Goal: Task Accomplishment & Management: Manage account settings

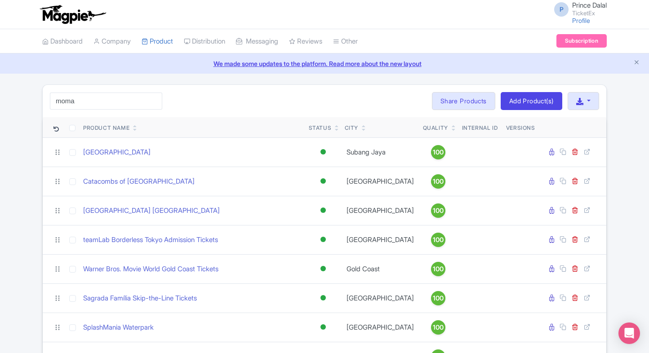
drag, startPoint x: 0, startPoint y: 0, endPoint x: 76, endPoint y: 105, distance: 129.9
click at [76, 105] on input "moma" at bounding box center [106, 101] width 112 height 17
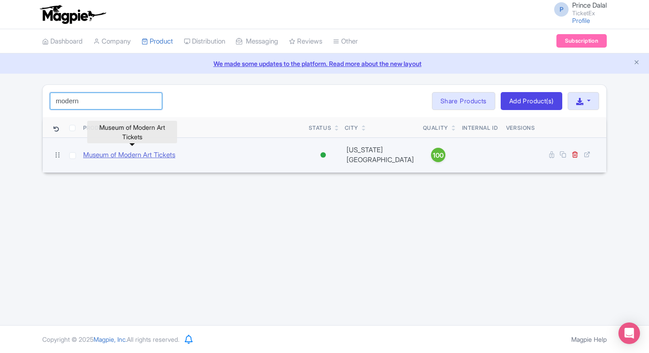
type input "modern"
click at [122, 152] on link "Museum of Modern Art Tickets" at bounding box center [129, 155] width 92 height 10
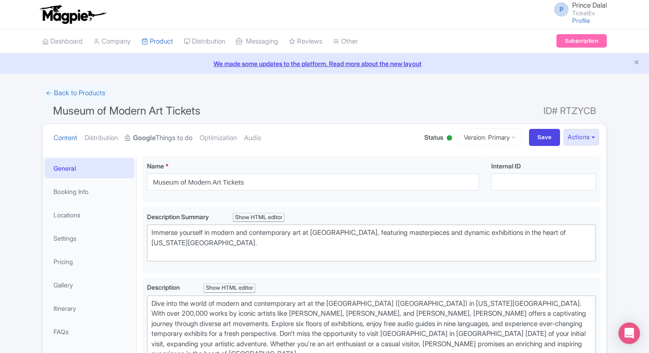
click at [150, 136] on strong "Google" at bounding box center [144, 138] width 22 height 10
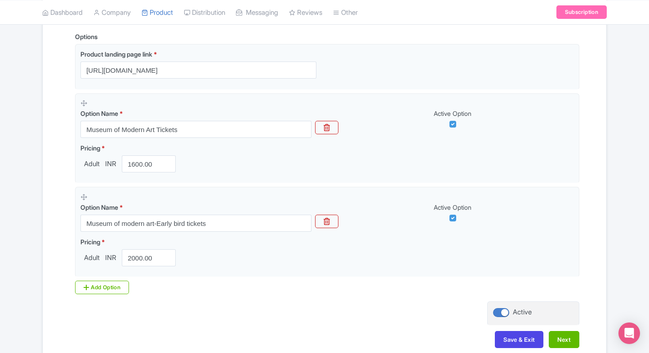
scroll to position [228, 0]
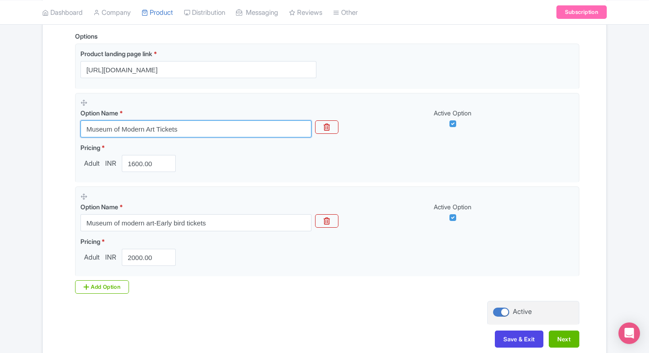
drag, startPoint x: 203, startPoint y: 121, endPoint x: 29, endPoint y: 132, distance: 174.2
click at [29, 132] on div "← Back to Products Museum of Modern Art Tickets ID# RTZYCB Content Distribution…" at bounding box center [324, 110] width 649 height 506
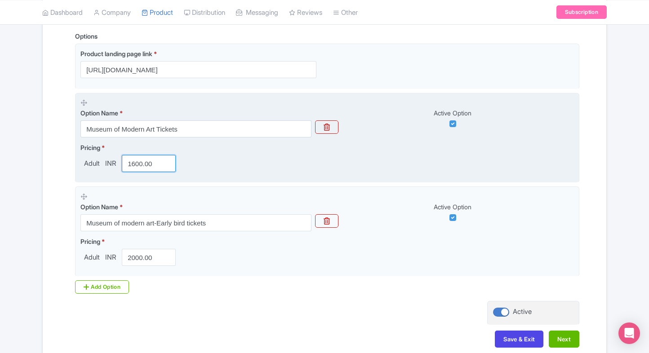
click at [137, 165] on input "1600.00" at bounding box center [149, 163] width 54 height 17
type input "1500"
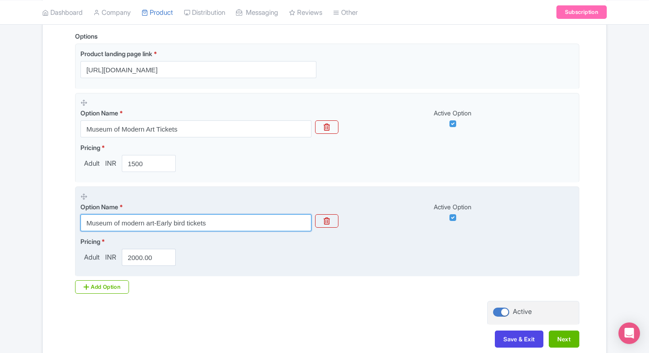
click at [183, 222] on input "Museum of modern art-Early bird tickets" at bounding box center [195, 222] width 231 height 17
paste input "Combo - Museum of Modern Arts + Entry to Edwynn Houk Gallery"
type input "Combo - Museum of Modern Arts + Entry to Edwynn Houk Gallery"
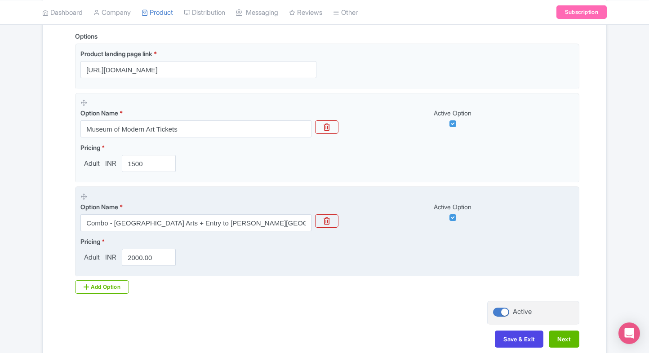
click at [138, 269] on fieldset "Option Name * Combo - Museum of Modern Arts + Entry to Edwynn Houk Gallery Acti…" at bounding box center [327, 231] width 504 height 90
click at [138, 256] on input "2000.00" at bounding box center [149, 257] width 54 height 17
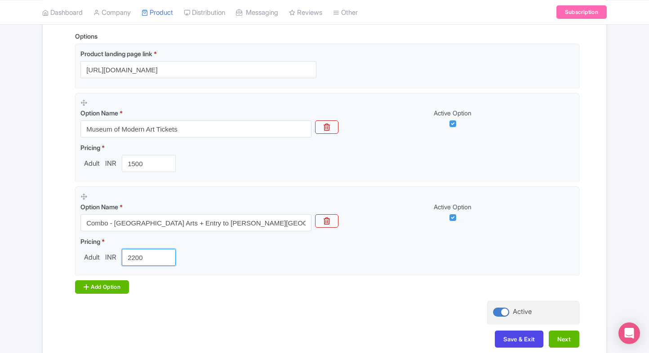
type input "2200"
click at [86, 284] on icon at bounding box center [86, 286] width 5 height 7
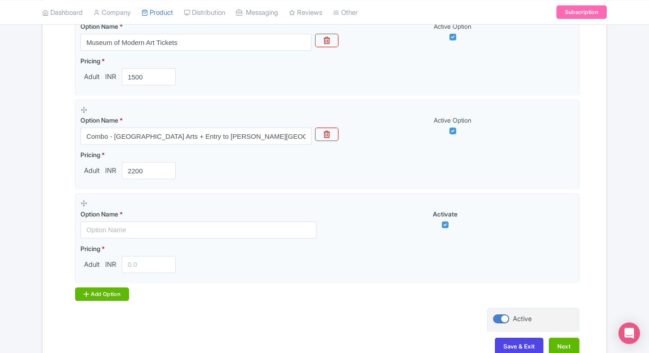
scroll to position [315, 0]
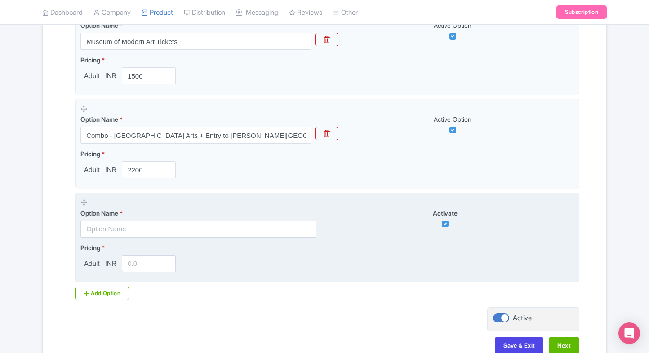
click at [108, 229] on input "text" at bounding box center [198, 229] width 236 height 17
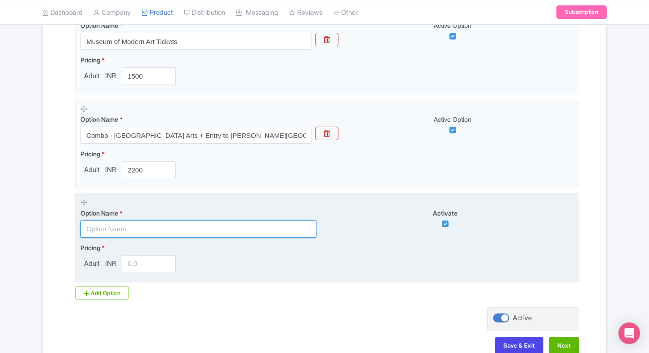
paste input "Combo - Museum of Modern Arts + Entry to Cedar Hill"
type input "Combo - Museum of Modern Arts + Entry to Cedar Hill"
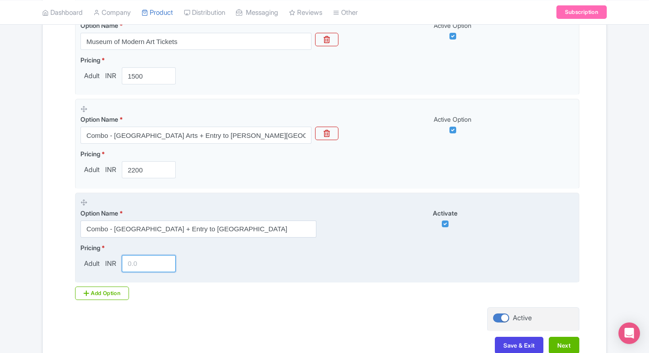
click at [138, 256] on input "number" at bounding box center [149, 263] width 54 height 17
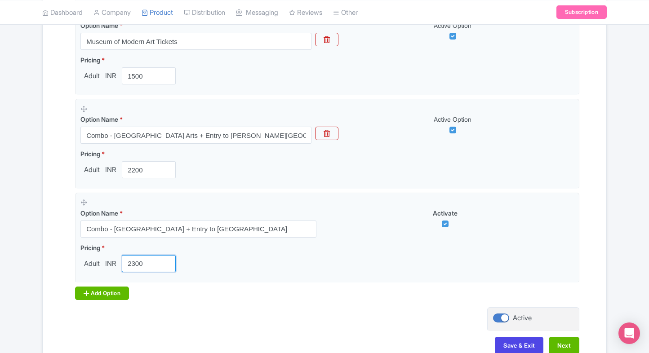
type input "2300"
click at [88, 294] on icon at bounding box center [86, 293] width 5 height 7
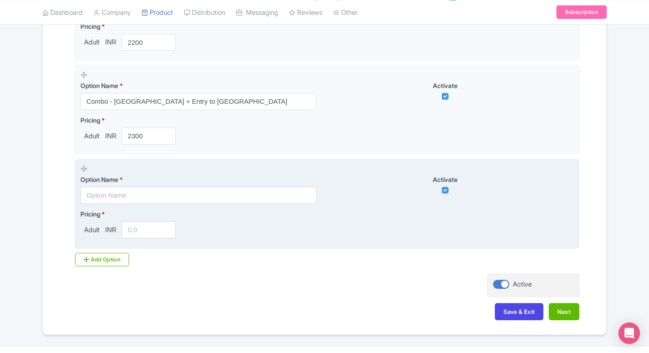
scroll to position [445, 0]
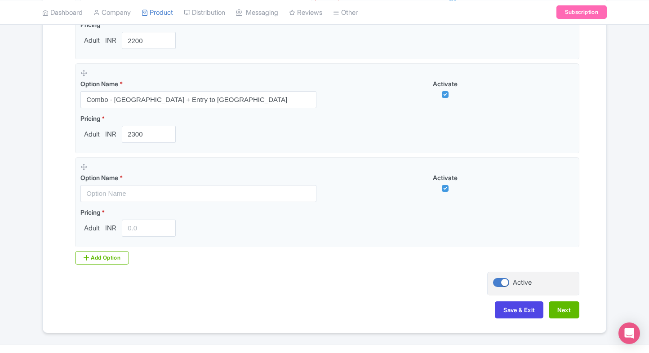
click at [115, 249] on div "Options Product landing page link * https://www.ticketex.co/activity/313/museum…" at bounding box center [324, 39] width 509 height 450
click at [111, 252] on div "Add Option" at bounding box center [102, 257] width 54 height 13
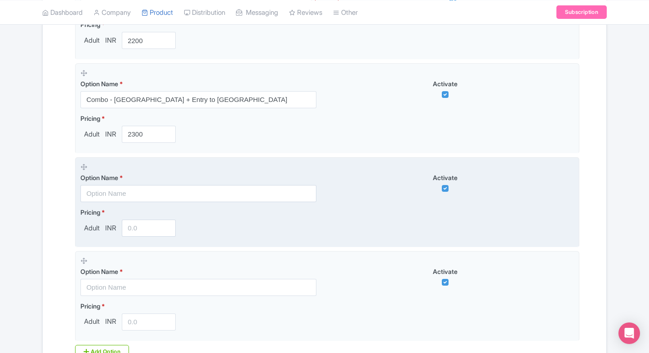
click at [146, 197] on input "text" at bounding box center [198, 193] width 236 height 17
paste input "Combo - Museum of Modern Arts + Entry to Bethesda Terrace"
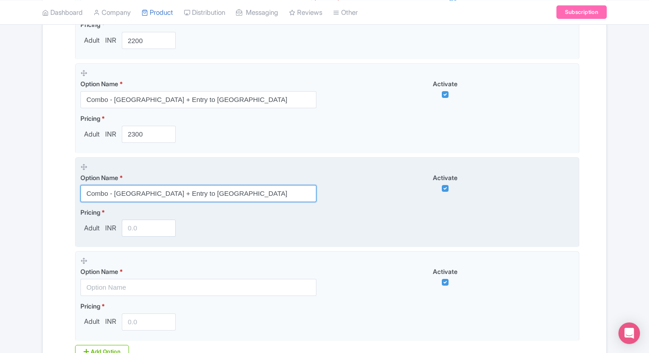
type input "Combo - Museum of Modern Arts + Entry to Bethesda Terrace"
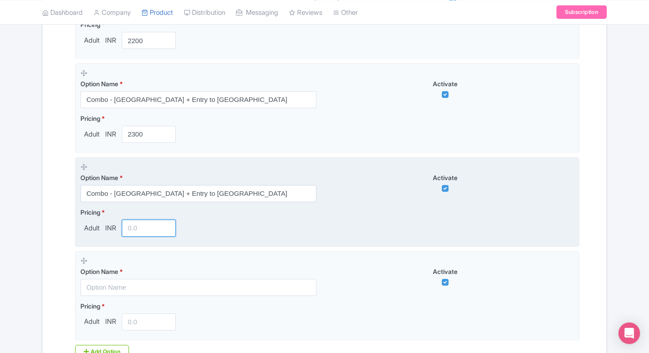
click at [140, 231] on input "number" at bounding box center [149, 228] width 54 height 17
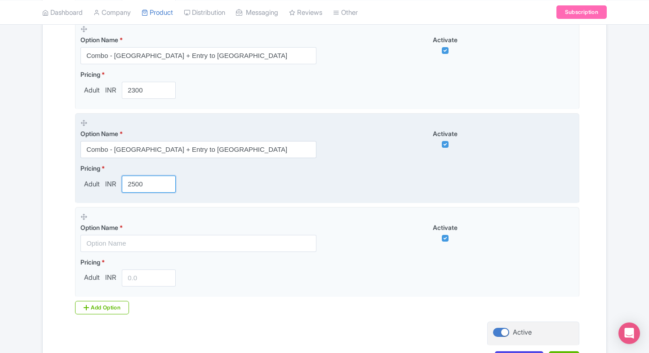
scroll to position [490, 0]
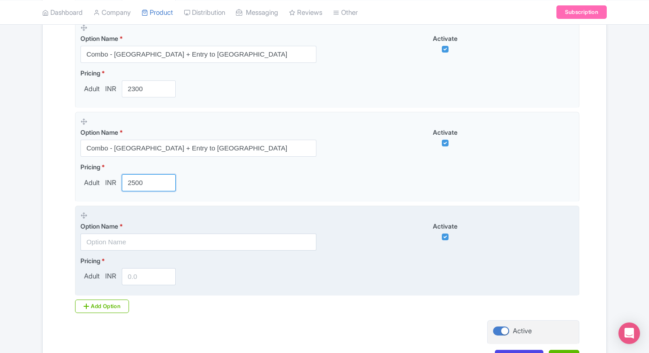
type input "2500"
click at [120, 242] on input "text" at bounding box center [198, 242] width 236 height 17
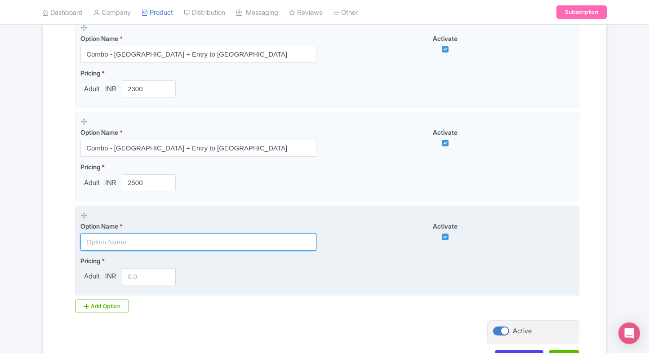
paste input "Combo - Museum of Modern Arts + Randall's Island Park"
type input "Combo - Museum of Modern Arts + Randall's Island Park"
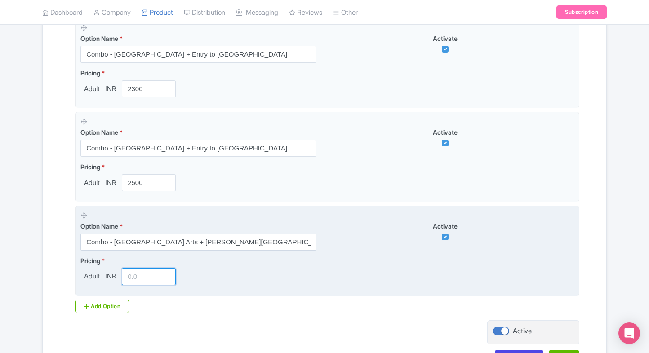
click at [136, 279] on input "number" at bounding box center [149, 276] width 54 height 17
type input "2700"
click at [106, 290] on fieldset "Option Name * Combo - Museum of Modern Arts + Randall's Island Park Activate Pr…" at bounding box center [327, 251] width 504 height 90
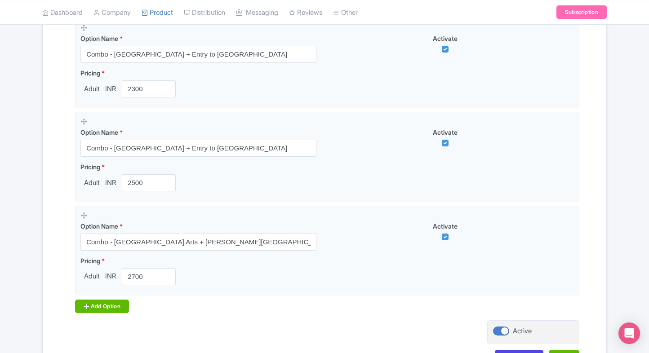
click at [88, 304] on icon at bounding box center [86, 306] width 5 height 7
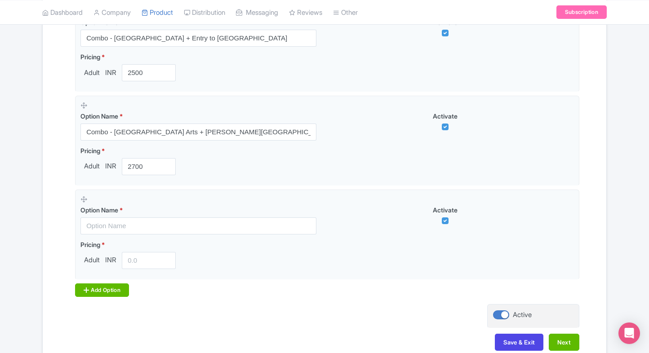
scroll to position [602, 0]
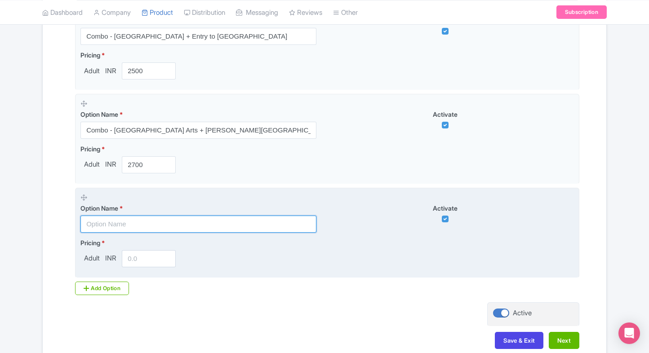
click at [150, 230] on input "text" at bounding box center [198, 224] width 236 height 17
paste input "Combo - Museum of Modern Arts + entry to Astoria Park"
type input "Combo - Museum of Modern Arts + entry to Astoria Park"
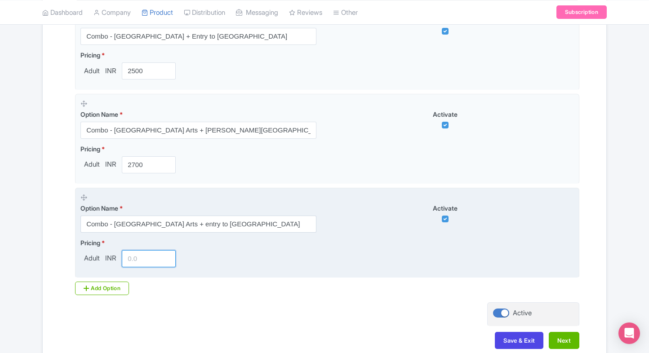
click at [145, 257] on input "number" at bounding box center [149, 258] width 54 height 17
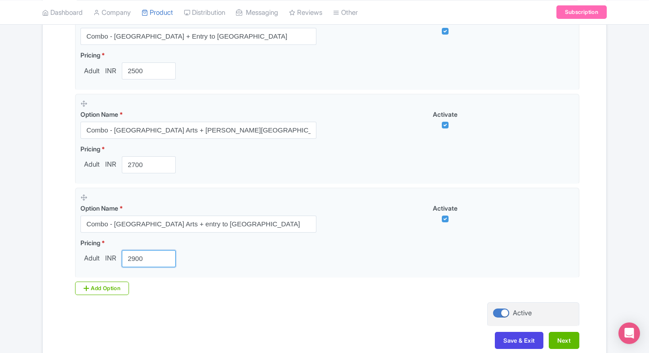
type input "2900"
click at [105, 282] on div "Add Option" at bounding box center [102, 288] width 54 height 13
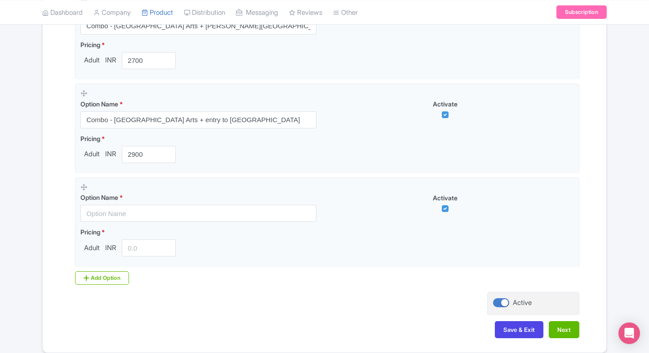
scroll to position [708, 0]
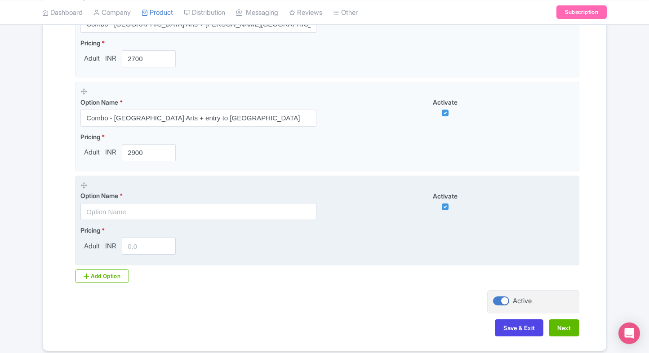
click at [144, 206] on input "text" at bounding box center [198, 211] width 236 height 17
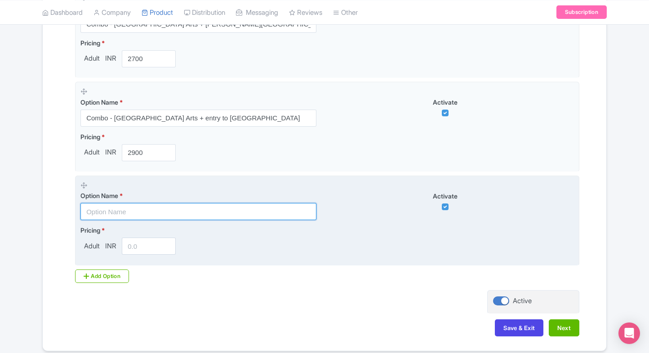
paste input "Combo - Museum of Modern Arts + entry to Franklin D. Roosevelt State Park"
type input "Combo - Museum of Modern Arts + entry to Franklin D. Roosevelt State Park"
click at [174, 213] on input "Combo - Museum of Modern Arts + entry to Franklin D. Roosevelt State Park" at bounding box center [198, 211] width 236 height 17
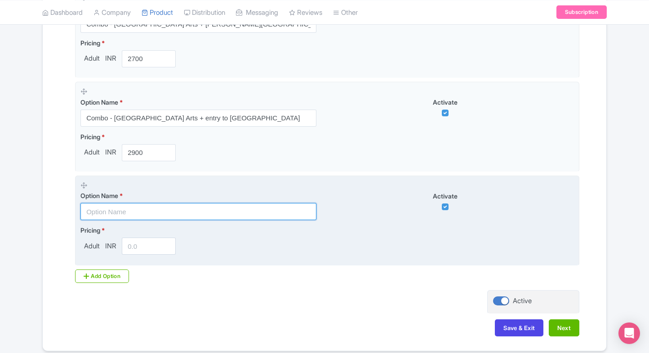
scroll to position [0, 0]
paste input "Combo - Museum of Modern Arts + entry to Franklin D. Roosevelt State Park"
type input "Combo - Museum of Modern Arts + entry to Franklin D. Roosevelt State Park"
click at [174, 213] on input "Combo - Museum of Modern Arts + entry to Franklin D. Roosevelt State Park" at bounding box center [198, 211] width 236 height 17
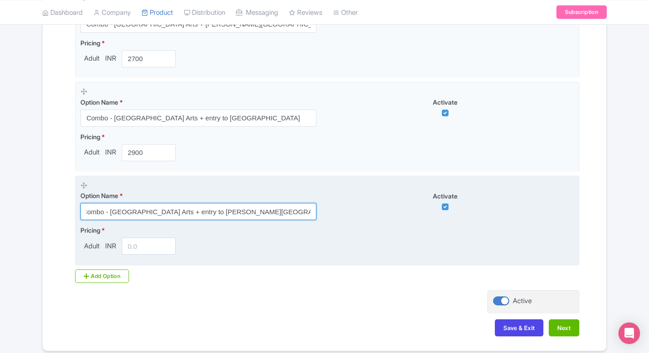
click at [235, 212] on input "Combo - Museum of Modern Arts + entry to Franklin D. Roosevelt State Park" at bounding box center [198, 211] width 236 height 17
click at [296, 204] on input "Combo - Museum of Modern Arts + entry to Franklin D. Roosevelt State Park" at bounding box center [198, 211] width 236 height 17
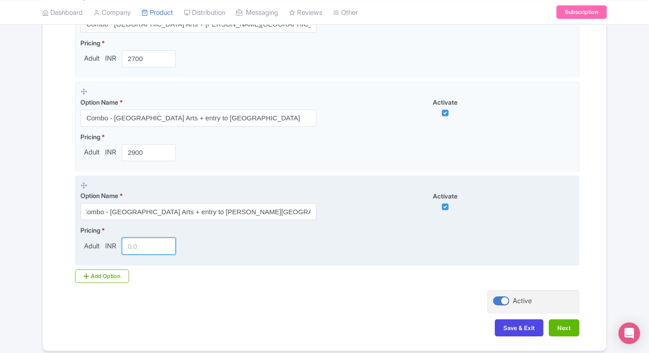
scroll to position [0, 0]
click at [153, 239] on input "number" at bounding box center [149, 246] width 54 height 17
type input "1"
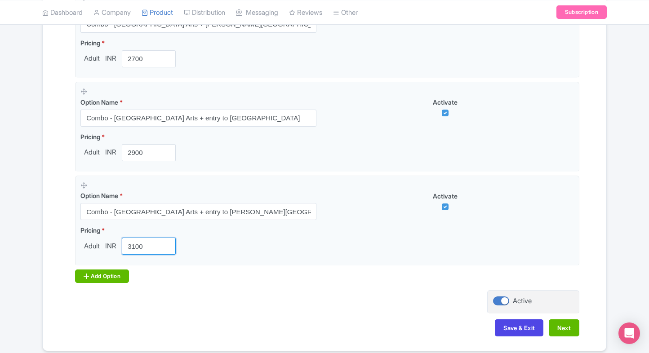
type input "3100"
click at [94, 270] on div "Add Option" at bounding box center [102, 275] width 54 height 13
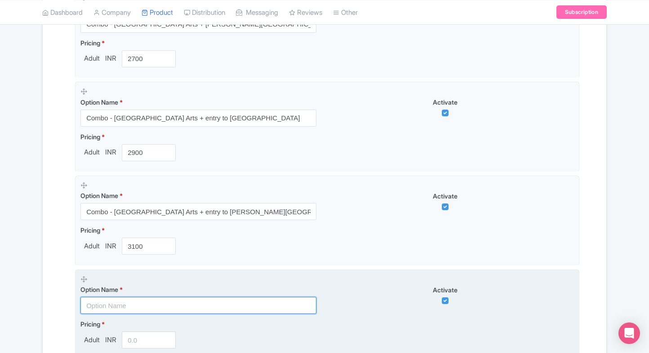
paste input "Combo - Museum of Modern Arts + entry to Culture Lab LIC"
click at [157, 300] on input "text" at bounding box center [198, 305] width 236 height 17
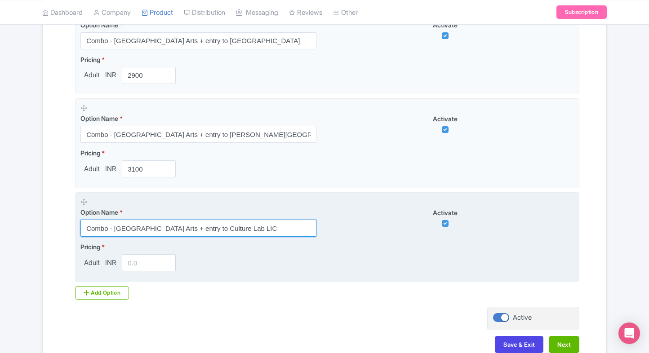
scroll to position [792, 0]
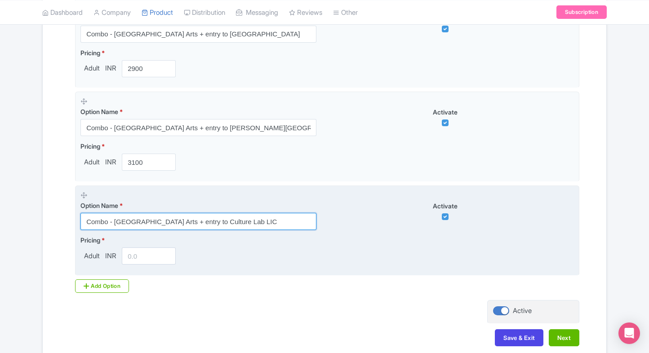
type input "Combo - Museum of Modern Arts + entry to Culture Lab LIC"
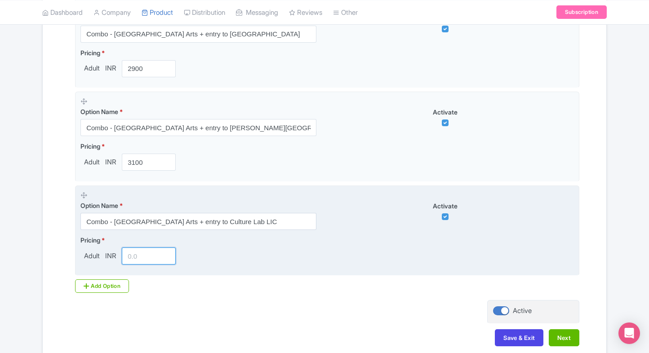
click at [146, 258] on input "number" at bounding box center [149, 255] width 54 height 17
type input "3200"
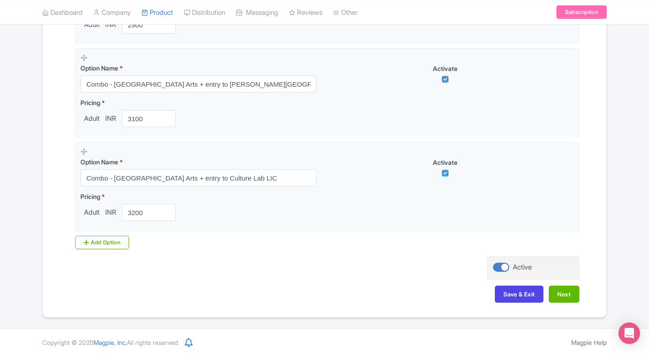
scroll to position [836, 0]
click at [104, 238] on div "Add Option" at bounding box center [102, 241] width 54 height 13
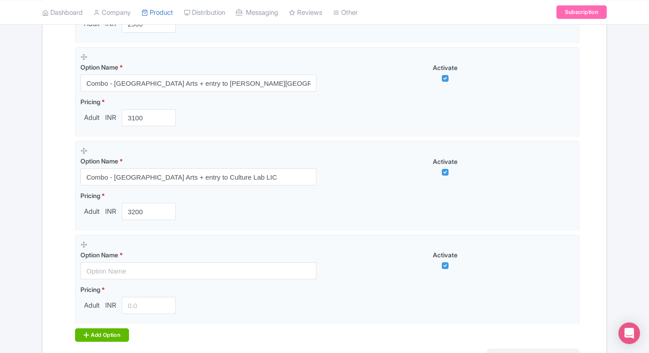
scroll to position [930, 0]
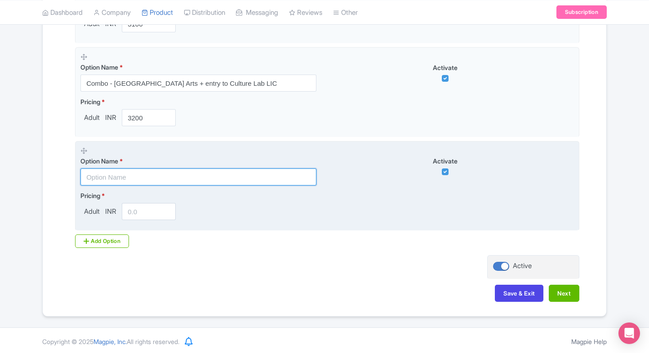
paste input "Combo - Museum of Modern Arts with entry to New York Public Library"
click at [225, 175] on input "text" at bounding box center [198, 176] width 236 height 17
type input "Combo - Museum of Modern Arts with entry to New York Public Library"
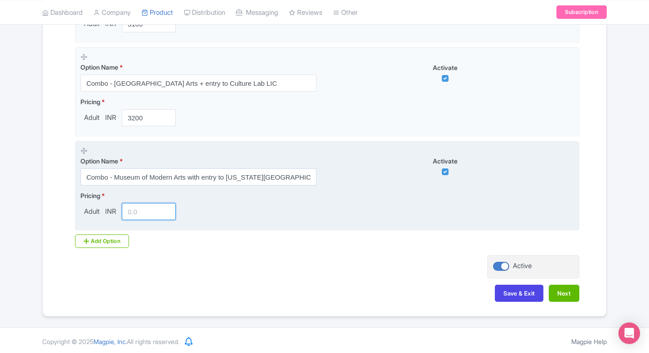
click at [126, 212] on input "number" at bounding box center [149, 211] width 54 height 17
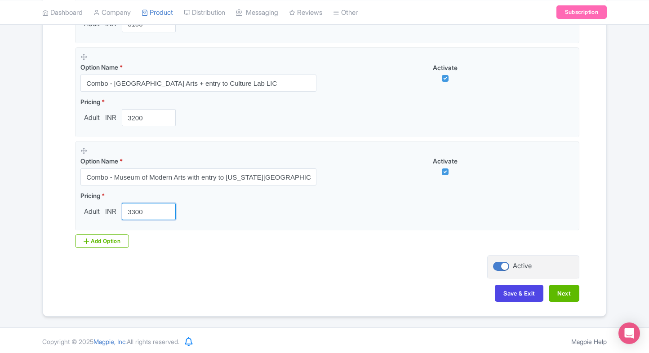
type input "3300"
click at [112, 234] on div "Add Option" at bounding box center [102, 240] width 54 height 13
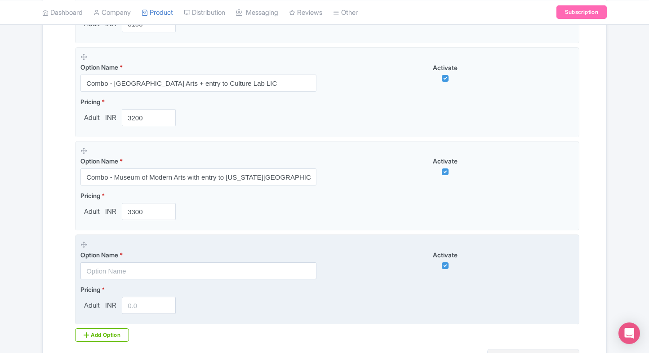
click at [94, 272] on input "text" at bounding box center [198, 270] width 236 height 17
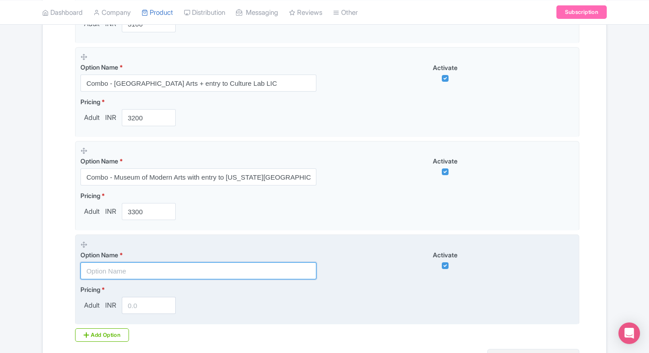
type input "2"
paste input "Combo - Museum of Modern Arts + Hudson Yards"
type input "Combo - Museum of Modern Arts + Hudson Yards"
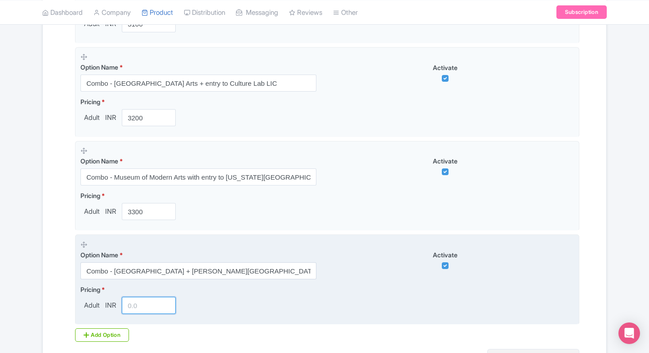
click at [145, 297] on input "number" at bounding box center [149, 305] width 54 height 17
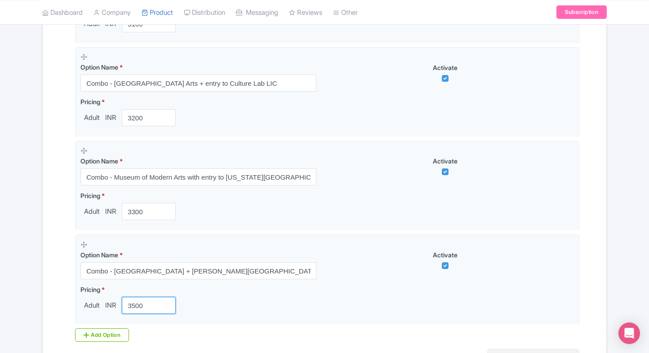
type input "3500"
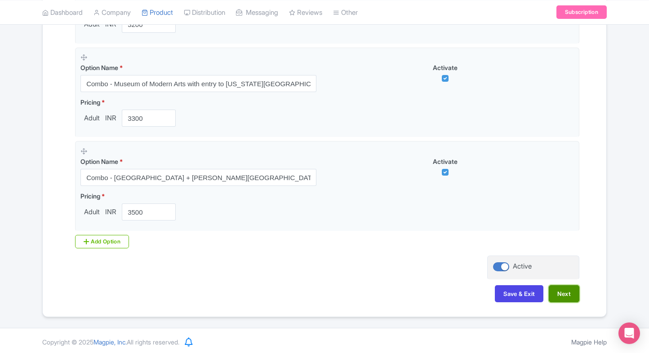
click at [562, 292] on button "Next" at bounding box center [563, 293] width 31 height 17
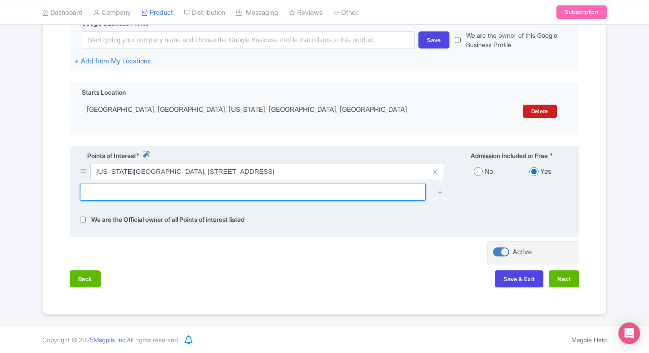
click at [274, 199] on input "text" at bounding box center [252, 192] width 345 height 17
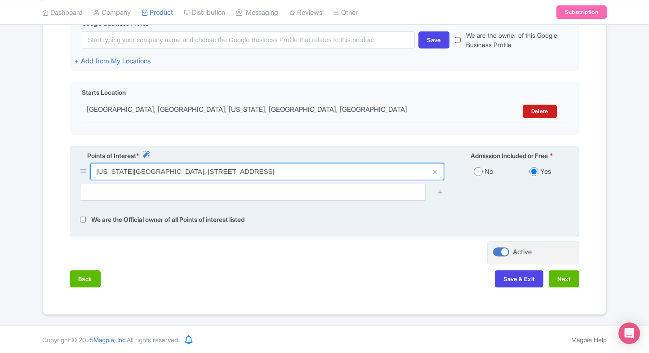
click at [318, 170] on input "New York Comedy School, W 53rd St, NY, 10019, United States" at bounding box center [266, 171] width 353 height 17
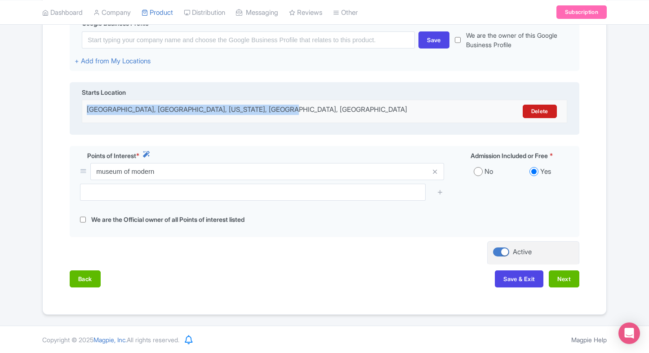
drag, startPoint x: 295, startPoint y: 112, endPoint x: 84, endPoint y: 100, distance: 210.6
click at [84, 100] on div "Museum of Modern Art, West 53rd Street, New York, NY, USA Delete" at bounding box center [324, 111] width 485 height 23
copy div "Museum of Modern Art, West 53rd Street, New York, NY, USA"
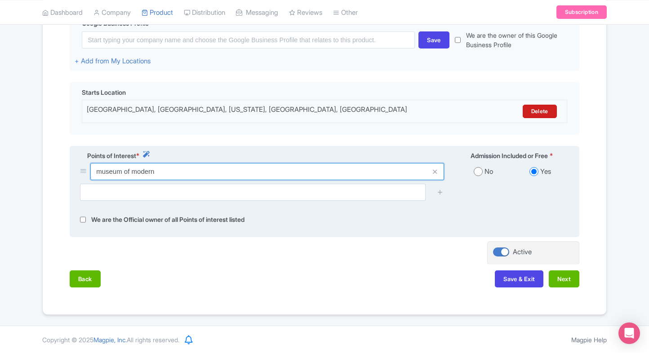
drag, startPoint x: 84, startPoint y: 100, endPoint x: 81, endPoint y: 172, distance: 72.0
click at [81, 172] on div "museum of modern" at bounding box center [262, 171] width 364 height 17
paste input "Museum of Modern Art, West 53rd Street, New York, NY, USA"
type input "Museum of Modern Art, West 53rd Street, New York, NY, USA"
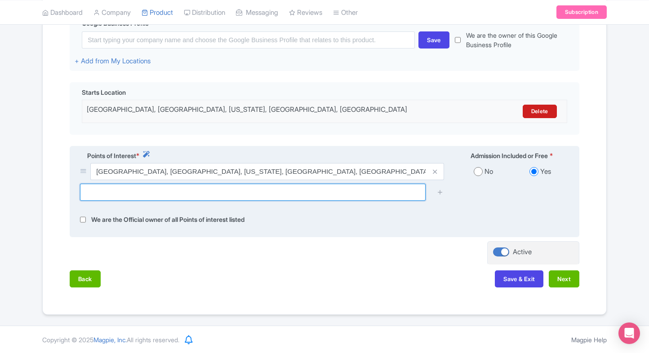
click at [325, 196] on input "text" at bounding box center [252, 192] width 345 height 17
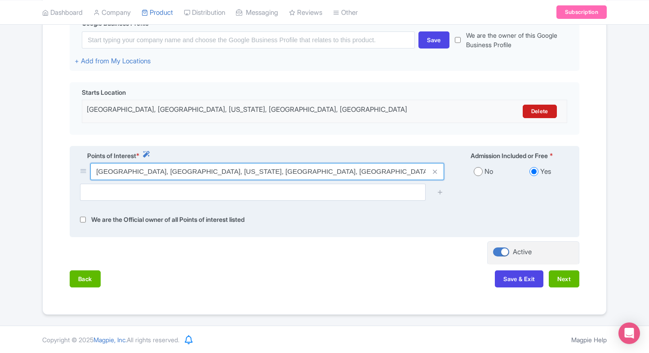
click at [322, 167] on input "Museum of Modern Art, West 53rd Street, New York, NY, USA" at bounding box center [266, 171] width 353 height 17
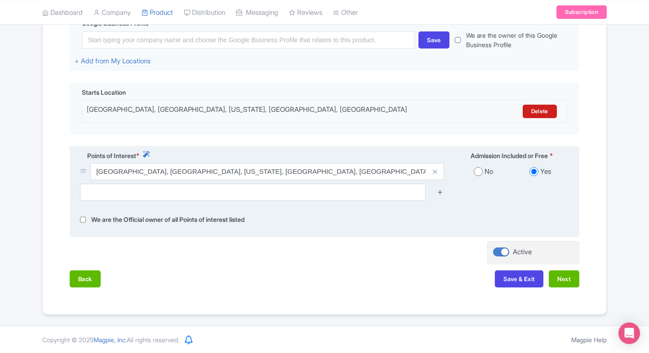
click at [440, 193] on icon at bounding box center [440, 192] width 7 height 7
click at [438, 194] on icon at bounding box center [440, 192] width 7 height 7
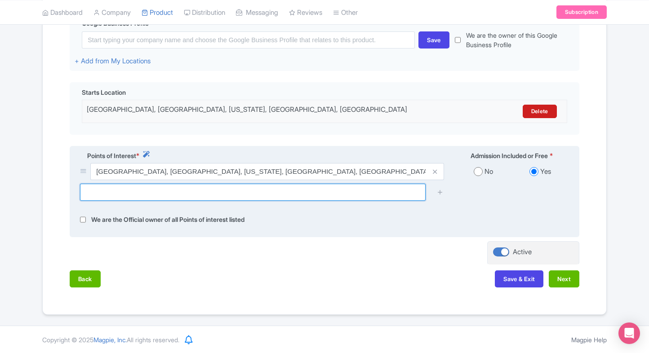
click at [296, 197] on input "text" at bounding box center [252, 192] width 345 height 17
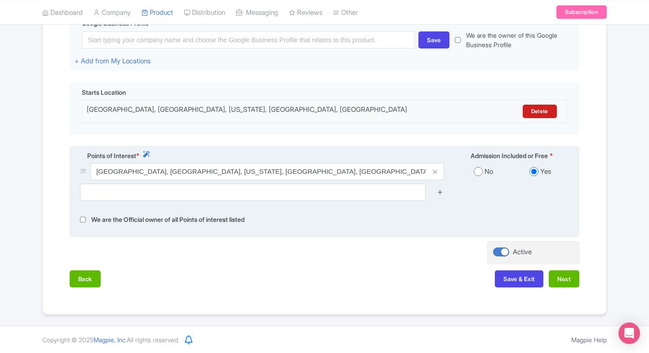
click at [441, 195] on icon at bounding box center [440, 192] width 7 height 7
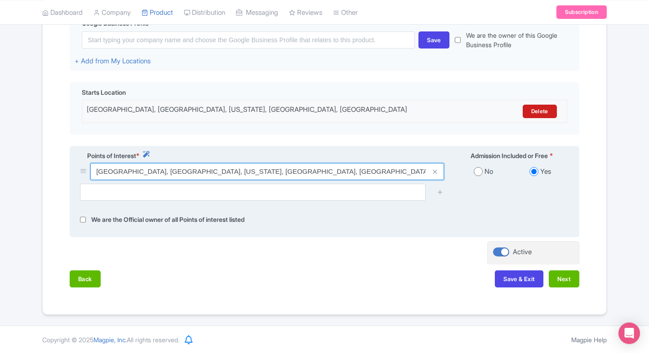
click at [379, 175] on input "Museum of Modern Art, West 53rd Street, New York, NY, USA" at bounding box center [266, 171] width 353 height 17
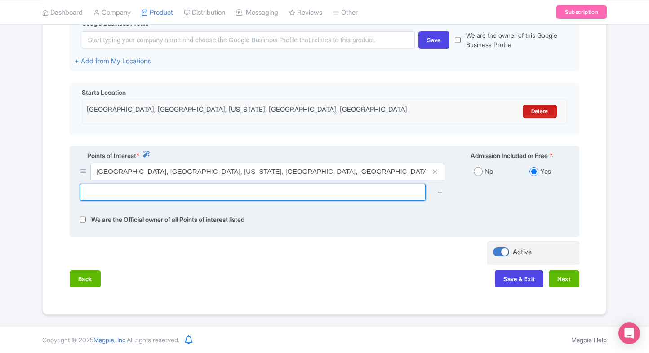
click at [367, 197] on input "text" at bounding box center [252, 192] width 345 height 17
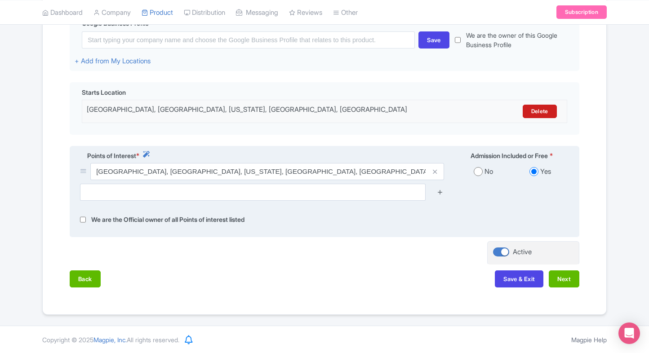
click at [440, 192] on icon at bounding box center [440, 192] width 7 height 7
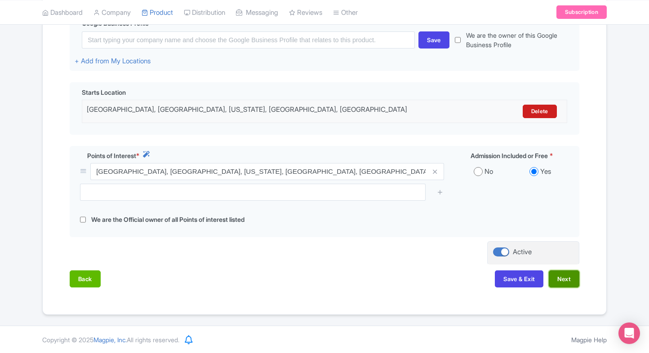
click at [570, 275] on button "Next" at bounding box center [563, 278] width 31 height 17
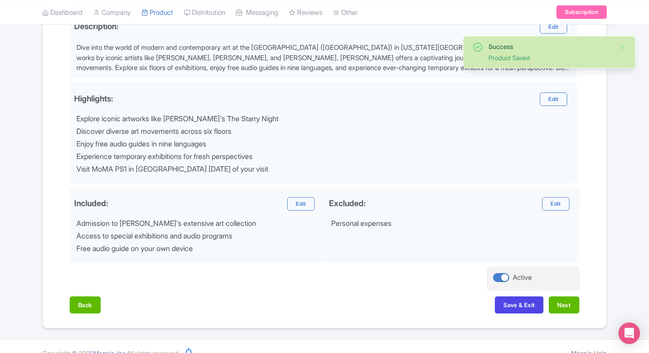
scroll to position [311, 0]
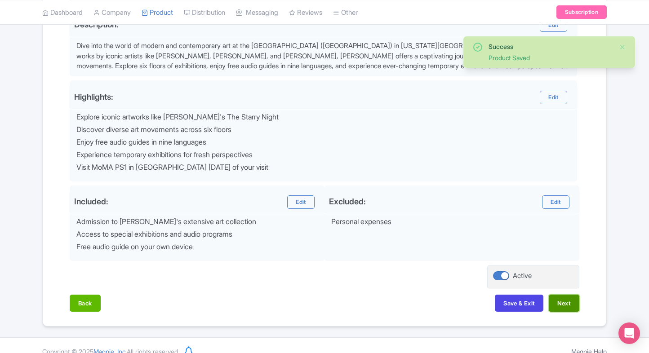
click at [561, 305] on button "Next" at bounding box center [563, 303] width 31 height 17
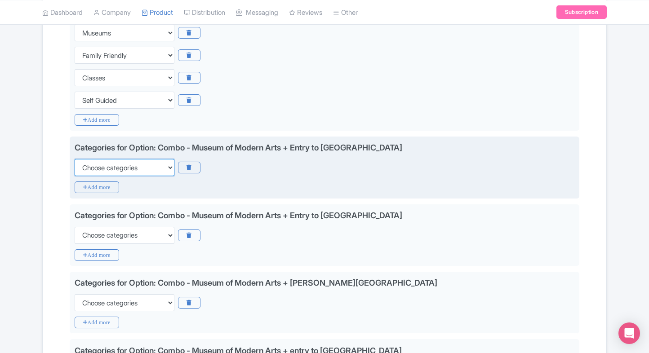
click at [147, 170] on select "Choose categories Adults Only Animals Audio Guide Beaches Bike Tours Boat Tours…" at bounding box center [125, 167] width 100 height 17
select select "family-friendly"
click at [75, 159] on select "Choose categories Adults Only Animals Audio Guide Beaches Bike Tours Boat Tours…" at bounding box center [125, 167] width 100 height 17
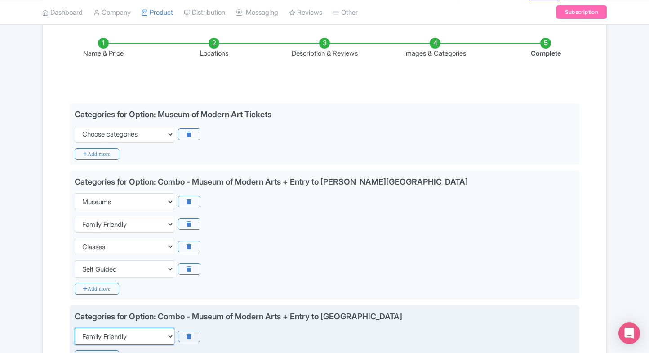
scroll to position [143, 0]
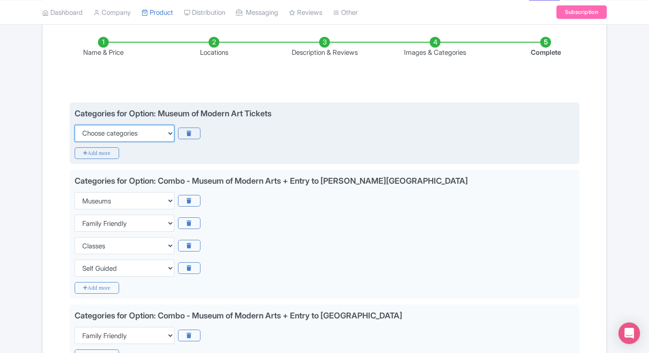
click at [161, 138] on select "Choose categories Adults Only Animals Audio Guide Beaches Bike Tours Boat Tours…" at bounding box center [125, 133] width 100 height 17
select select "family-friendly"
click at [75, 125] on select "Choose categories Adults Only Animals Audio Guide Beaches Bike Tours Boat Tours…" at bounding box center [125, 133] width 100 height 17
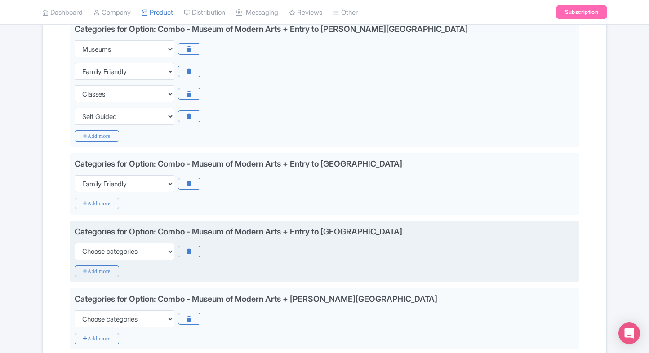
scroll to position [324, 0]
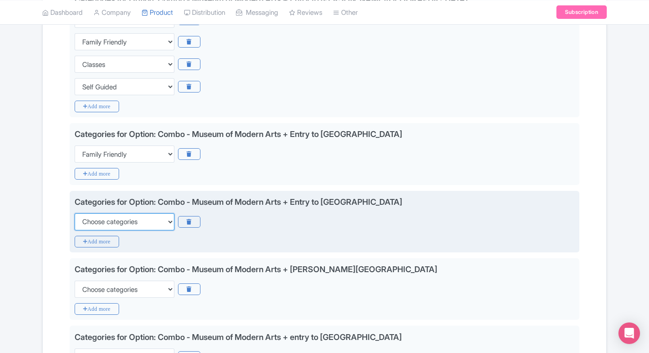
click at [152, 216] on select "Choose categories Adults Only Animals Audio Guide Beaches Bike Tours Boat Tours…" at bounding box center [125, 221] width 100 height 17
select select "family-friendly"
click at [75, 213] on select "Choose categories Adults Only Animals Audio Guide Beaches Bike Tours Boat Tours…" at bounding box center [125, 221] width 100 height 17
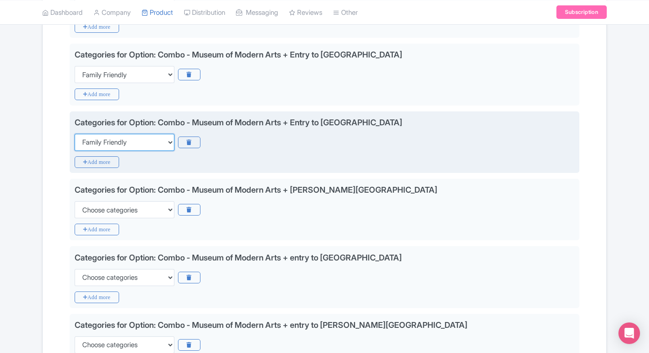
scroll to position [405, 0]
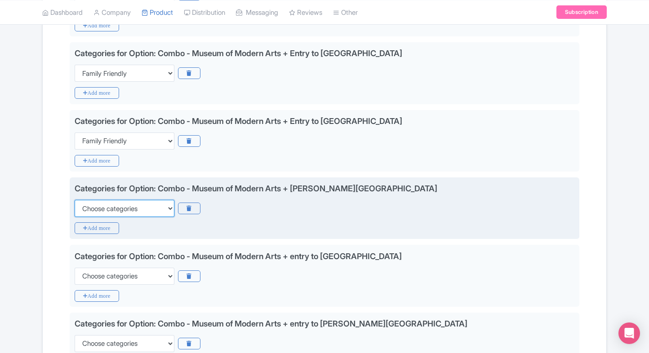
click at [149, 212] on select "Choose categories Adults Only Animals Audio Guide Beaches Bike Tours Boat Tours…" at bounding box center [125, 208] width 100 height 17
select select "family-friendly"
click at [75, 200] on select "Choose categories Adults Only Animals Audio Guide Beaches Bike Tours Boat Tours…" at bounding box center [125, 208] width 100 height 17
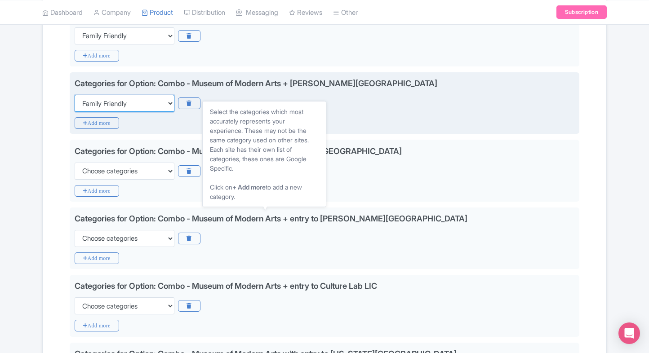
scroll to position [511, 0]
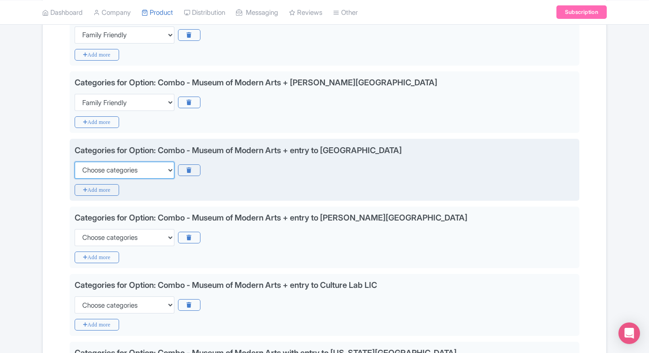
click at [155, 170] on select "Choose categories Adults Only Animals Audio Guide Beaches Bike Tours Boat Tours…" at bounding box center [125, 170] width 100 height 17
select select "family-friendly"
click at [75, 162] on select "Choose categories Adults Only Animals Audio Guide Beaches Bike Tours Boat Tours…" at bounding box center [125, 170] width 100 height 17
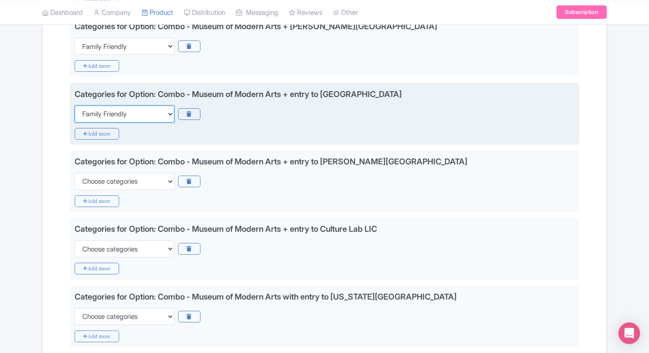
scroll to position [583, 0]
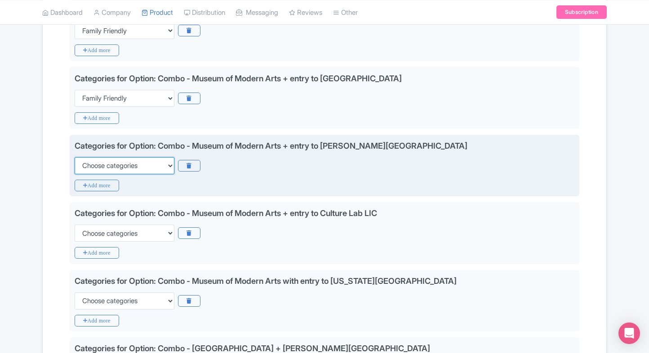
click at [158, 168] on select "Choose categories Adults Only Animals Audio Guide Beaches Bike Tours Boat Tours…" at bounding box center [125, 165] width 100 height 17
select select "family-friendly"
click at [75, 157] on select "Choose categories Adults Only Animals Audio Guide Beaches Bike Tours Boat Tours…" at bounding box center [125, 165] width 100 height 17
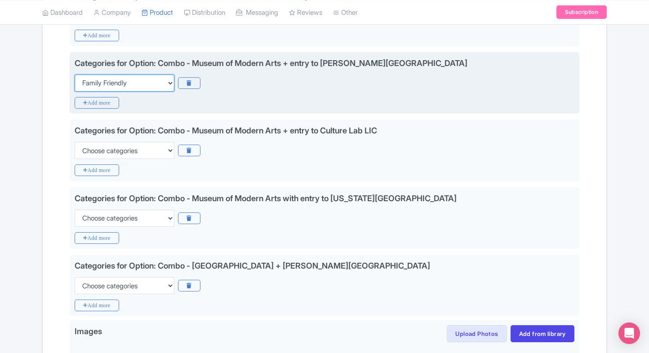
scroll to position [670, 0]
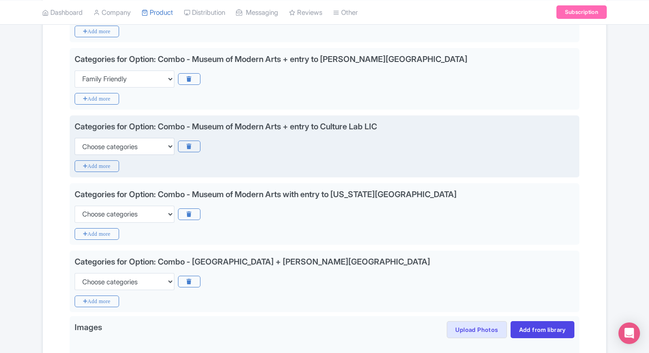
click at [160, 154] on div "Categories for Option: Combo - Museum of Modern Arts + entry to Culture Lab LIC…" at bounding box center [324, 146] width 509 height 62
click at [165, 146] on select "Choose categories Adults Only Animals Audio Guide Beaches Bike Tours Boat Tours…" at bounding box center [125, 146] width 100 height 17
select select "family-friendly"
click at [75, 138] on select "Choose categories Adults Only Animals Audio Guide Beaches Bike Tours Boat Tours…" at bounding box center [125, 146] width 100 height 17
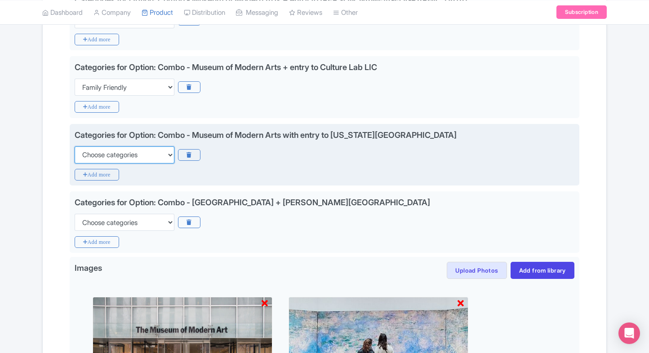
click at [158, 149] on select "Choose categories Adults Only Animals Audio Guide Beaches Bike Tours Boat Tours…" at bounding box center [125, 154] width 100 height 17
select select "family-friendly"
click at [75, 146] on select "Choose categories Adults Only Animals Audio Guide Beaches Bike Tours Boat Tours…" at bounding box center [125, 154] width 100 height 17
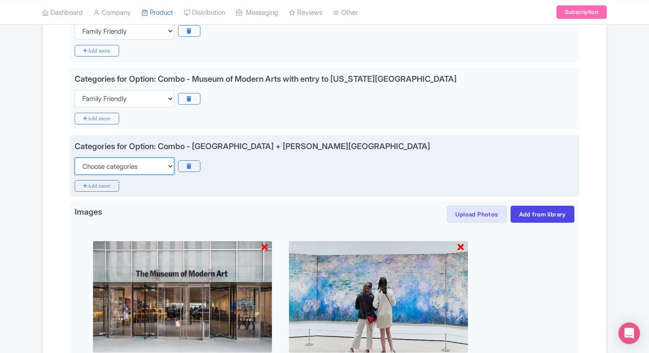
click at [153, 158] on select "Choose categories Adults Only Animals Audio Guide Beaches Bike Tours Boat Tours…" at bounding box center [125, 166] width 100 height 17
select select "family-friendly"
click at [75, 158] on select "Choose categories Adults Only Animals Audio Guide Beaches Bike Tours Boat Tours…" at bounding box center [125, 166] width 100 height 17
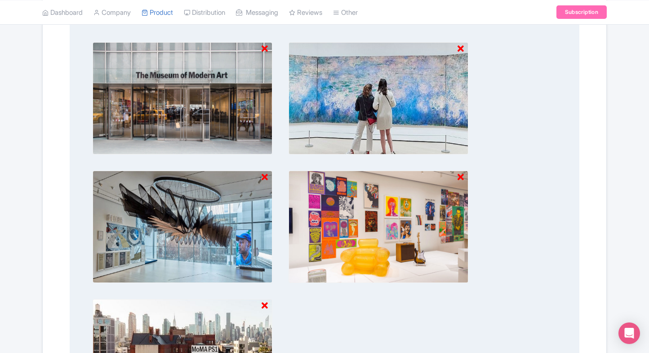
scroll to position [1166, 0]
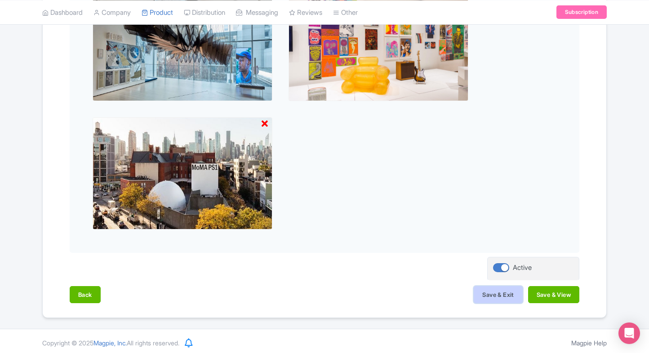
click at [489, 297] on button "Save & Exit" at bounding box center [497, 294] width 49 height 17
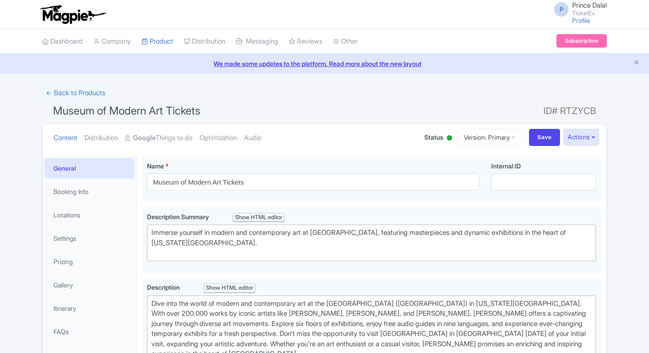
click at [152, 136] on strong "Google" at bounding box center [144, 138] width 22 height 10
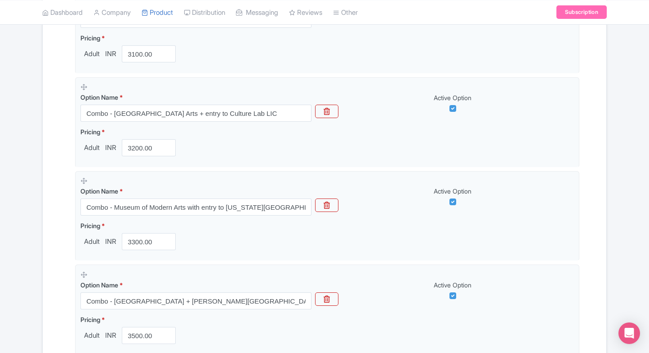
scroll to position [1024, 0]
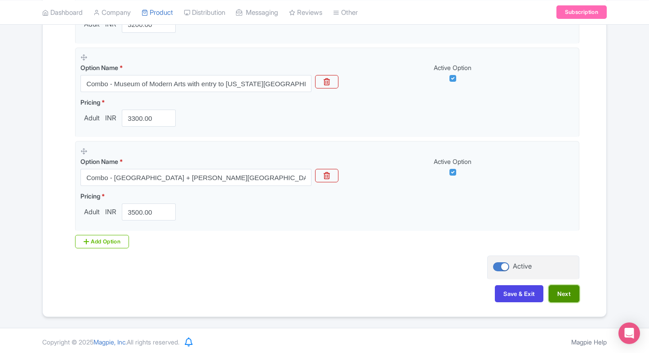
click at [572, 297] on button "Next" at bounding box center [563, 293] width 31 height 17
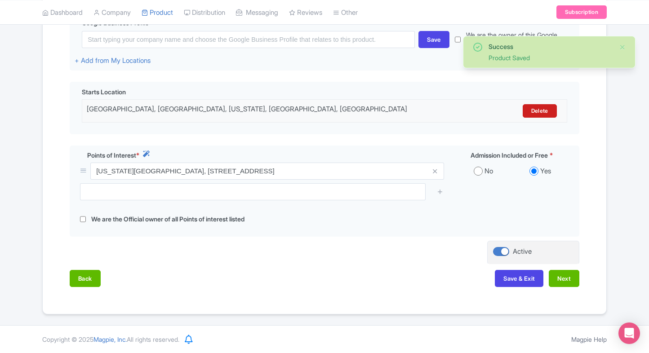
scroll to position [232, 0]
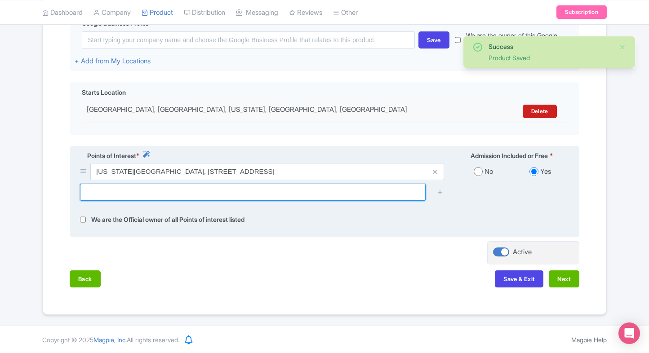
click at [311, 197] on input "text" at bounding box center [252, 192] width 345 height 17
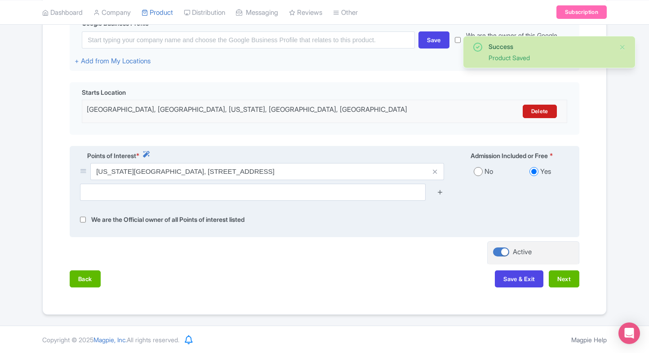
click at [440, 195] on link at bounding box center [440, 192] width 7 height 10
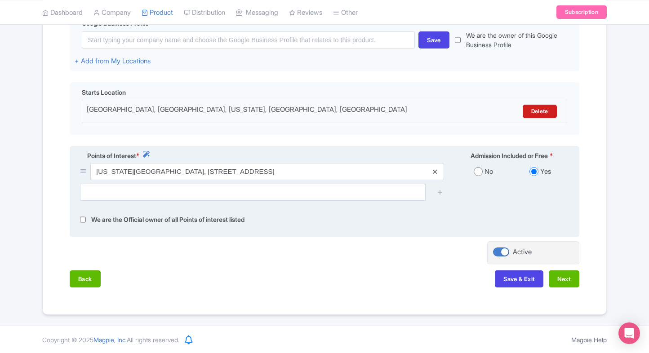
click at [434, 172] on icon at bounding box center [435, 171] width 4 height 7
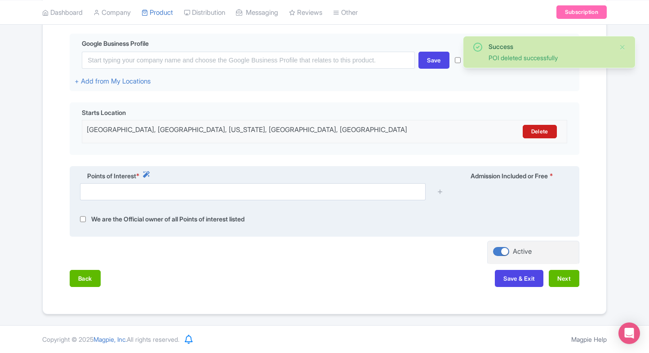
scroll to position [211, 0]
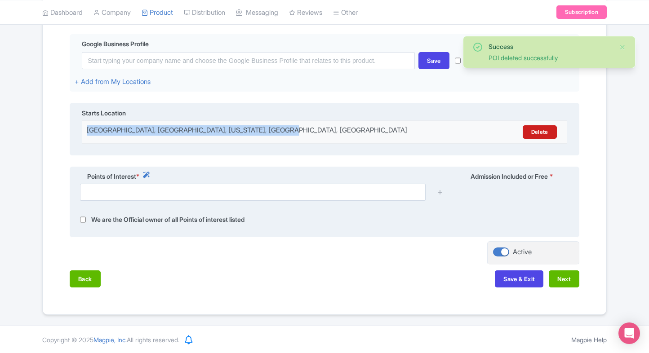
drag, startPoint x: 286, startPoint y: 132, endPoint x: 72, endPoint y: 128, distance: 214.3
click at [72, 128] on div "Starts Location Museum of Modern Art, West 53rd Street, New York, NY, USA Delete" at bounding box center [324, 129] width 509 height 53
copy div "Museum of Modern Art, West 53rd Street, New York, NY, USA"
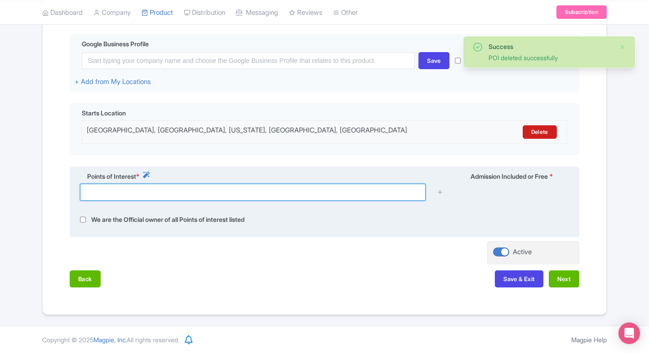
click at [131, 197] on input "text" at bounding box center [252, 192] width 345 height 17
paste input "Museum of Modern Art, West 53rd Street, New York, NY, USA"
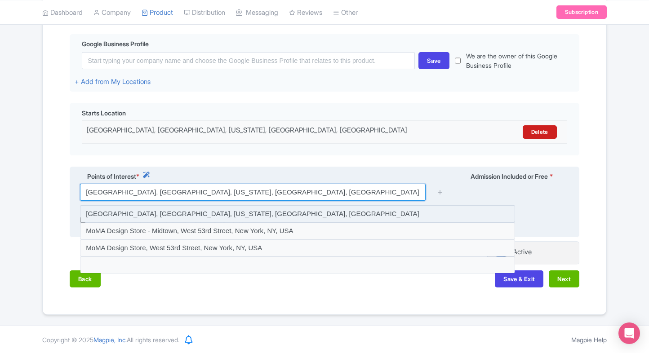
type input "Museum of Modern Art, West 53rd Street, New York, NY, USA"
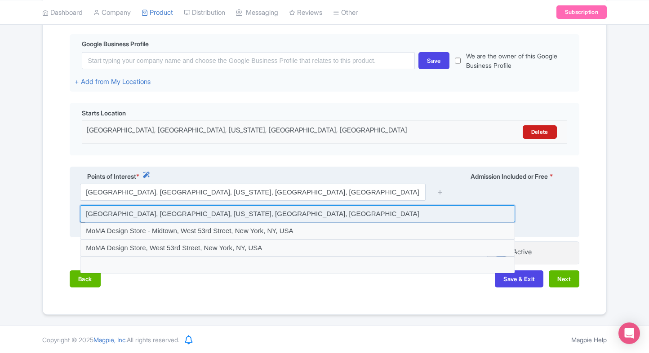
click at [211, 209] on input at bounding box center [297, 213] width 435 height 17
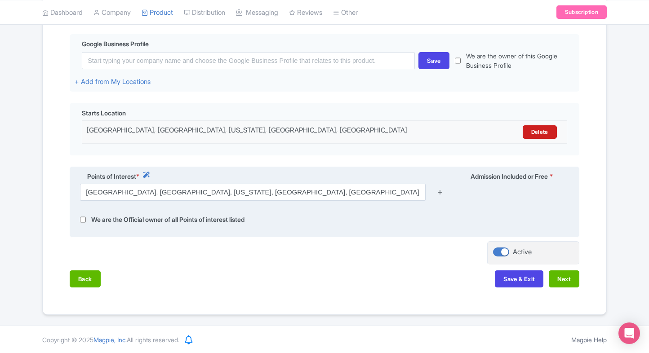
click at [443, 192] on icon at bounding box center [440, 192] width 7 height 7
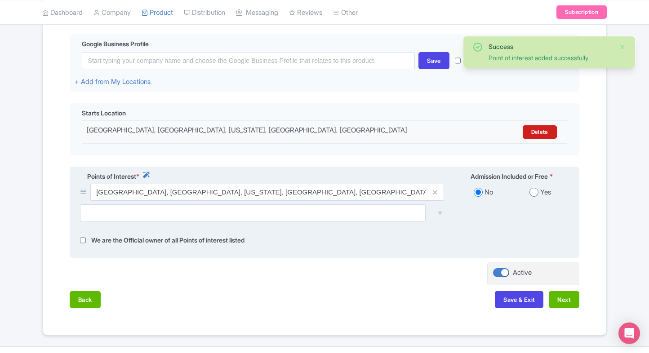
click at [530, 192] on input "radio" at bounding box center [533, 192] width 9 height 9
radio input "true"
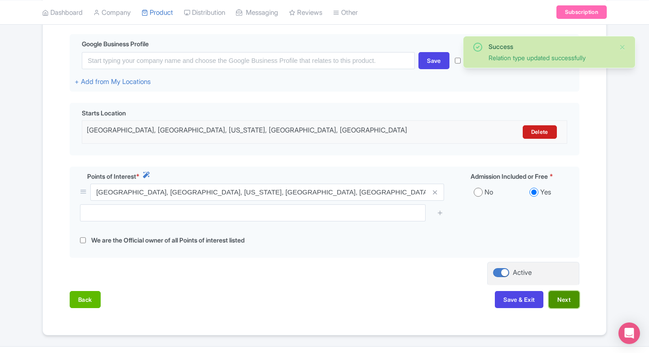
click at [568, 300] on button "Next" at bounding box center [563, 299] width 31 height 17
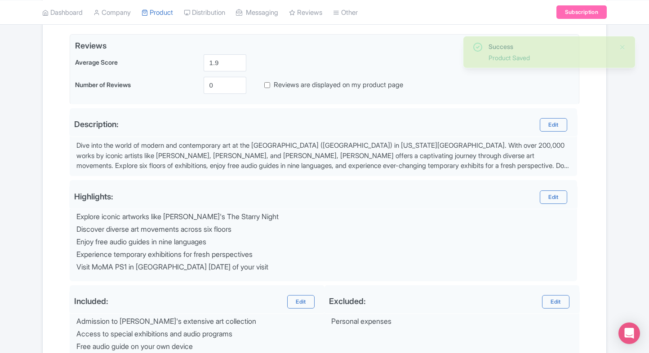
scroll to position [320, 0]
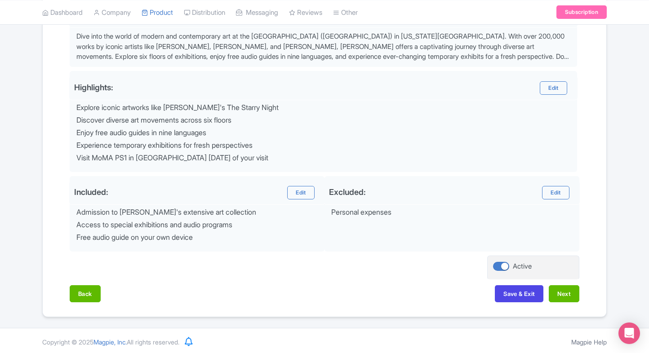
click at [518, 301] on div "Back Save & Exit Next" at bounding box center [324, 298] width 509 height 26
click at [521, 296] on button "Save & Exit" at bounding box center [519, 293] width 49 height 17
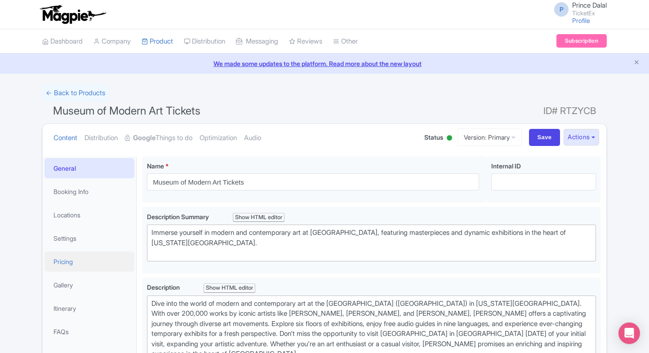
click at [97, 261] on link "Pricing" at bounding box center [89, 262] width 90 height 20
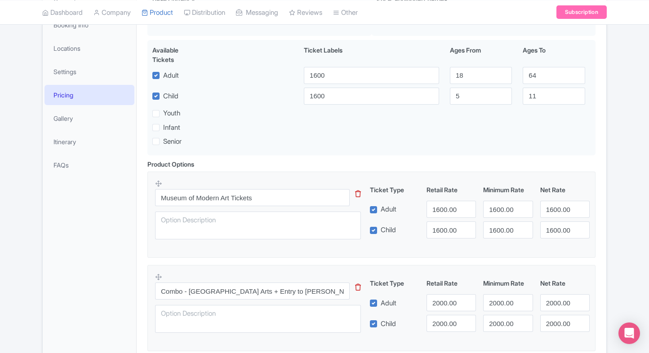
scroll to position [169, 0]
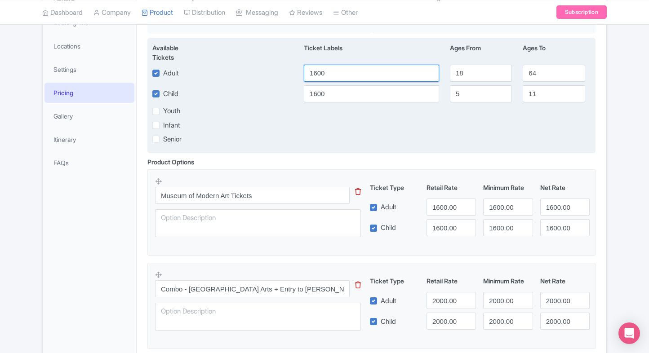
click at [344, 76] on input "1600" at bounding box center [371, 73] width 135 height 17
click at [344, 76] on input "1" at bounding box center [371, 73] width 135 height 17
type input "1500"
click at [333, 102] on input "1600" at bounding box center [371, 93] width 135 height 17
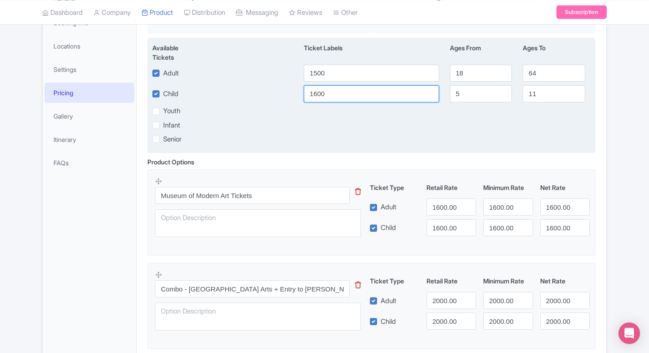
click at [333, 102] on input "1600" at bounding box center [371, 93] width 135 height 17
paste input "5"
click at [333, 102] on input "1600" at bounding box center [371, 93] width 135 height 17
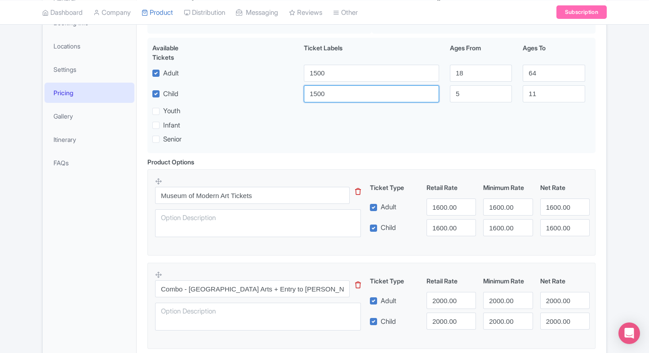
type input "1500"
click at [455, 208] on input "1600.00" at bounding box center [450, 207] width 49 height 17
paste input "1500"
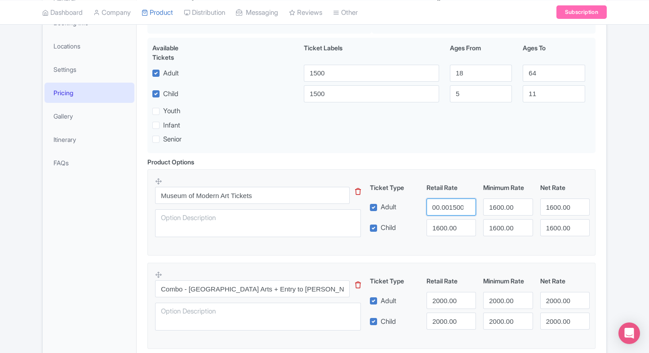
click at [446, 211] on input "1600.001500" at bounding box center [450, 207] width 49 height 17
paste input "number"
type input "1500"
click at [446, 224] on input "1600.00" at bounding box center [450, 227] width 49 height 17
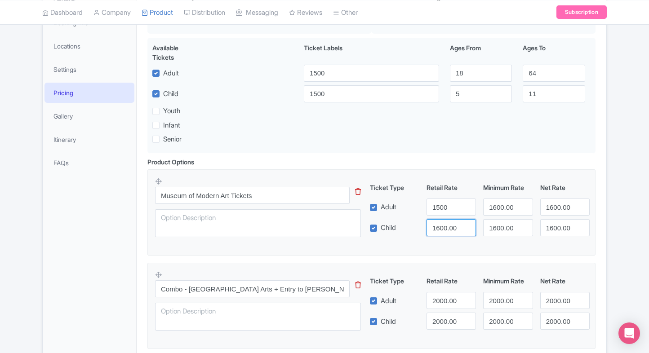
click at [446, 224] on input "1600.00" at bounding box center [450, 227] width 49 height 17
paste input "5"
type input "1500"
click at [495, 212] on input "1600.00" at bounding box center [507, 207] width 49 height 17
paste input "5"
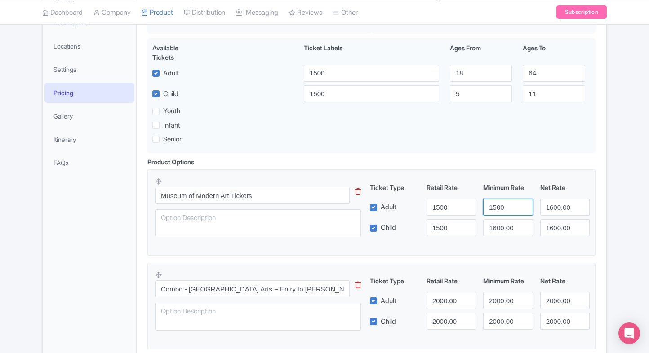
click at [495, 212] on input "1500" at bounding box center [507, 207] width 49 height 17
type input "1500"
click at [499, 229] on input "1600.00" at bounding box center [507, 227] width 49 height 17
paste input "5"
drag, startPoint x: 499, startPoint y: 229, endPoint x: 583, endPoint y: 194, distance: 90.3
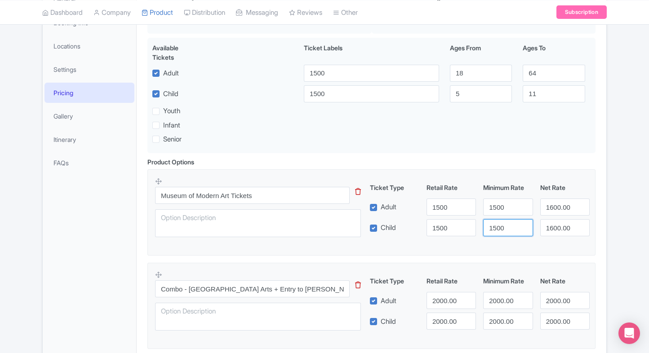
click at [583, 194] on div "Ticket Type Retail Rate Minimum Rate Net Rate Adult 1500 1500 1600.00 Child 150…" at bounding box center [479, 209] width 216 height 53
type input "1500"
click at [559, 199] on input "1600.00" at bounding box center [564, 207] width 49 height 17
paste input "5"
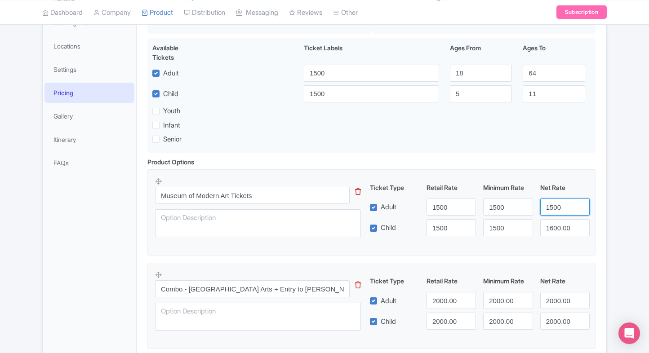
type input "1500"
click at [560, 227] on input "1600.00" at bounding box center [564, 227] width 49 height 17
paste input "5"
click at [560, 227] on input "1500" at bounding box center [564, 227] width 49 height 17
type input "1500"
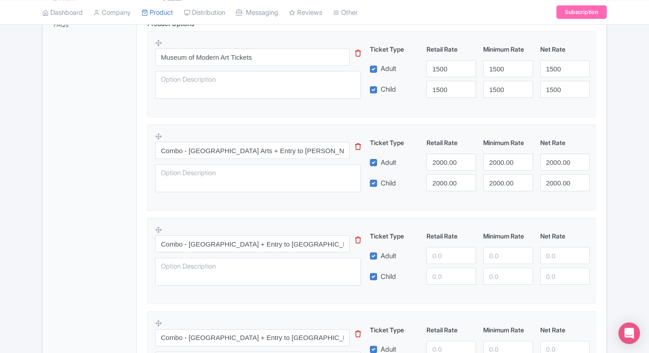
scroll to position [313, 0]
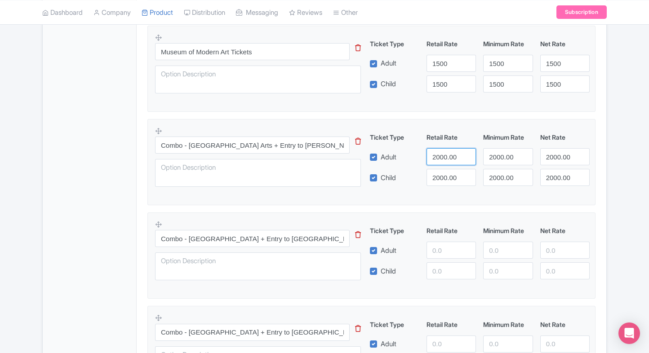
click at [431, 155] on input "2000.00" at bounding box center [450, 156] width 49 height 17
type input "2200"
click at [438, 174] on input "2000.00" at bounding box center [450, 177] width 49 height 17
paste input "2"
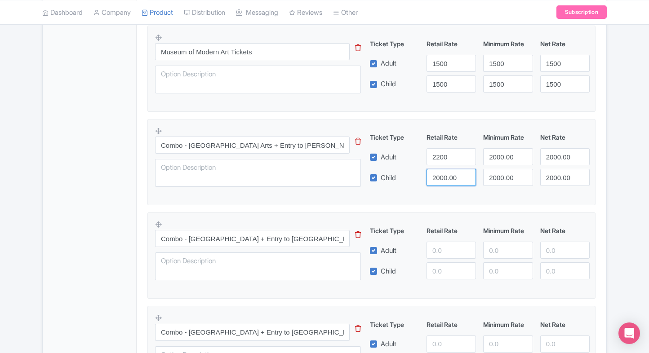
click at [438, 174] on input "2000.00" at bounding box center [450, 177] width 49 height 17
type input "2200"
click at [509, 154] on input "2000.00" at bounding box center [507, 156] width 49 height 17
paste input "2"
drag, startPoint x: 509, startPoint y: 154, endPoint x: 506, endPoint y: 172, distance: 18.3
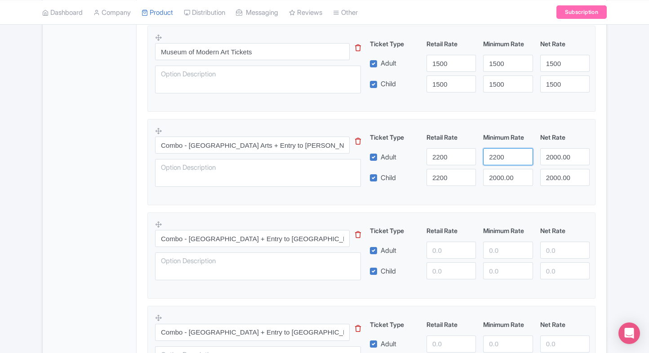
click at [506, 172] on div "Ticket Type Retail Rate Minimum Rate Net Rate Adult 2200 2200 2000.00 Child 220…" at bounding box center [479, 159] width 216 height 53
type input "2200"
click at [506, 172] on input "2000.00" at bounding box center [507, 177] width 49 height 17
paste input "2"
drag, startPoint x: 506, startPoint y: 172, endPoint x: 563, endPoint y: 158, distance: 59.3
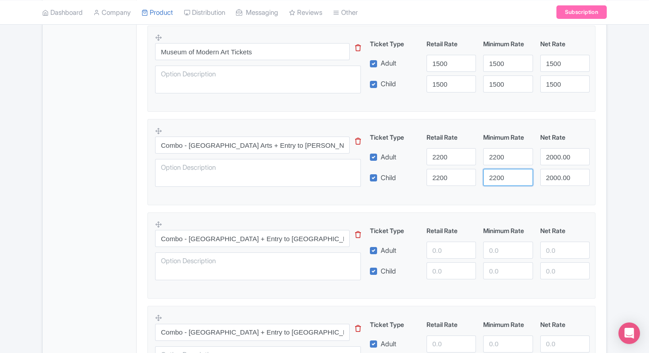
click at [563, 158] on div "Ticket Type Retail Rate Minimum Rate Net Rate Adult 2200 2200 2000.00 Child 220…" at bounding box center [479, 159] width 216 height 53
type input "2200"
click at [563, 158] on input "2000.00" at bounding box center [564, 156] width 49 height 17
paste input "2"
click at [563, 158] on input "2200" at bounding box center [564, 156] width 49 height 17
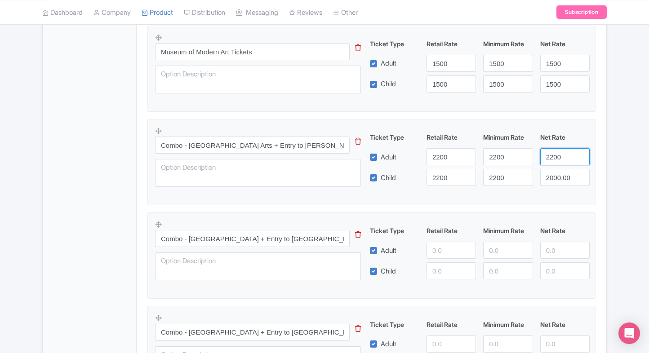
type input "2200"
paste input "2200"
click at [563, 177] on input "2000.00" at bounding box center [564, 177] width 49 height 17
click at [563, 177] on input "2000.220000" at bounding box center [564, 177] width 49 height 17
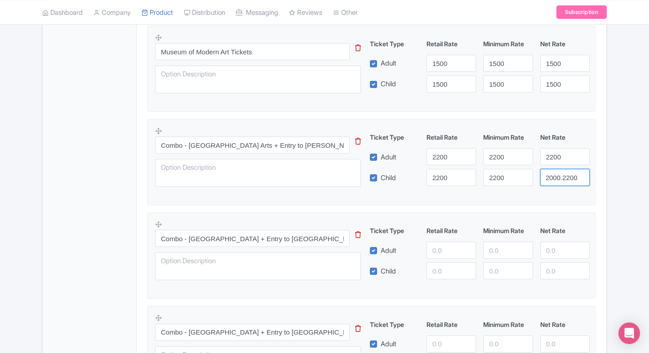
paste input "2"
type input "2200"
click at [576, 200] on fieldset "Combo - Museum of Modern Arts + Entry to Edwynn Houk Gallery This tip has not d…" at bounding box center [371, 162] width 448 height 86
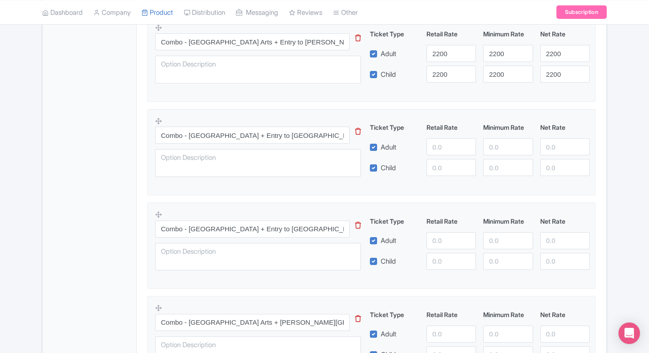
scroll to position [417, 0]
click at [441, 146] on input "number" at bounding box center [450, 145] width 49 height 17
type input "2300"
paste input "2300"
click at [446, 162] on input "2300" at bounding box center [450, 166] width 49 height 17
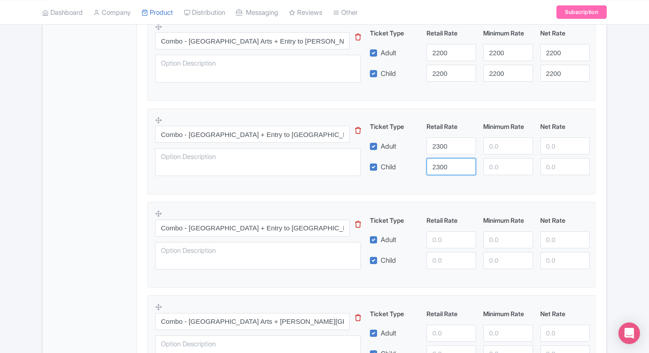
type input "2300"
paste input "2300"
click at [498, 150] on input "2300" at bounding box center [507, 145] width 49 height 17
type input "2300"
paste input "2300"
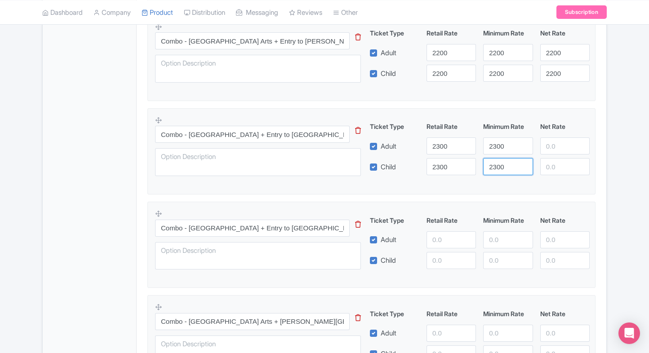
click at [499, 167] on input "2300" at bounding box center [507, 166] width 49 height 17
type input "2300"
paste input "2300"
click at [557, 151] on input "2300" at bounding box center [564, 145] width 49 height 17
type input "2300"
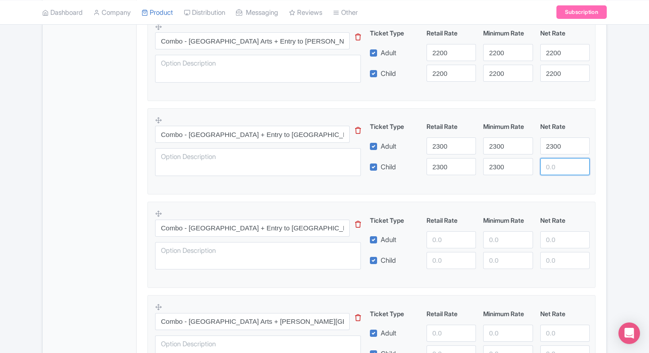
paste input "2300"
click at [558, 173] on input "2300" at bounding box center [564, 166] width 49 height 17
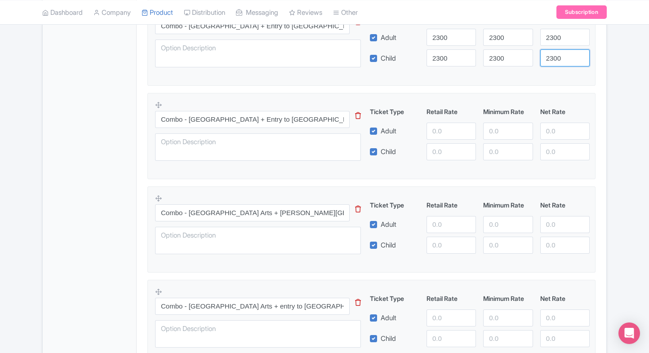
scroll to position [526, 0]
type input "2300"
click at [448, 123] on input "number" at bounding box center [450, 130] width 49 height 17
type input "2500"
paste input "2500"
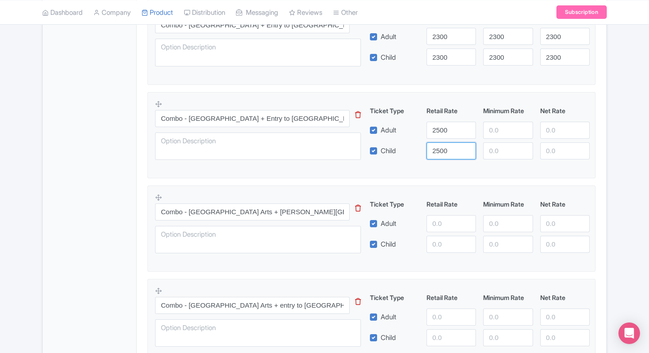
click at [442, 148] on input "2500" at bounding box center [450, 150] width 49 height 17
type input "2500"
paste input "2500"
click at [514, 127] on input "2500" at bounding box center [507, 130] width 49 height 17
type input "2500"
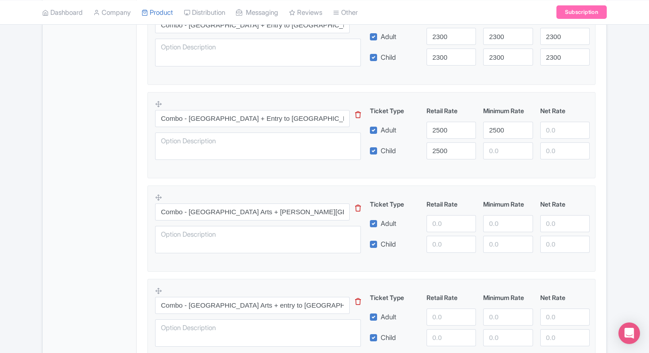
click at [508, 139] on div "Ticket Type Retail Rate Minimum Rate Net Rate Adult 2500 2500 Child 2500 This t…" at bounding box center [479, 132] width 216 height 53
paste input "2500"
click at [503, 146] on input "2500" at bounding box center [507, 150] width 49 height 17
type input "2500"
paste input "2500"
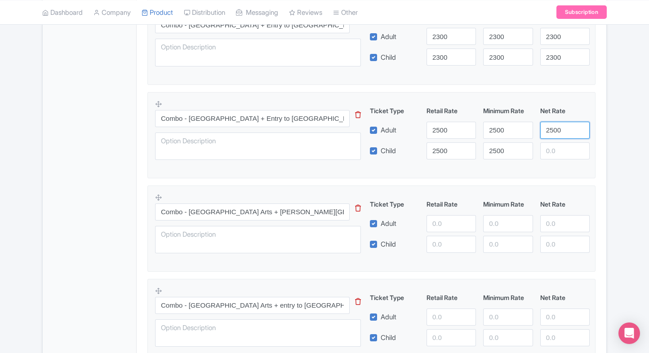
click at [552, 128] on input "2500" at bounding box center [564, 130] width 49 height 17
type input "2500"
paste input "2500"
click at [554, 145] on input "2500" at bounding box center [564, 150] width 49 height 17
type input "2500"
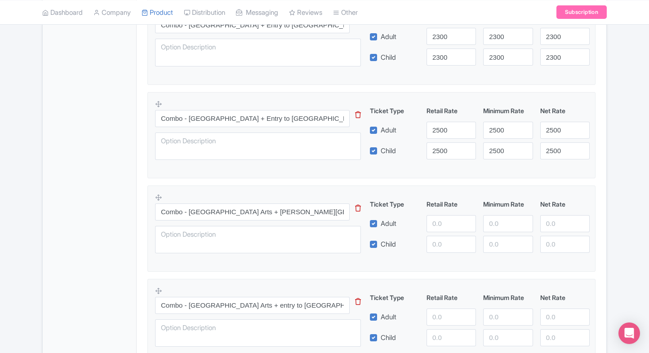
click at [604, 140] on div "Museum of Modern Art Tickets Name * i Museum of Modern Art Tickets Your product…" at bounding box center [371, 212] width 469 height 1176
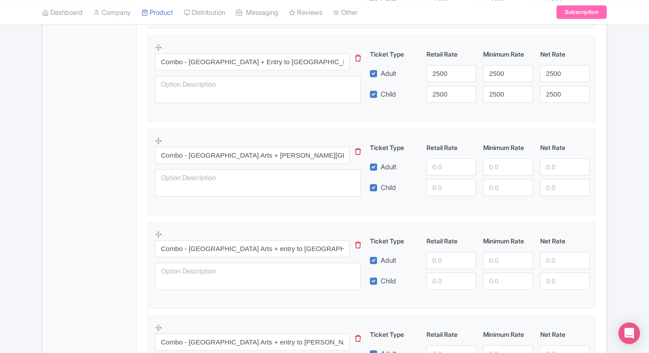
scroll to position [598, 0]
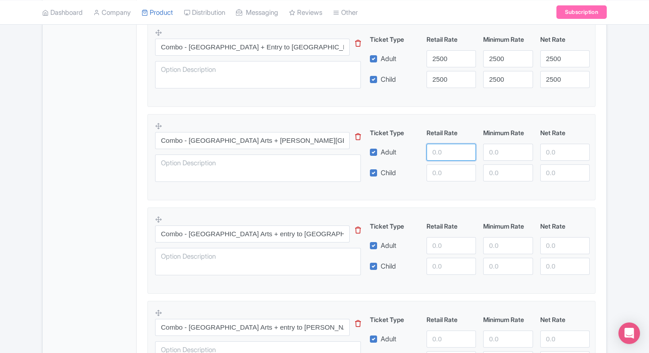
click at [449, 146] on input "number" at bounding box center [450, 152] width 49 height 17
type input "2700"
click at [442, 164] on input "number" at bounding box center [450, 172] width 49 height 17
paste input "2700"
type input "2700"
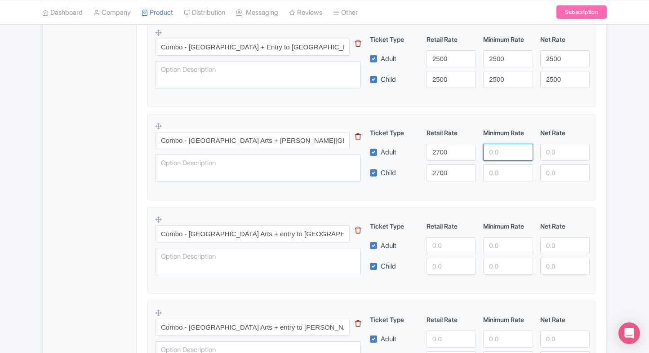
paste input "2700"
click at [492, 144] on input "2700" at bounding box center [507, 152] width 49 height 17
type input "2700"
click at [499, 185] on div "Combo - Museum of Modern Arts + Randall's Island Park This tip has not data. Co…" at bounding box center [371, 155] width 433 height 66
paste input "2700"
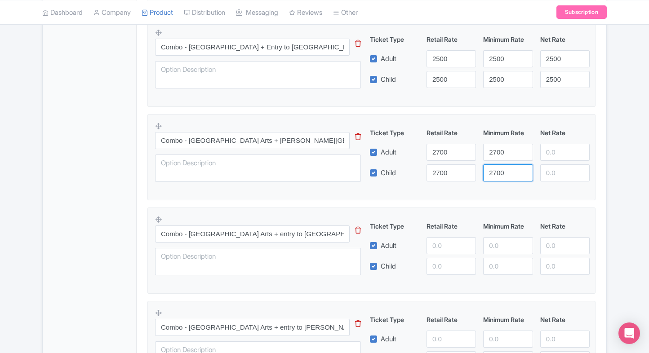
click at [503, 180] on input "2700" at bounding box center [507, 172] width 49 height 17
type input "2700"
paste input "2700"
click at [559, 148] on input "2700" at bounding box center [564, 152] width 49 height 17
type input "2700"
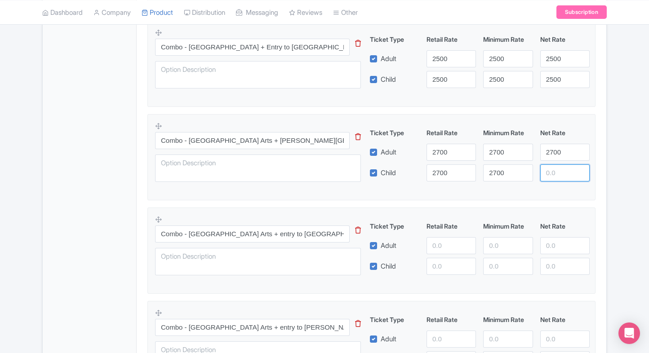
paste input "2700"
click at [561, 170] on input "2700" at bounding box center [564, 172] width 49 height 17
type input "2700"
click at [609, 163] on div "← Back to Products Museum of Modern Art Tickets ID# RTZYCB Content Distribution…" at bounding box center [324, 108] width 575 height 1243
click at [589, 178] on div "2700" at bounding box center [564, 172] width 57 height 17
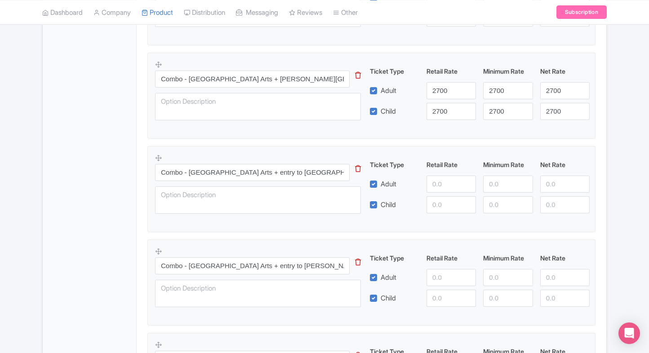
scroll to position [693, 0]
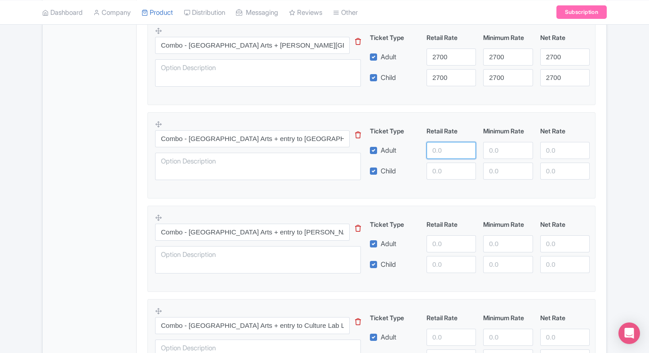
click at [451, 148] on input "number" at bounding box center [450, 150] width 49 height 17
type input "2900"
paste input "2900"
drag, startPoint x: 442, startPoint y: 166, endPoint x: 502, endPoint y: 137, distance: 66.1
click at [502, 137] on div "Ticket Type Retail Rate Minimum Rate Net Rate Adult 2900 Child 2900 This tip ha…" at bounding box center [479, 152] width 216 height 53
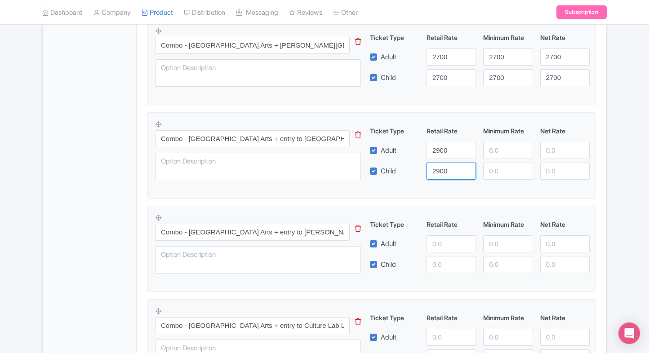
type input "2900"
click at [502, 137] on div "Ticket Type Retail Rate Minimum Rate Net Rate" at bounding box center [479, 132] width 227 height 12
paste input "2900"
click at [499, 142] on input "number" at bounding box center [507, 150] width 49 height 17
type input "2900"
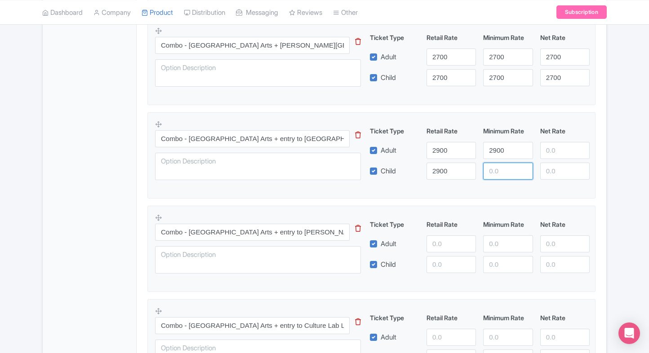
paste input "2900"
click at [499, 167] on input "2900" at bounding box center [507, 171] width 49 height 17
type input "2900"
paste input "2900"
click at [553, 151] on input "2900" at bounding box center [564, 150] width 49 height 17
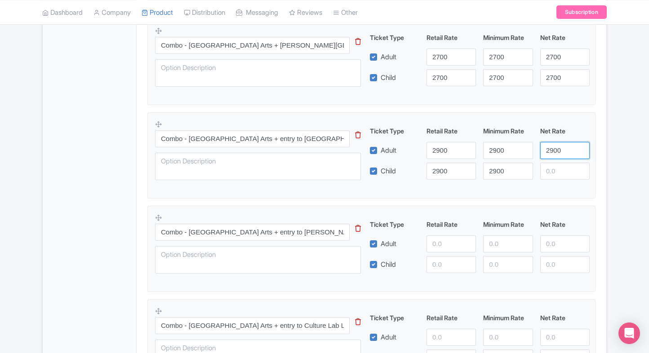
type input "2900"
paste input "2900"
click at [553, 167] on input "2900" at bounding box center [564, 171] width 49 height 17
type input "2900"
click at [596, 166] on div "Product Options i Museum of Modern Art Tickets This tip has not data. Code: tip…" at bounding box center [371, 113] width 459 height 960
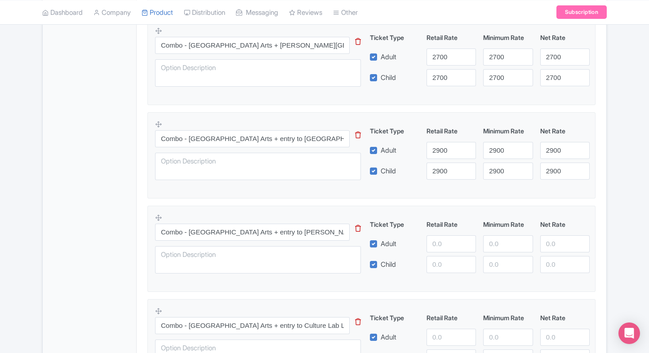
scroll to position [819, 0]
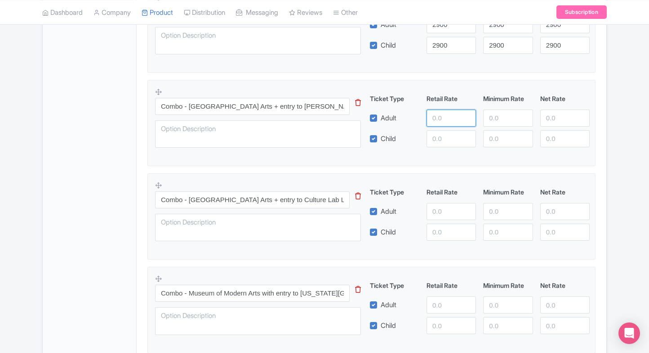
click at [444, 111] on input "number" at bounding box center [450, 118] width 49 height 17
paste input "number"
type input "3100"
drag, startPoint x: 440, startPoint y: 139, endPoint x: 499, endPoint y: 119, distance: 61.9
click at [499, 119] on div "Ticket Type Retail Rate Minimum Rate Net Rate Adult 3100 Child This tip has not…" at bounding box center [479, 120] width 216 height 53
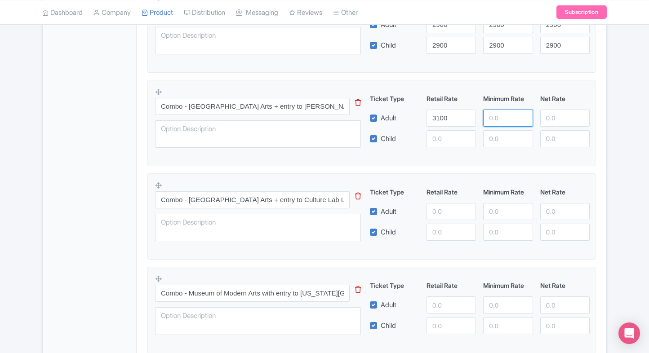
click at [499, 119] on input "number" at bounding box center [507, 118] width 49 height 17
paste input "3100"
type input "3100"
paste input "3100"
click at [495, 146] on input "3100" at bounding box center [507, 138] width 49 height 17
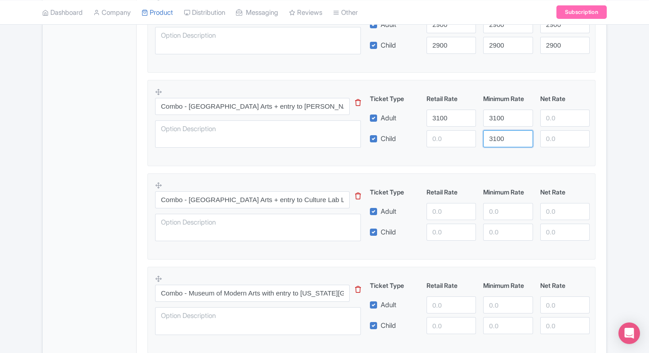
type input "3100"
paste input "3100"
click at [435, 139] on input "3100" at bounding box center [450, 138] width 49 height 17
type input "3100"
paste
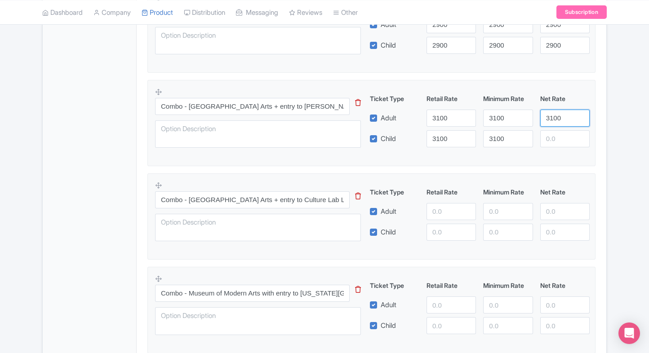
click at [555, 114] on input "3100" at bounding box center [564, 118] width 49 height 17
type input "3100"
click at [561, 138] on input "3100" at bounding box center [564, 138] width 49 height 17
type input "3100"
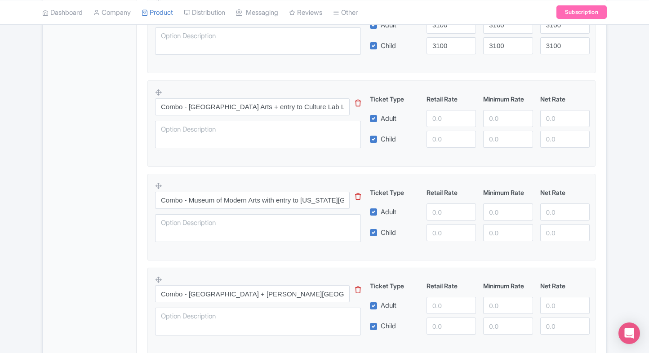
scroll to position [912, 0]
click at [453, 117] on input "number" at bounding box center [450, 118] width 49 height 17
type input "3200"
click at [447, 146] on div "Combo - Museum of Modern Arts + entry to Culture Lab LIC This tip has not data.…" at bounding box center [371, 121] width 433 height 66
paste input "3200"
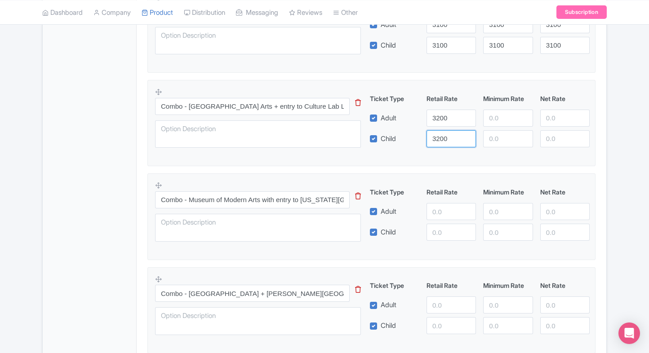
drag, startPoint x: 452, startPoint y: 141, endPoint x: 497, endPoint y: 125, distance: 47.4
click at [497, 125] on div "Ticket Type Retail Rate Minimum Rate Net Rate Adult 3200 Child 3200 This tip ha…" at bounding box center [479, 120] width 216 height 53
type input "3200"
click at [497, 125] on div "Ticket Type Retail Rate Minimum Rate Net Rate Adult 3200 Child 3200 This tip ha…" at bounding box center [479, 120] width 216 height 53
click at [499, 128] on div "Ticket Type Retail Rate Minimum Rate Net Rate Adult 3200 3200 Child 3200 This t…" at bounding box center [479, 120] width 216 height 53
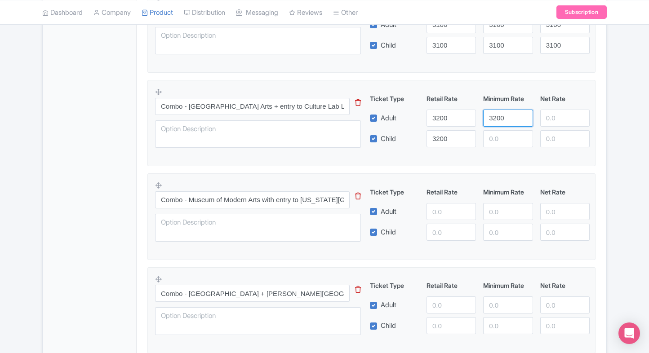
type input "3200"
click at [499, 128] on div "Ticket Type Retail Rate Minimum Rate Net Rate Adult 3200 3200 Child 3200 This t…" at bounding box center [479, 120] width 216 height 53
paste input "3200"
click at [498, 134] on input "3200" at bounding box center [507, 138] width 49 height 17
type input "3200"
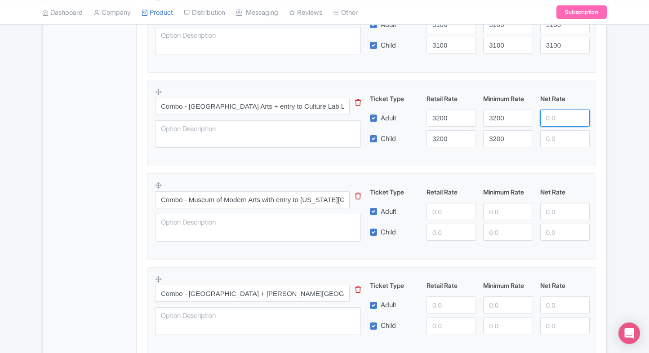
paste input "3200"
click at [548, 118] on input "3200" at bounding box center [564, 118] width 49 height 17
type input "3200"
click at [556, 138] on input "3200" at bounding box center [564, 138] width 49 height 17
type input "3200"
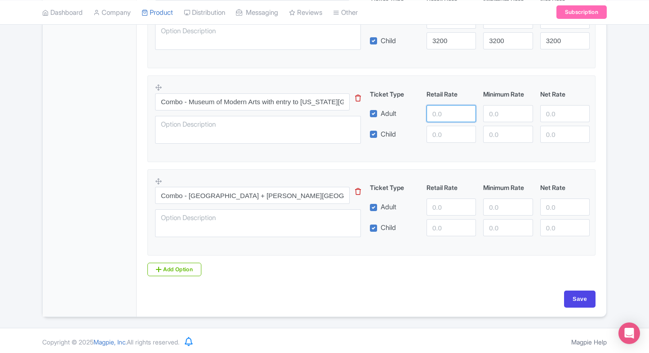
click at [442, 105] on input "number" at bounding box center [450, 113] width 49 height 17
type input "3300"
paste input "3300"
click at [439, 131] on input "3300" at bounding box center [450, 134] width 49 height 17
type input "3300"
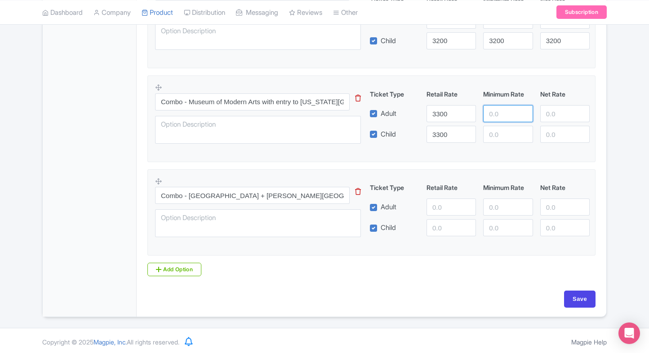
paste input "3300"
click at [503, 106] on input "3300" at bounding box center [507, 113] width 49 height 17
type input "3300"
paste input "3300"
click at [501, 127] on input "3300" at bounding box center [507, 134] width 49 height 17
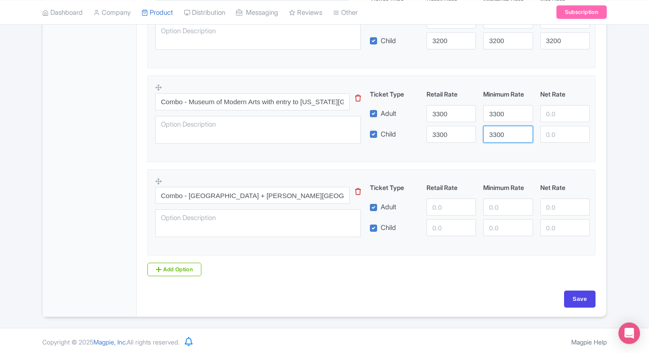
type input "3300"
click at [543, 118] on input "number" at bounding box center [564, 113] width 49 height 17
paste input "3300"
type input "3300"
click at [557, 136] on input "3300" at bounding box center [564, 134] width 49 height 17
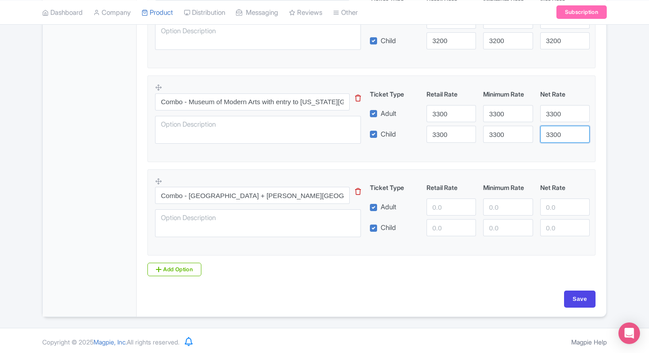
type input "3300"
click at [438, 211] on input "number" at bounding box center [450, 207] width 49 height 17
type input "3500"
paste input "3500"
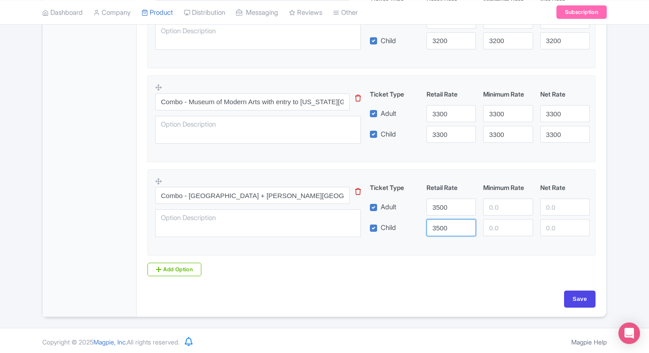
click at [439, 227] on input "3500" at bounding box center [450, 227] width 49 height 17
type input "3500"
paste input "3500"
click at [501, 207] on input "3500" at bounding box center [507, 207] width 49 height 17
type input "3500"
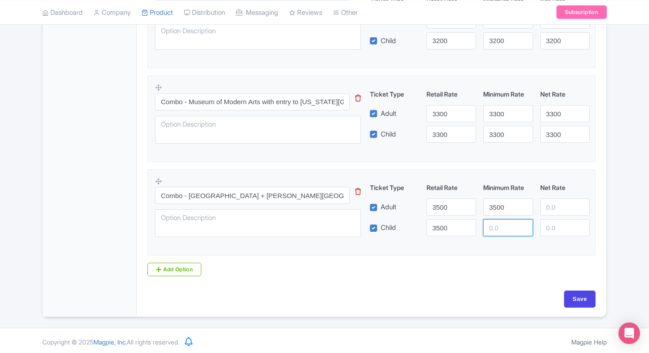
paste input "3500"
click at [502, 221] on input "3500" at bounding box center [507, 227] width 49 height 17
type input "3500"
paste input "3500"
click at [553, 201] on input "3500" at bounding box center [564, 207] width 49 height 17
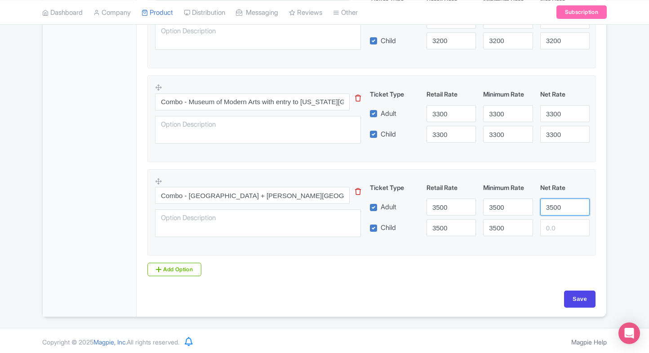
type input "3500"
click at [557, 219] on input "3500" at bounding box center [564, 227] width 49 height 17
type input "3500"
click at [579, 300] on input "Save" at bounding box center [579, 299] width 31 height 17
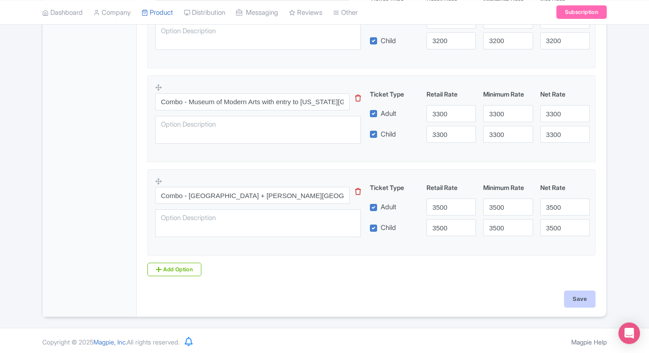
type input "Saving..."
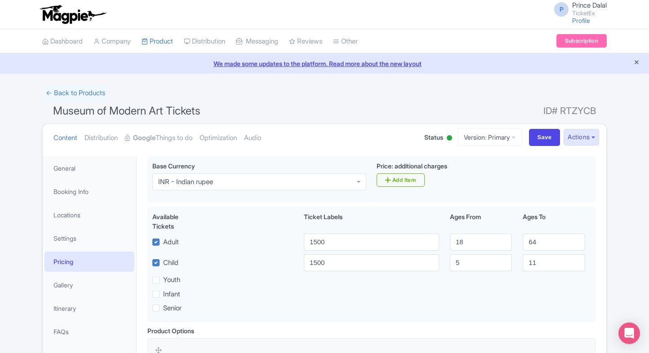
click at [636, 63] on icon "Close announcement" at bounding box center [636, 62] width 7 height 7
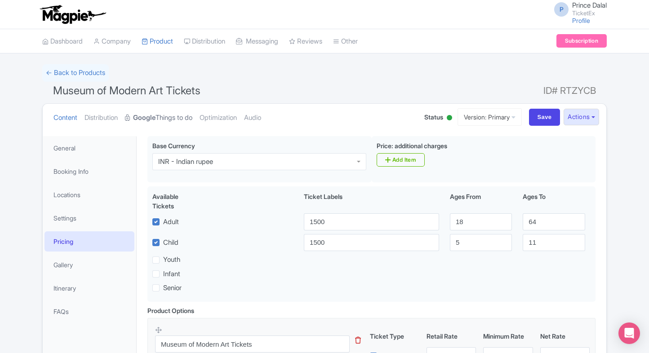
click at [146, 108] on link "Google Things to do" at bounding box center [158, 118] width 67 height 28
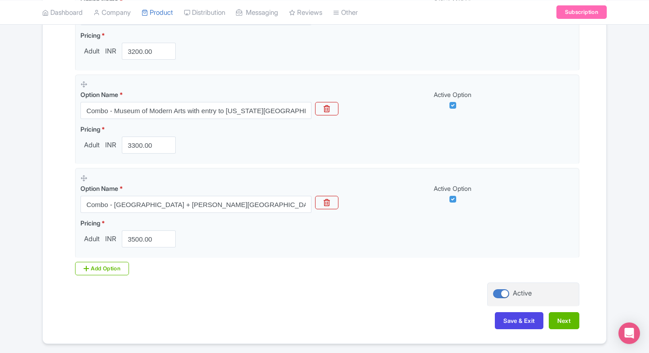
scroll to position [1003, 0]
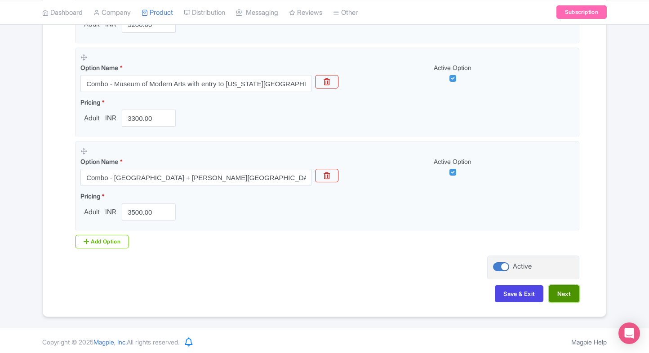
click at [565, 288] on button "Next" at bounding box center [563, 293] width 31 height 17
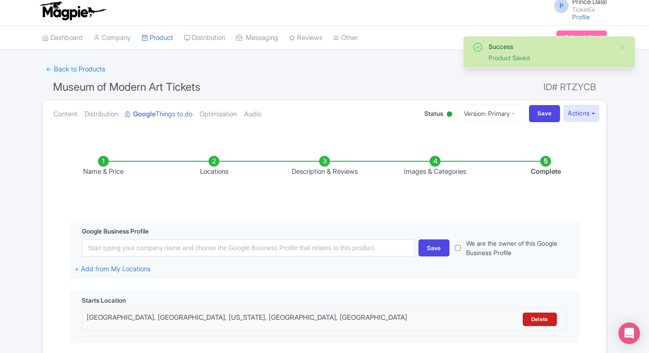
scroll to position [0, 0]
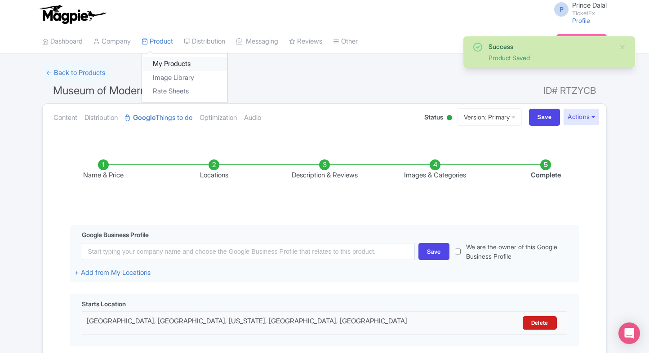
click at [158, 60] on link "My Products" at bounding box center [184, 64] width 85 height 14
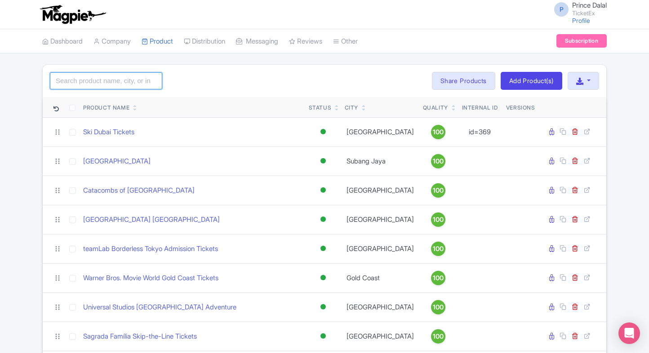
click at [112, 80] on input "search" at bounding box center [106, 80] width 112 height 17
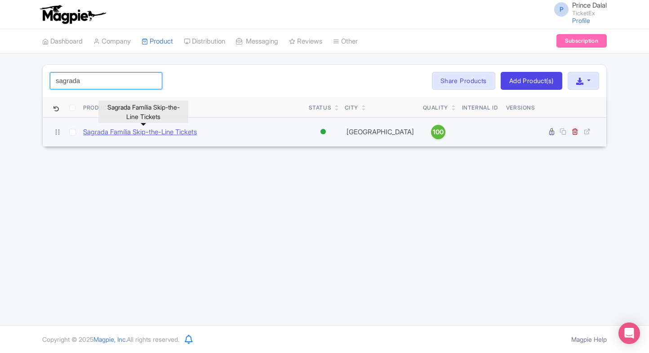
type input "sagrada"
click at [121, 130] on link "Sagrada Família Skip-the-Line Tickets" at bounding box center [140, 132] width 114 height 10
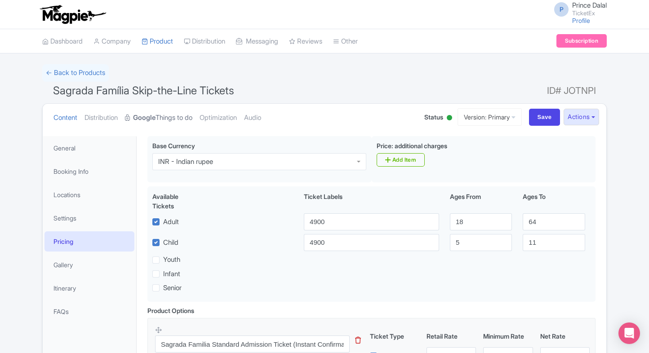
click at [138, 116] on strong "Google" at bounding box center [144, 118] width 22 height 10
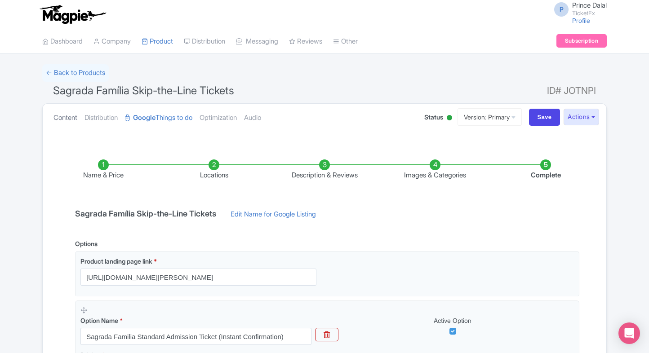
click at [65, 118] on link "Content" at bounding box center [65, 118] width 24 height 28
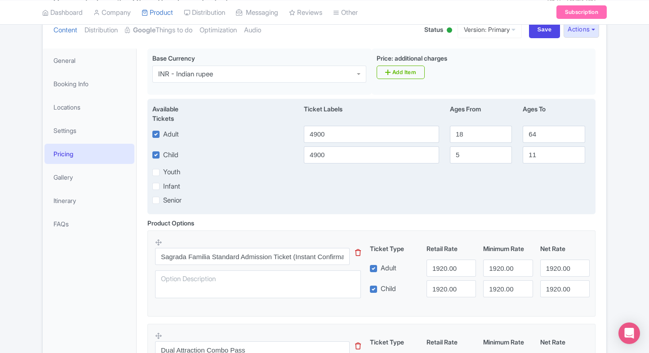
scroll to position [88, 0]
drag, startPoint x: 349, startPoint y: 128, endPoint x: 266, endPoint y: 134, distance: 82.8
click at [266, 134] on div "Adult 4900 18 64" at bounding box center [371, 133] width 449 height 17
type input "1920"
click at [319, 159] on input "4900" at bounding box center [371, 154] width 135 height 17
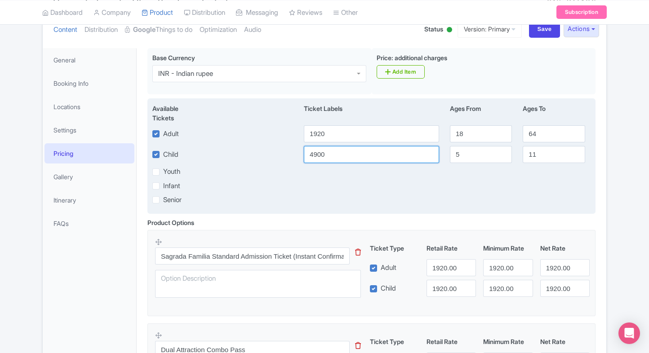
click at [319, 159] on input "4900" at bounding box center [371, 154] width 135 height 17
type input "1920"
click at [316, 190] on div "Infant" at bounding box center [371, 186] width 449 height 10
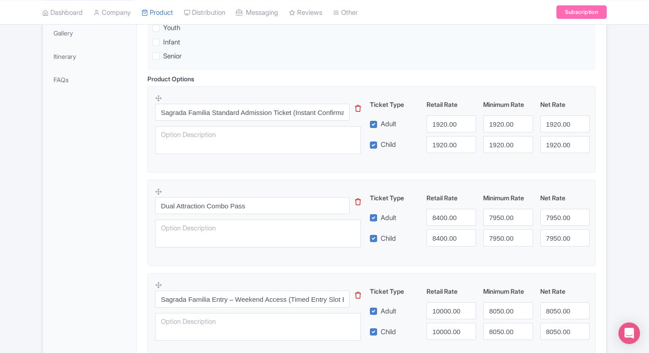
scroll to position [295, 0]
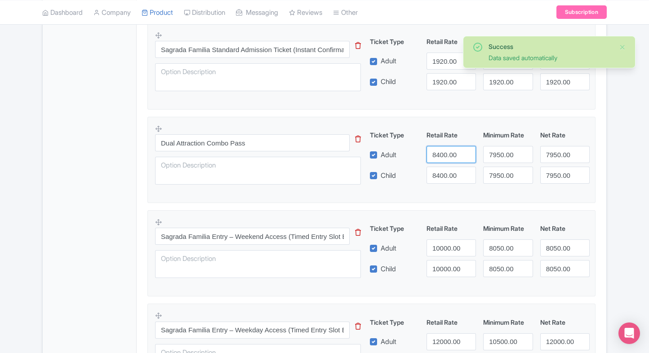
click at [433, 148] on input "8400.00" at bounding box center [450, 154] width 49 height 17
paste input "795"
drag, startPoint x: 439, startPoint y: 160, endPoint x: 438, endPoint y: 166, distance: 5.9
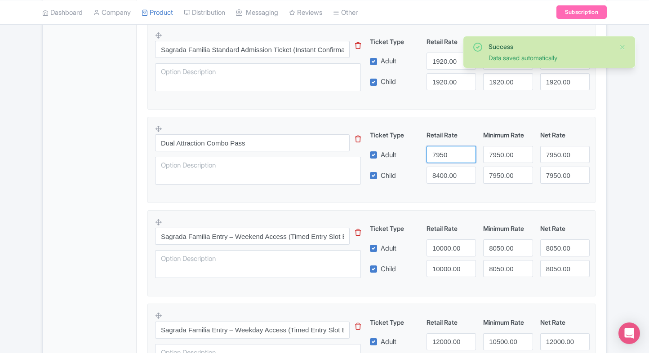
click at [438, 166] on div "Ticket Type Retail Rate Minimum Rate Net Rate Adult 7950 7950.00 7950.00 Child …" at bounding box center [479, 156] width 216 height 53
type input "7950"
click at [438, 167] on input "8400.00" at bounding box center [450, 175] width 49 height 17
paste input "795"
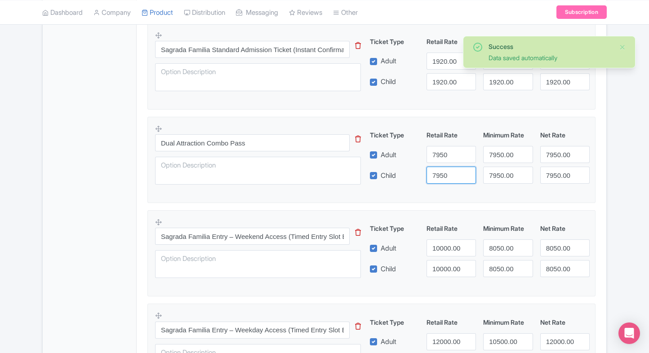
click at [438, 167] on input "7950" at bounding box center [450, 175] width 49 height 17
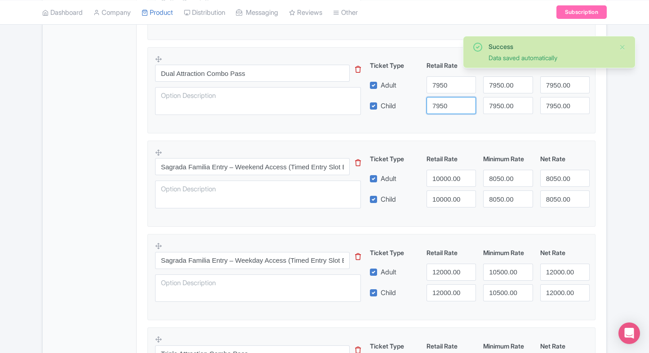
scroll to position [365, 0]
type input "7950"
click at [585, 165] on div "Ticket Type Retail Rate Minimum Rate Net Rate Adult 10000.00 8050.00 8050.00 Ch…" at bounding box center [479, 180] width 216 height 53
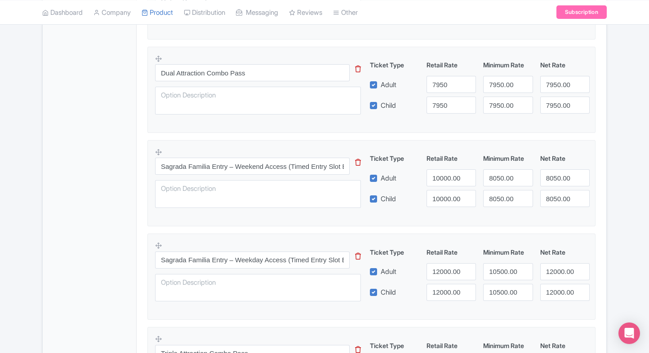
scroll to position [384, 0]
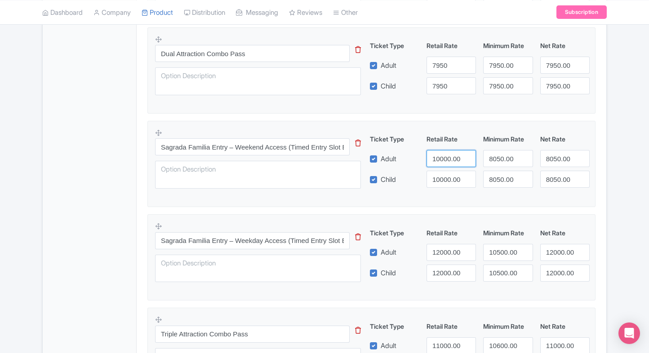
click at [450, 159] on input "10000.00" at bounding box center [450, 158] width 49 height 17
click at [497, 159] on input "8050.00" at bounding box center [507, 158] width 49 height 17
click at [431, 162] on input "10000.00" at bounding box center [450, 158] width 49 height 17
click at [435, 162] on input "10000.00" at bounding box center [450, 158] width 49 height 17
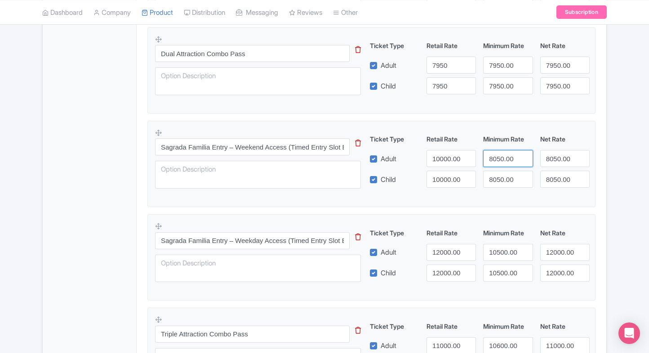
click at [505, 159] on input "8050.00" at bounding box center [507, 158] width 49 height 17
click at [439, 155] on input "10000.00" at bounding box center [450, 158] width 49 height 17
paste input "805"
click at [439, 155] on input "8050.00" at bounding box center [450, 158] width 49 height 17
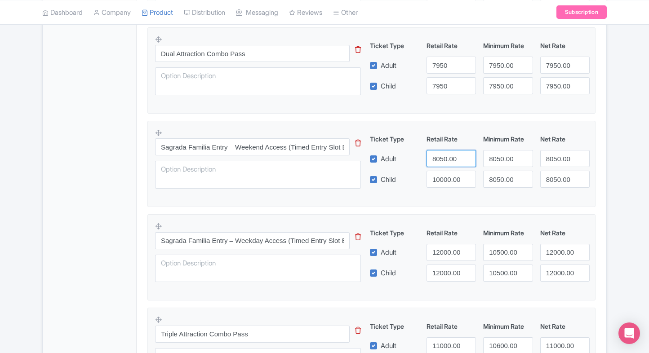
type input "8050.00"
click at [445, 171] on input "10000.00" at bounding box center [450, 179] width 49 height 17
paste input "805"
click at [445, 171] on input "8050.00" at bounding box center [450, 179] width 49 height 17
type input "8050.00"
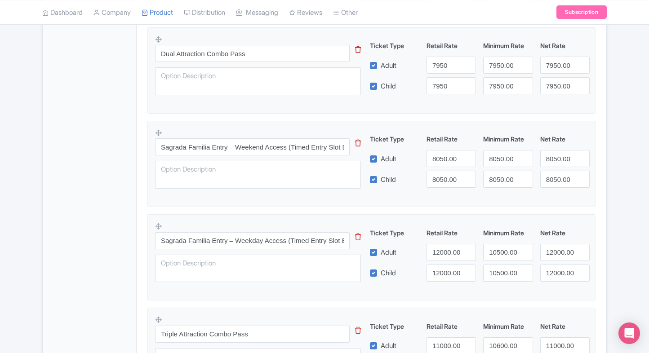
click at [600, 190] on div "Product Options i Sagrada Familia Standard Admission Ticket (Instant Confirmati…" at bounding box center [371, 308] width 459 height 773
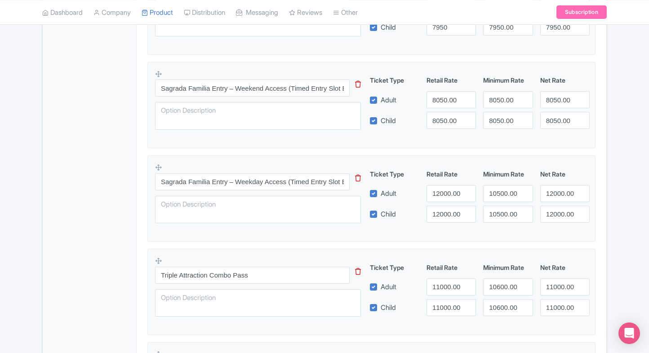
scroll to position [451, 0]
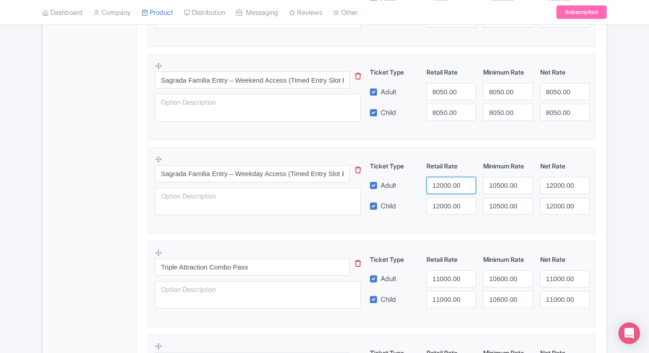
click at [456, 187] on input "12000.00" at bounding box center [450, 185] width 49 height 17
paste input "05"
type input "10500"
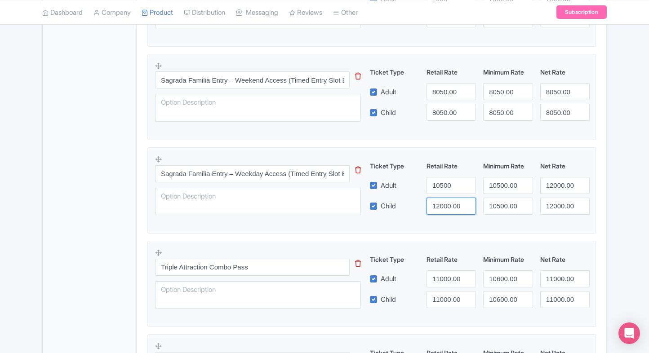
click at [440, 200] on input "12000.00" at bounding box center [450, 206] width 49 height 17
paste input "05"
click at [440, 200] on input "10500" at bounding box center [450, 206] width 49 height 17
type input "10500"
click at [559, 192] on input "12000.00" at bounding box center [564, 185] width 49 height 17
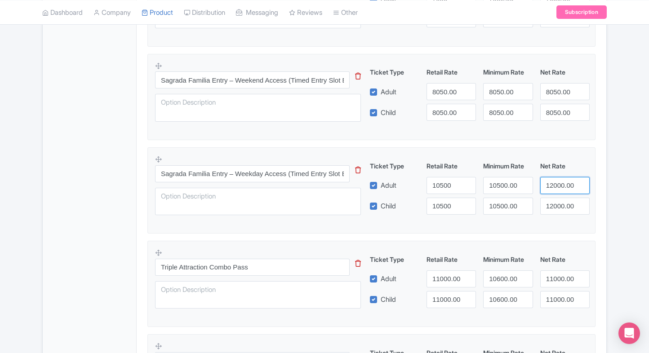
paste input "05"
click at [559, 192] on input "12000.00" at bounding box center [564, 185] width 49 height 17
type input "10500"
click at [559, 199] on input "12000.00" at bounding box center [564, 206] width 49 height 17
paste input "05"
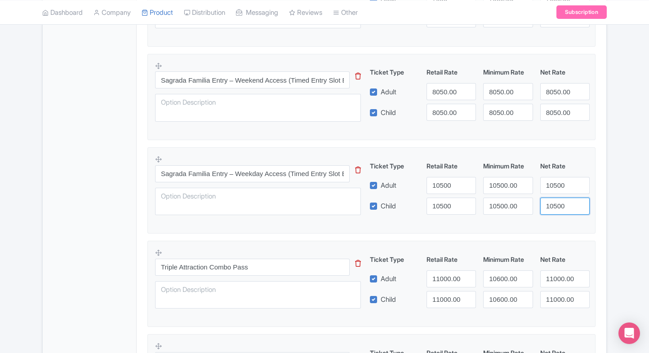
click at [559, 199] on input "10500" at bounding box center [564, 206] width 49 height 17
type input "10500"
click at [595, 206] on fieldset "Sagrada Familia Entry – Weekday Access (Timed Entry Slot Between 5:00 PM and 7:…" at bounding box center [371, 190] width 448 height 86
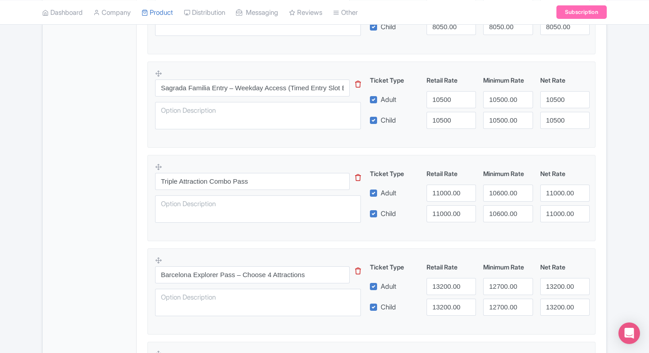
scroll to position [551, 0]
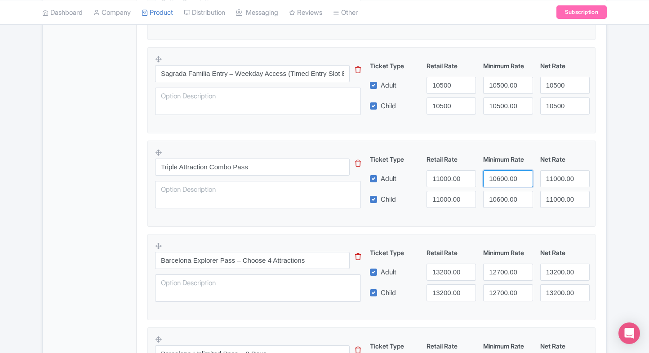
click at [490, 175] on input "10600.00" at bounding box center [507, 178] width 49 height 17
click at [439, 181] on input "11000.00" at bounding box center [450, 178] width 49 height 17
paste input "06"
click at [439, 181] on input "10600.00" at bounding box center [450, 178] width 49 height 17
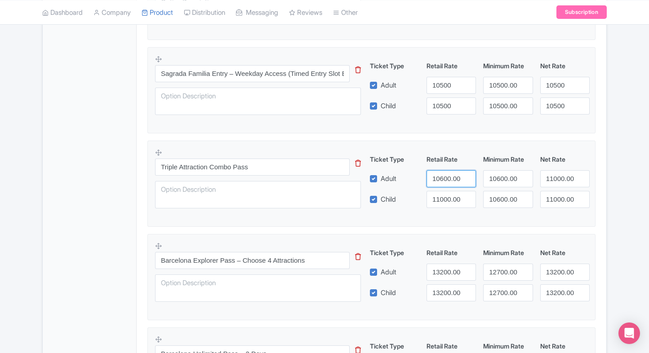
type input "10600.00"
click at [443, 189] on div "Ticket Type Retail Rate Minimum Rate Net Rate Adult 10600.00 10600.00 11000.00 …" at bounding box center [479, 181] width 216 height 53
click at [450, 199] on input "11000.00" at bounding box center [450, 199] width 49 height 17
paste input "06"
click at [450, 199] on input "10600.00" at bounding box center [450, 199] width 49 height 17
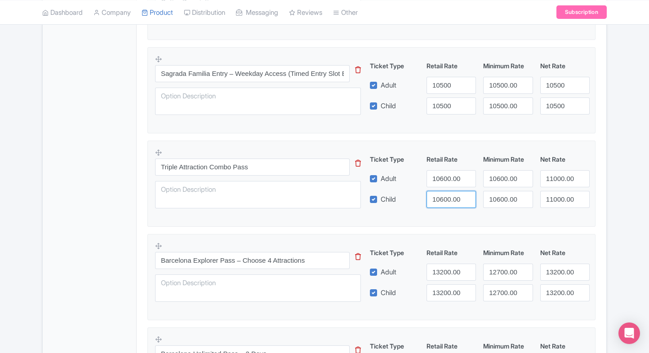
type input "10600.00"
click at [496, 192] on input "10600.00" at bounding box center [507, 199] width 49 height 17
click at [558, 173] on input "11000.00" at bounding box center [564, 178] width 49 height 17
paste input "06"
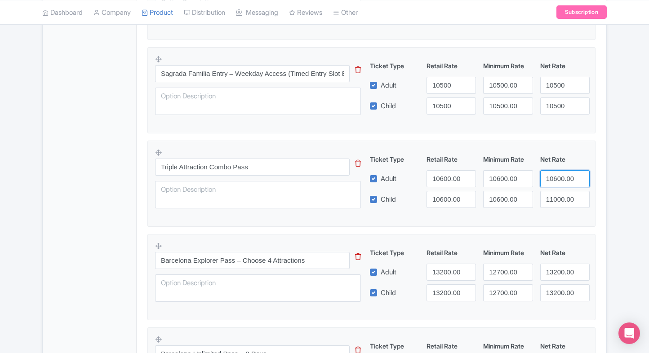
drag, startPoint x: 558, startPoint y: 173, endPoint x: 559, endPoint y: 194, distance: 21.1
click at [559, 194] on div "Ticket Type Retail Rate Minimum Rate Net Rate Adult 10600.00 10600.00 10600.00 …" at bounding box center [479, 181] width 216 height 53
type input "10600.00"
click at [559, 194] on input "11000.00" at bounding box center [564, 199] width 49 height 17
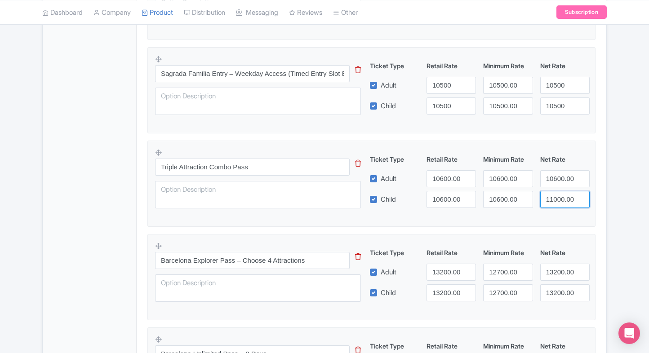
paste input "06"
click at [559, 194] on input "10600.00" at bounding box center [564, 199] width 49 height 17
type input "10600.00"
click at [600, 186] on div "Product Options i Sagrada Familia Standard Admission Ticket (Instant Confirmati…" at bounding box center [371, 141] width 459 height 773
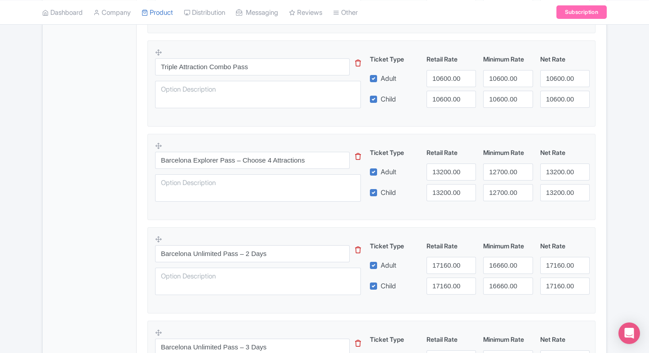
scroll to position [652, 0]
click at [491, 166] on input "12700.00" at bounding box center [507, 171] width 49 height 17
click at [451, 170] on input "13200.00" at bounding box center [450, 171] width 49 height 17
paste input "27"
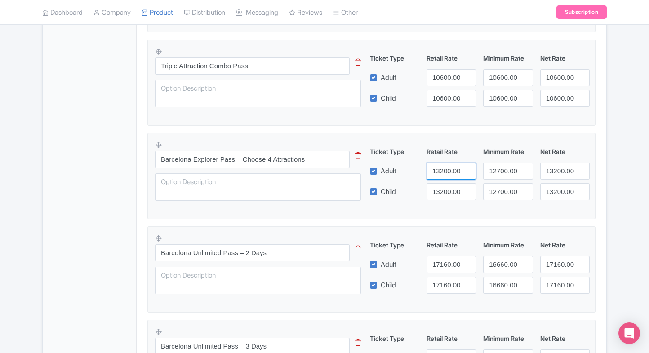
click at [451, 170] on input "13200.00" at bounding box center [450, 171] width 49 height 17
type input "12700.00"
click at [449, 183] on input "13200.00" at bounding box center [450, 191] width 49 height 17
paste input "27"
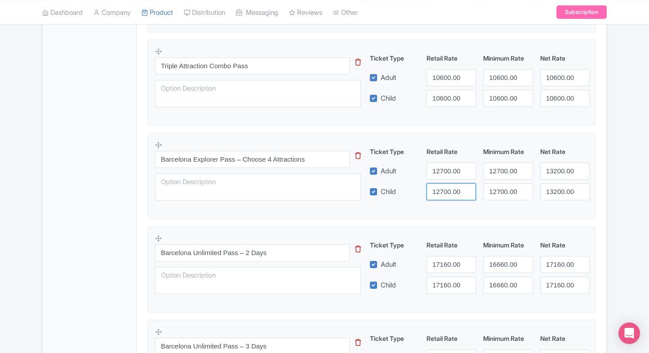
type input "12700.00"
click at [561, 177] on input "13200.00" at bounding box center [564, 171] width 49 height 17
paste input "27"
click at [561, 177] on input "12700.00" at bounding box center [564, 171] width 49 height 17
type input "12700.00"
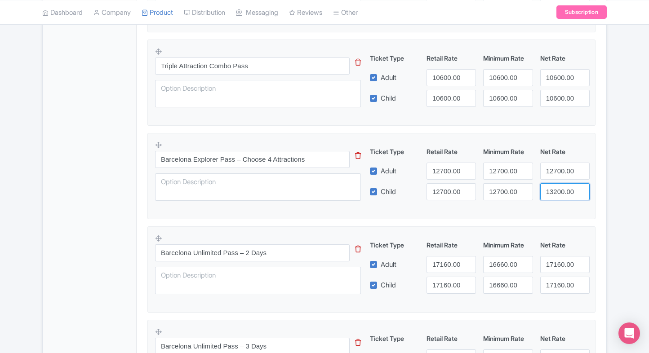
click at [561, 193] on input "13200.00" at bounding box center [564, 191] width 49 height 17
paste input "27"
click at [561, 193] on input "12700.00" at bounding box center [564, 191] width 49 height 17
type input "12700.00"
click at [596, 204] on div "Product Options i Sagrada Familia Standard Admission Ticket (Instant Confirmati…" at bounding box center [371, 40] width 459 height 773
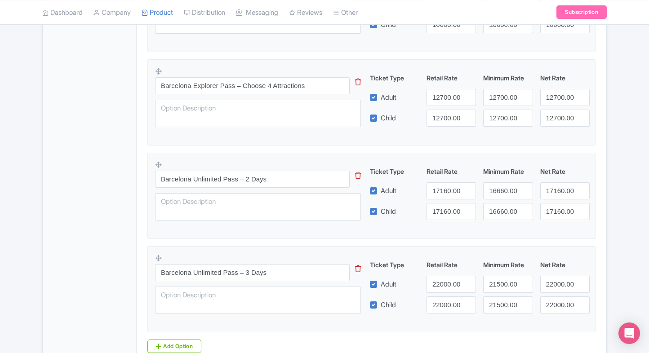
scroll to position [749, 0]
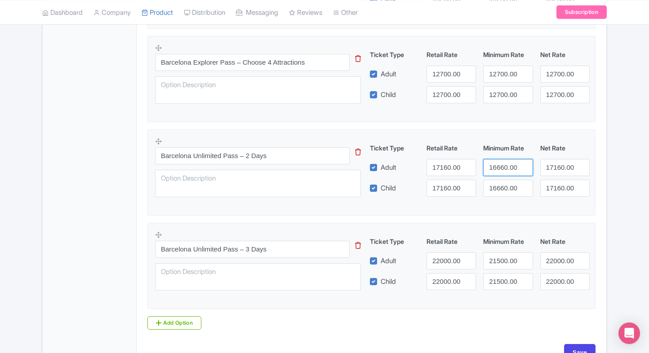
click at [494, 171] on input "16660.00" at bounding box center [507, 167] width 49 height 17
click at [456, 168] on input "17160.00" at bounding box center [450, 167] width 49 height 17
paste input "66"
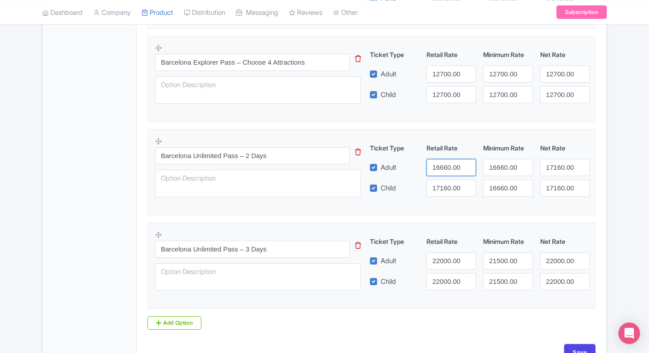
click at [456, 168] on input "16660.00" at bounding box center [450, 167] width 49 height 17
type input "16660.00"
click at [452, 190] on input "17160.00" at bounding box center [450, 188] width 49 height 17
paste input "66"
drag, startPoint x: 452, startPoint y: 190, endPoint x: 508, endPoint y: 181, distance: 56.9
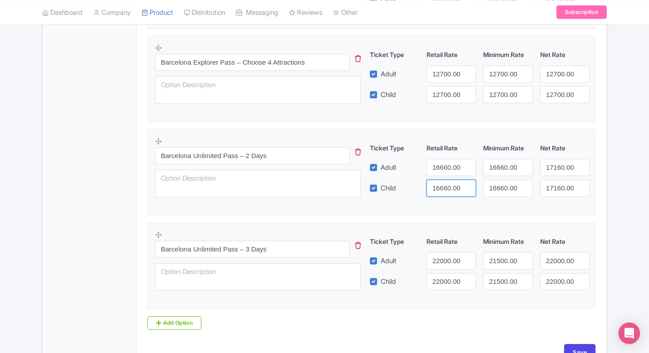
click at [508, 181] on div "Child 16660.00 16660.00 17160.00" at bounding box center [479, 188] width 227 height 17
type input "16660.00"
click at [508, 181] on input "16660.00" at bounding box center [507, 188] width 49 height 17
click at [570, 176] on div "Ticket Type Retail Rate Minimum Rate Net Rate Adult 16660.00 16660.00 17160.00 …" at bounding box center [479, 169] width 216 height 53
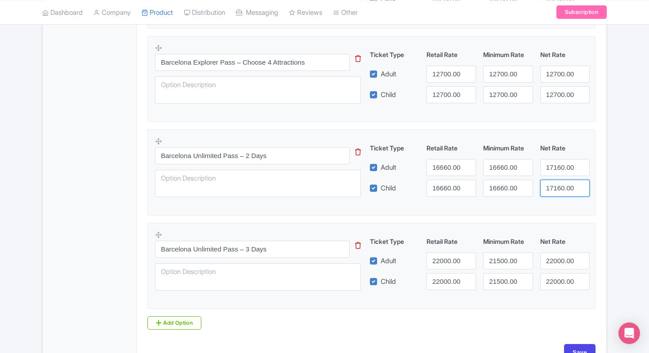
click at [570, 176] on div "Ticket Type Retail Rate Minimum Rate Net Rate Adult 16660.00 16660.00 17160.00 …" at bounding box center [479, 169] width 216 height 53
click at [565, 184] on input "17160.00" at bounding box center [564, 188] width 49 height 17
paste input "66"
click at [565, 184] on input "16660.00" at bounding box center [564, 188] width 49 height 17
type input "16660.00"
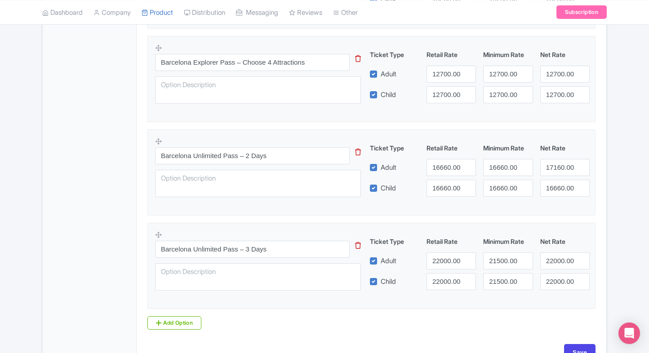
click at [564, 175] on div "Ticket Type Retail Rate Minimum Rate Net Rate Adult 16660.00 16660.00 17160.00 …" at bounding box center [479, 169] width 216 height 53
drag, startPoint x: 564, startPoint y: 175, endPoint x: 564, endPoint y: 167, distance: 7.6
click at [564, 167] on div "Ticket Type Retail Rate Minimum Rate Net Rate Adult 16660.00 16660.00 17160.00 …" at bounding box center [479, 169] width 216 height 53
click at [564, 167] on input "17160.00" at bounding box center [564, 167] width 49 height 17
paste input "66"
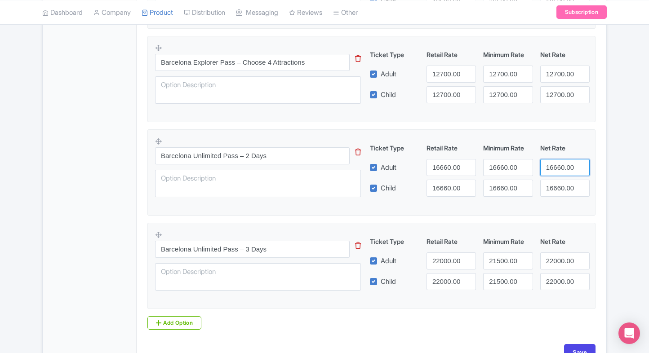
click at [564, 167] on input "16660.00" at bounding box center [564, 167] width 49 height 17
type input "16660.00"
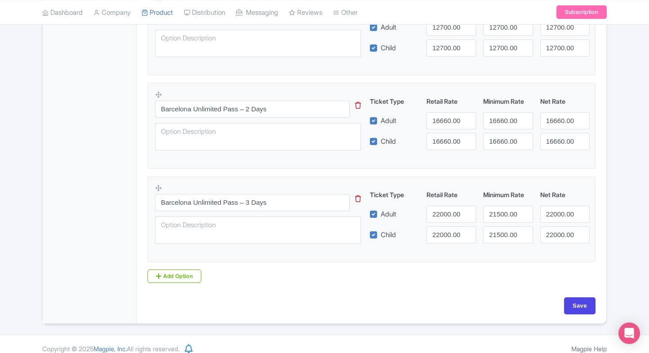
scroll to position [803, 0]
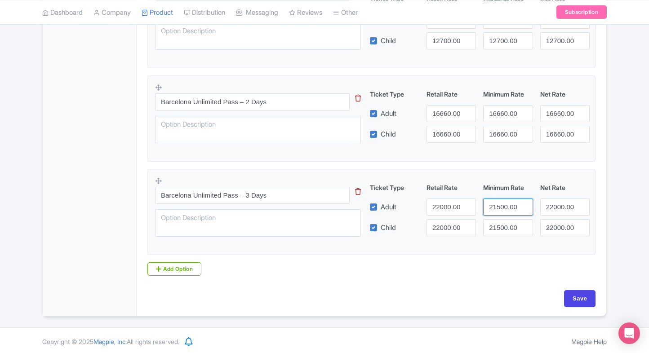
click at [496, 208] on input "21500.00" at bounding box center [507, 207] width 49 height 17
click at [463, 208] on input "22000.00" at bounding box center [450, 207] width 49 height 17
paste input "2150000"
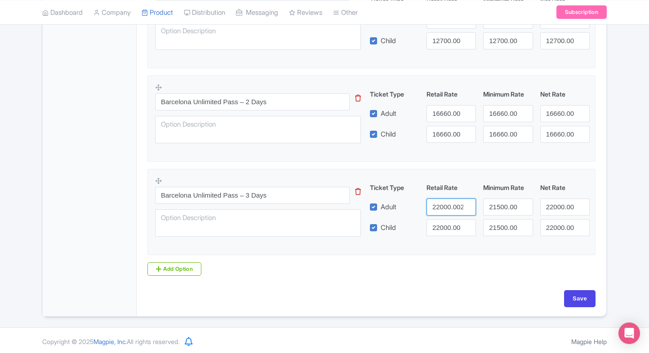
scroll to position [0, 22]
click at [446, 210] on input "22000.002150000" at bounding box center [450, 207] width 49 height 17
paste input "1500."
type input "21500.00"
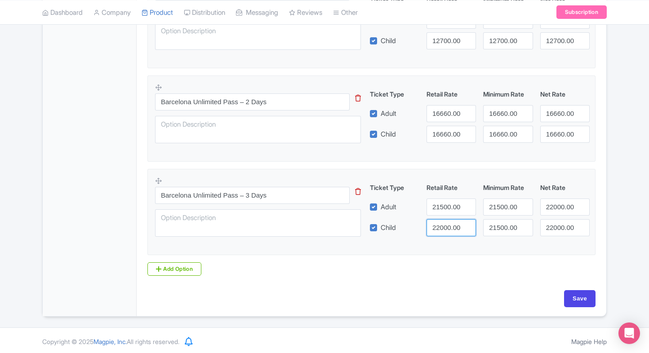
click at [445, 221] on input "22000.00" at bounding box center [450, 227] width 49 height 17
paste input "15"
click at [445, 221] on input "21500.00" at bounding box center [450, 227] width 49 height 17
type input "21500.00"
click at [550, 206] on input "22000.00" at bounding box center [564, 207] width 49 height 17
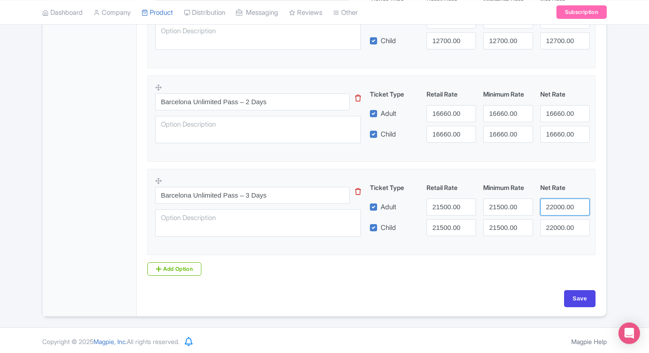
click at [550, 206] on input "22000.00" at bounding box center [564, 207] width 49 height 17
paste input "15"
type input "21500.00"
click at [561, 231] on input "22000.00" at bounding box center [564, 227] width 49 height 17
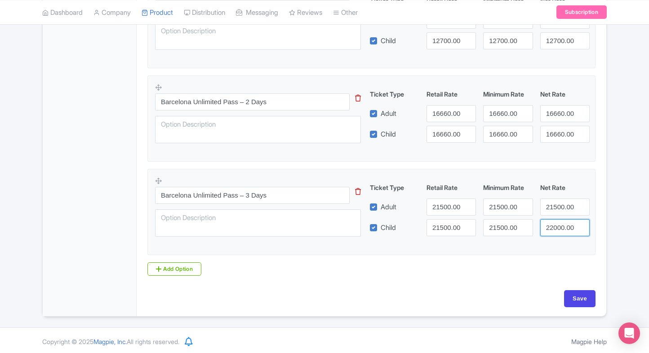
paste input "15"
click at [561, 231] on input "22000.00" at bounding box center [564, 227] width 49 height 17
type input "21500.00"
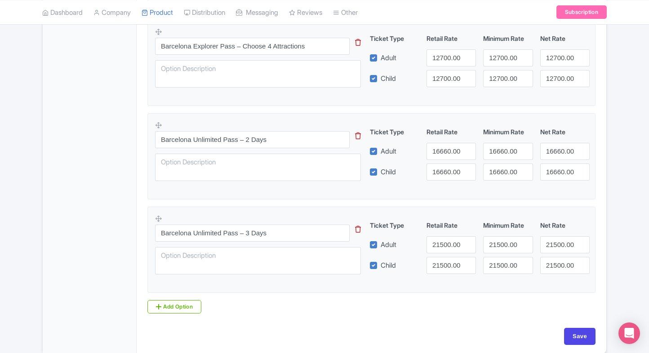
scroll to position [803, 0]
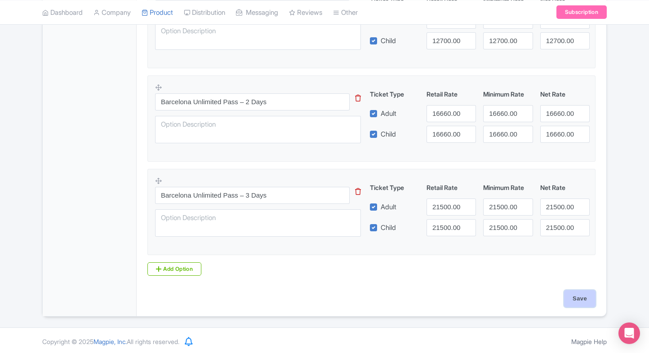
click at [593, 299] on input "Save" at bounding box center [579, 298] width 31 height 17
type input "Saving..."
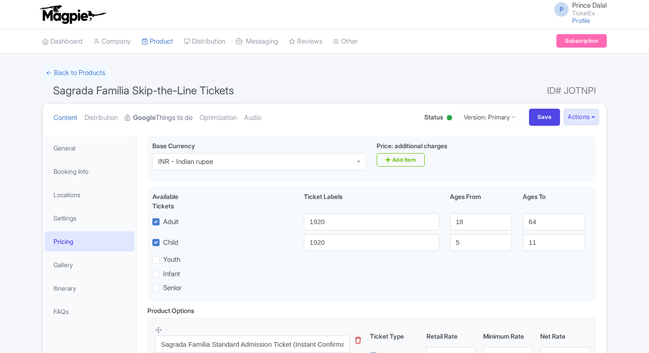
click at [172, 118] on link "Google Things to do" at bounding box center [158, 118] width 67 height 28
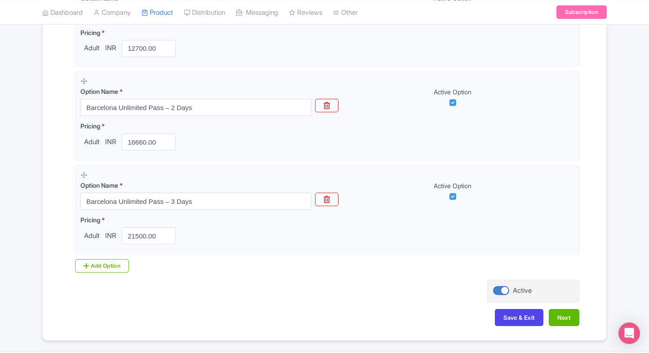
scroll to position [816, 0]
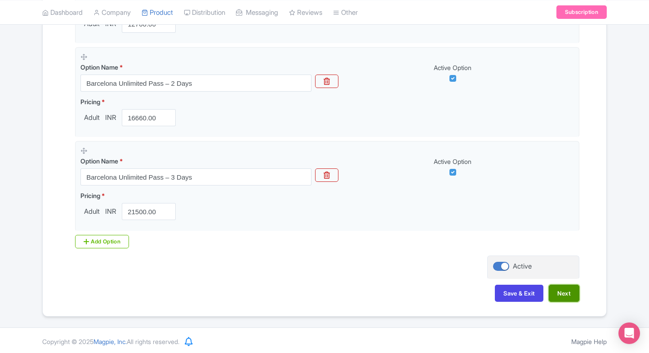
click at [575, 294] on button "Next" at bounding box center [563, 293] width 31 height 17
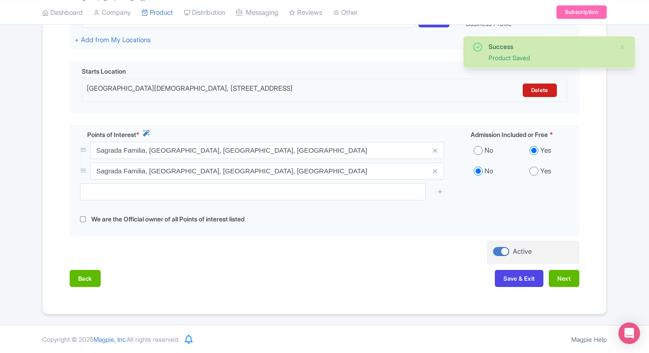
scroll to position [232, 0]
click at [569, 273] on button "Next" at bounding box center [563, 278] width 31 height 17
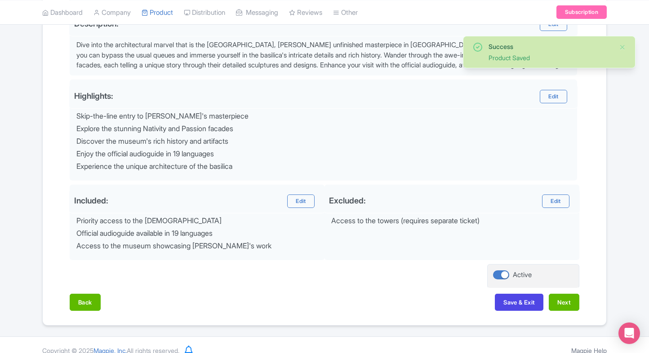
scroll to position [300, 0]
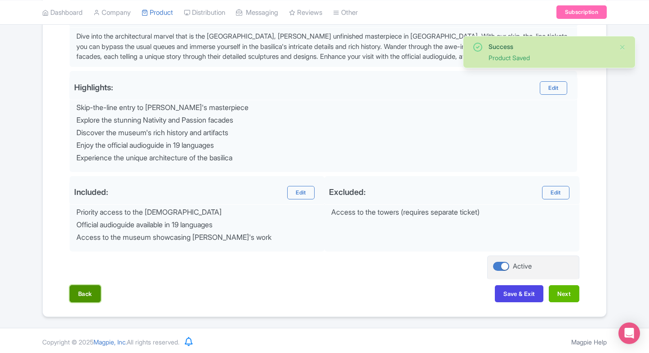
click at [87, 293] on button "Back" at bounding box center [85, 293] width 31 height 17
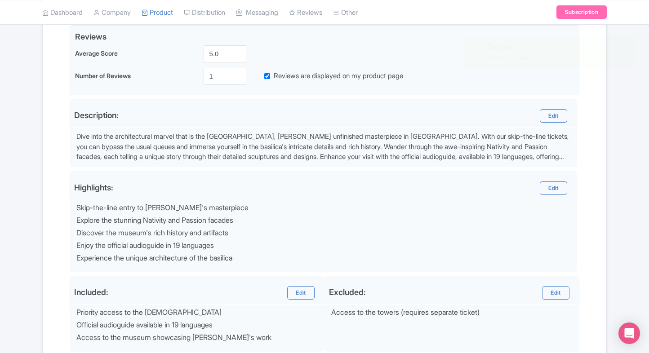
scroll to position [199, 0]
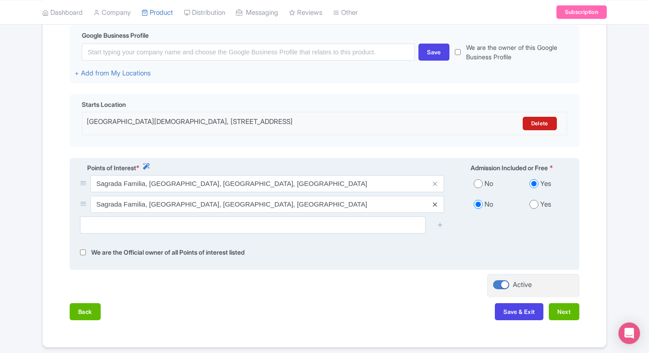
click at [433, 207] on icon at bounding box center [435, 204] width 4 height 7
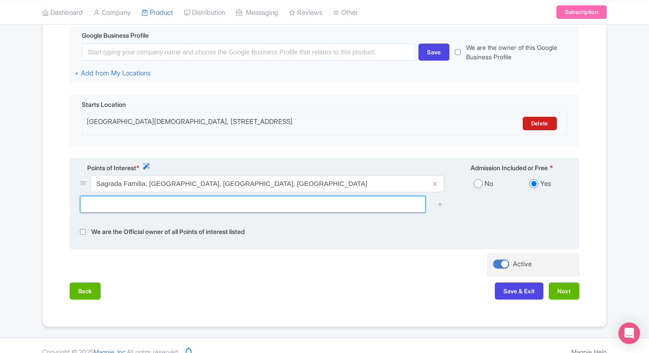
click at [119, 211] on input "text" at bounding box center [252, 204] width 345 height 17
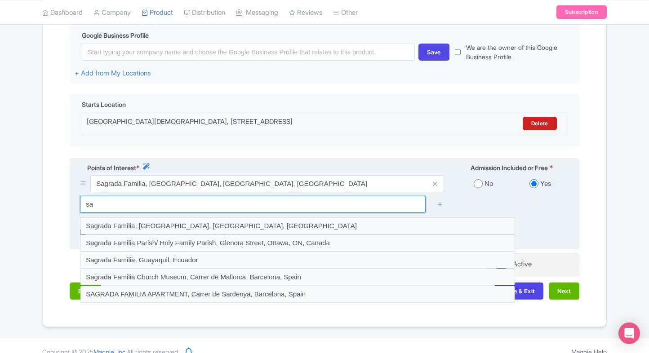
type input "s"
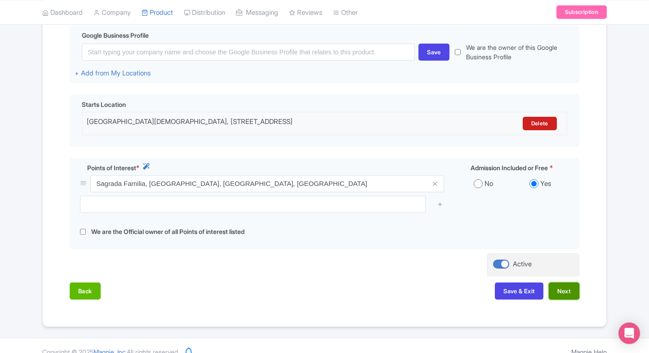
click at [568, 295] on button "Next" at bounding box center [563, 291] width 31 height 17
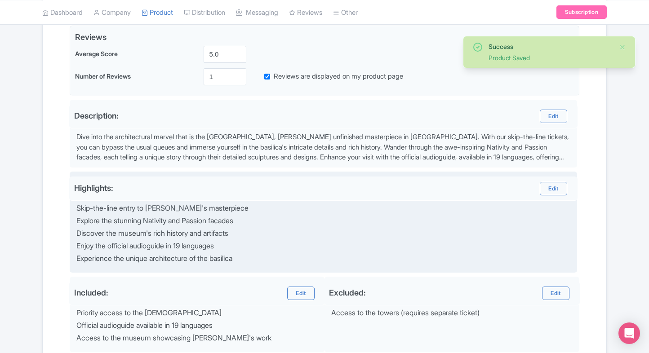
scroll to position [300, 0]
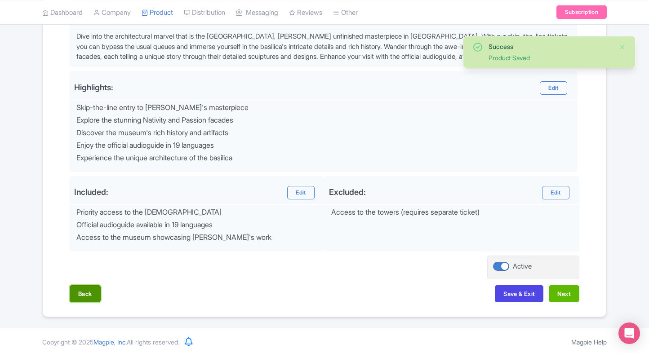
click at [85, 292] on button "Back" at bounding box center [85, 293] width 31 height 17
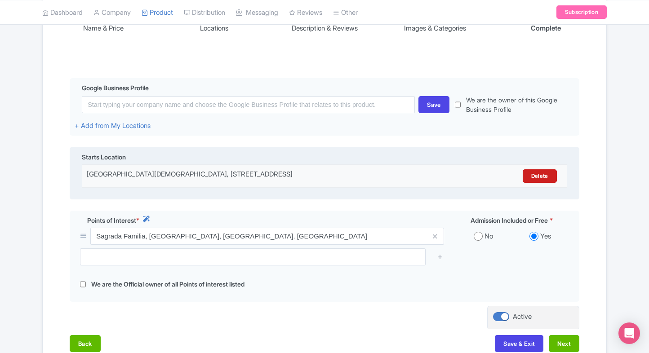
scroll to position [149, 0]
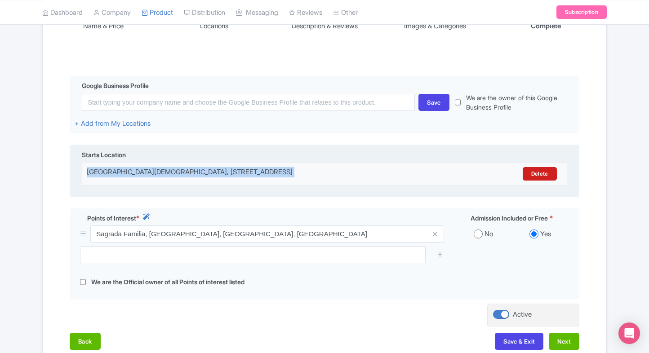
drag, startPoint x: 446, startPoint y: 183, endPoint x: 74, endPoint y: 168, distance: 372.2
click at [74, 168] on div "Starts Location Museu de l'Església de la Sagrada Família, Carrer de Mallorca, …" at bounding box center [324, 171] width 509 height 53
copy div "Museu de l'Església de la Sagrada Família, Carrer de Mallorca, 401, L'Eixample,…"
click at [558, 175] on div "Delete" at bounding box center [502, 173] width 119 height 13
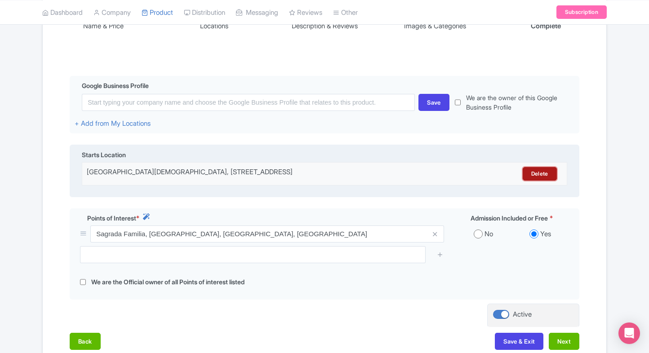
click at [550, 175] on link "Delete" at bounding box center [539, 173] width 34 height 13
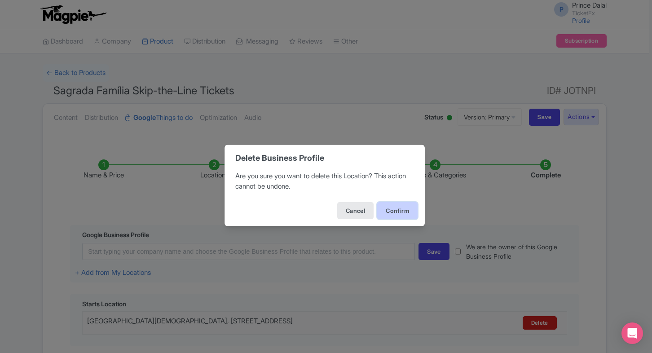
click at [404, 208] on button "Confirm" at bounding box center [397, 210] width 40 height 17
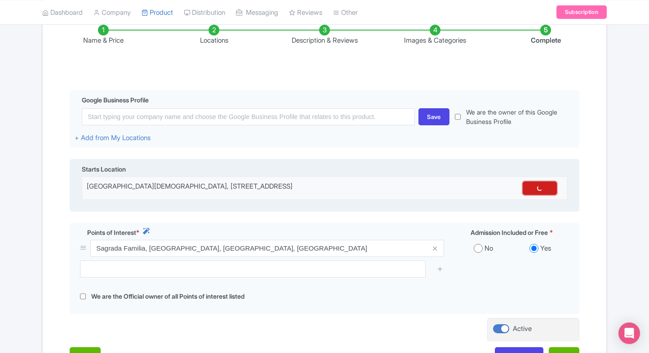
scroll to position [135, 0]
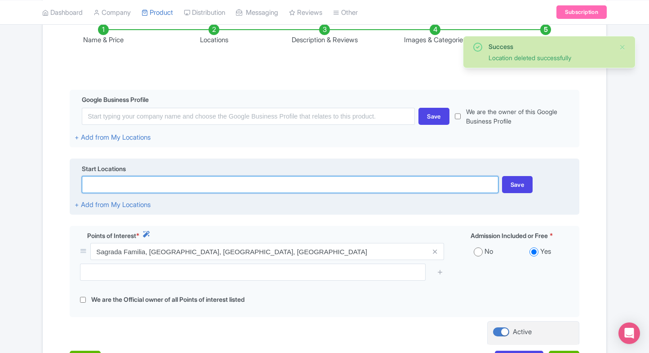
click at [192, 189] on input at bounding box center [290, 184] width 416 height 17
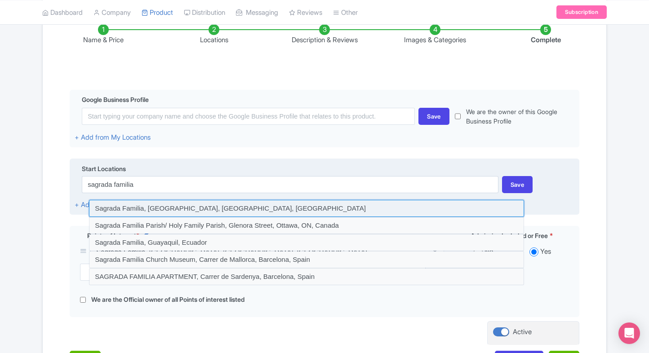
click at [187, 202] on input at bounding box center [306, 208] width 435 height 17
type input "Sagrada Familia, Carrer de Mallorca, Barcelona, Spain"
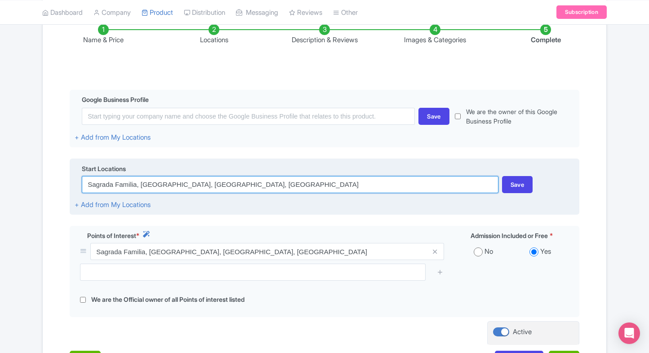
drag, startPoint x: 260, startPoint y: 185, endPoint x: 75, endPoint y: 172, distance: 186.0
click at [75, 172] on div "Start Locations Sagrada Familia, Carrer de Mallorca, Barcelona, Spain Save + Ad…" at bounding box center [324, 187] width 509 height 57
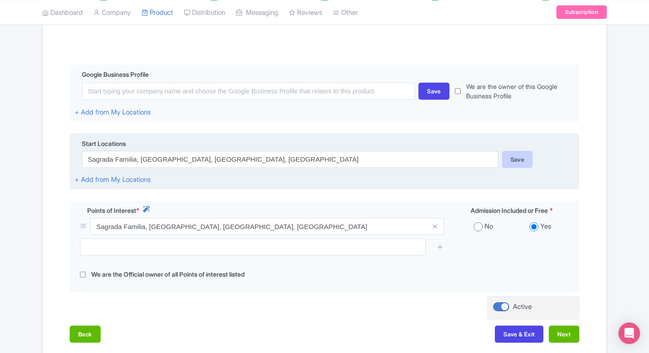
click at [514, 154] on div "Save" at bounding box center [517, 159] width 31 height 17
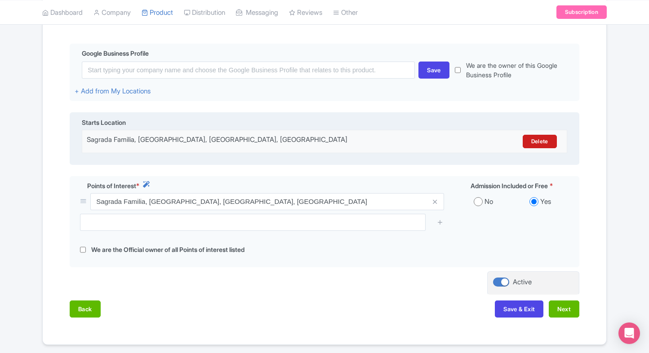
scroll to position [182, 0]
click at [574, 305] on button "Next" at bounding box center [563, 308] width 31 height 17
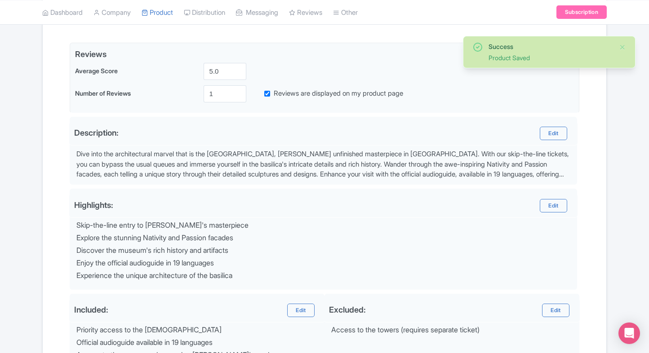
scroll to position [300, 0]
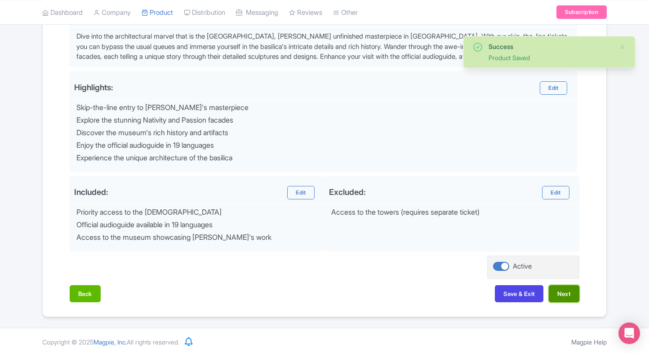
click at [567, 288] on button "Next" at bounding box center [563, 293] width 31 height 17
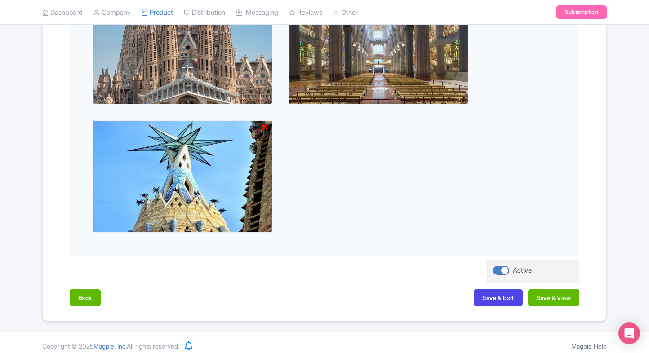
scroll to position [1174, 0]
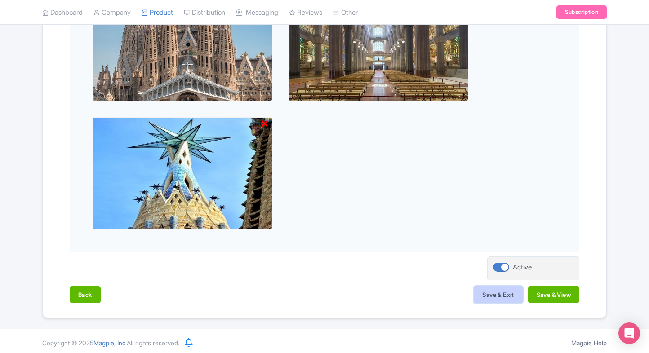
click at [484, 299] on button "Save & Exit" at bounding box center [497, 294] width 49 height 17
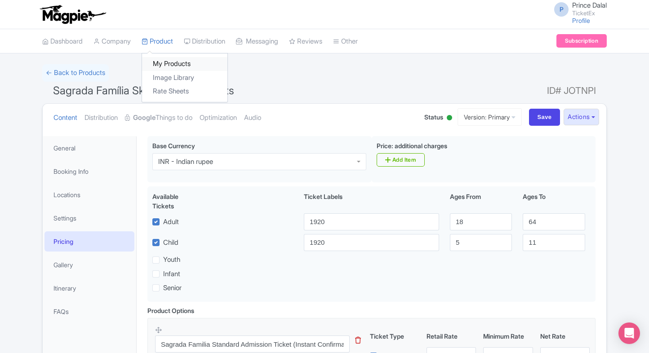
click at [163, 64] on link "My Products" at bounding box center [184, 64] width 85 height 14
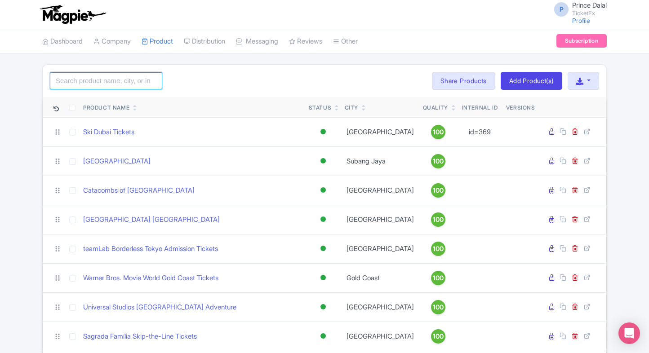
click at [122, 80] on input "search" at bounding box center [106, 80] width 112 height 17
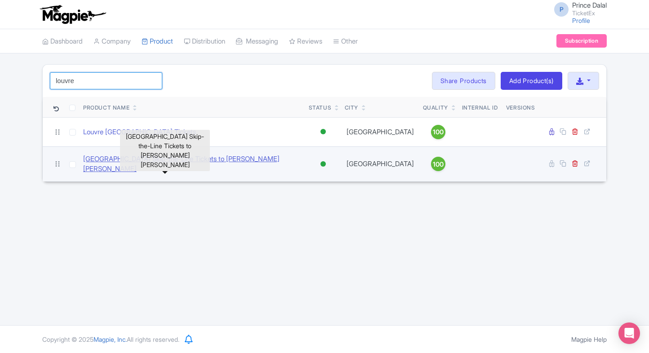
type input "louvre"
click at [110, 156] on link "[GEOGRAPHIC_DATA] Skip-the-Line Tickets to [PERSON_NAME] [PERSON_NAME]" at bounding box center [192, 164] width 218 height 20
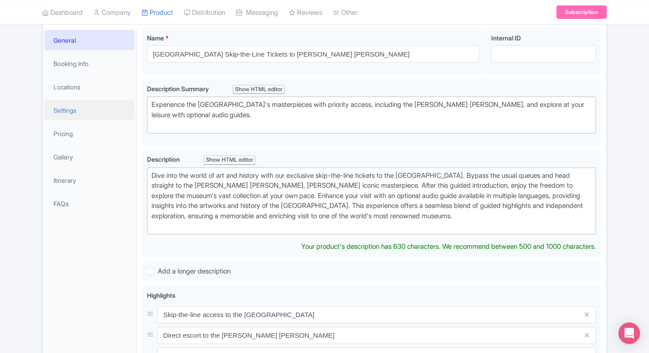
scroll to position [94, 0]
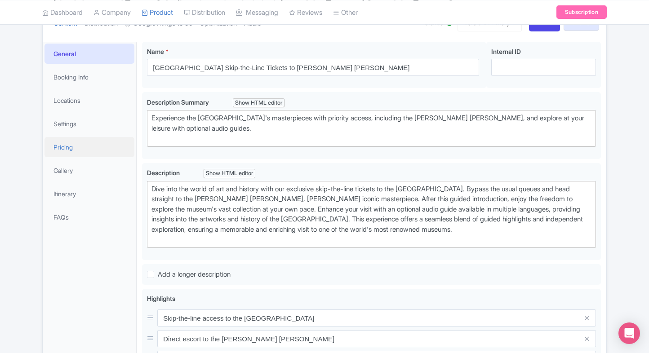
click at [85, 149] on link "Pricing" at bounding box center [89, 147] width 90 height 20
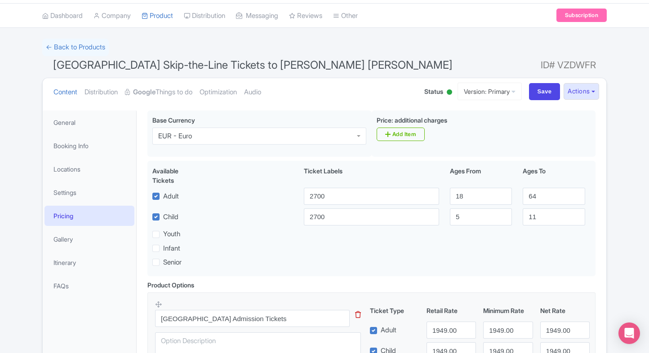
scroll to position [16, 0]
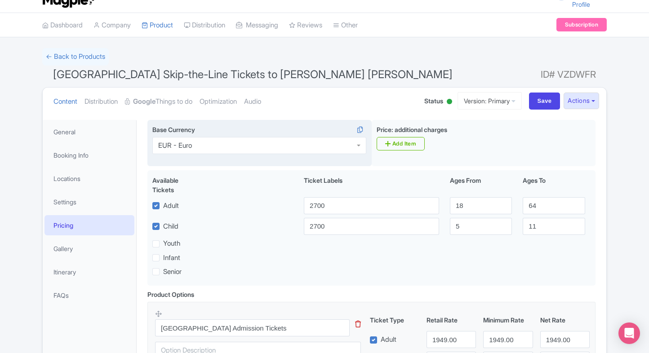
click at [255, 138] on div "EUR - Euro" at bounding box center [259, 145] width 214 height 17
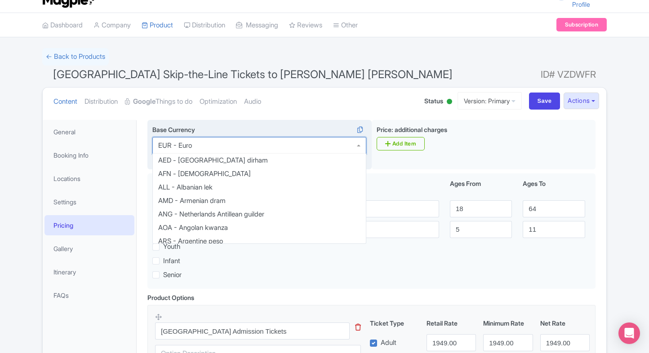
scroll to position [530, 0]
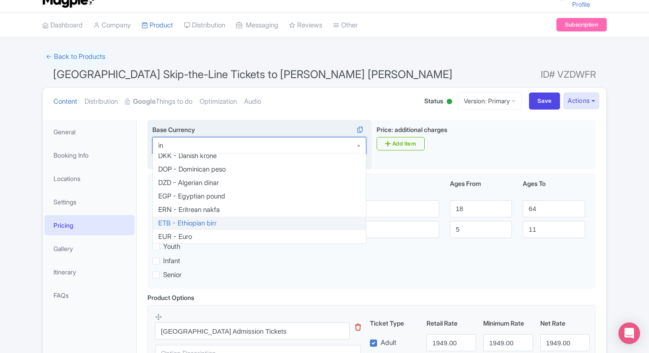
type input "inr"
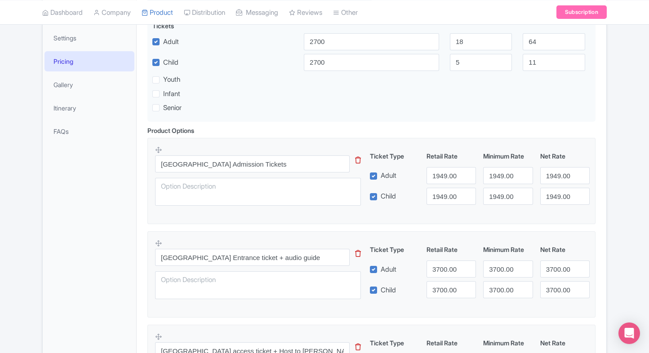
scroll to position [184, 0]
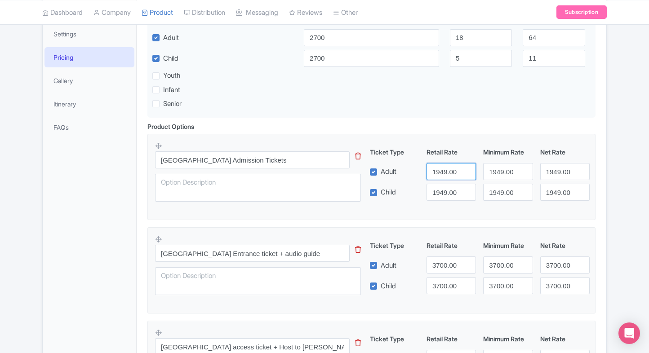
click at [435, 171] on input "1949.00" at bounding box center [450, 171] width 49 height 17
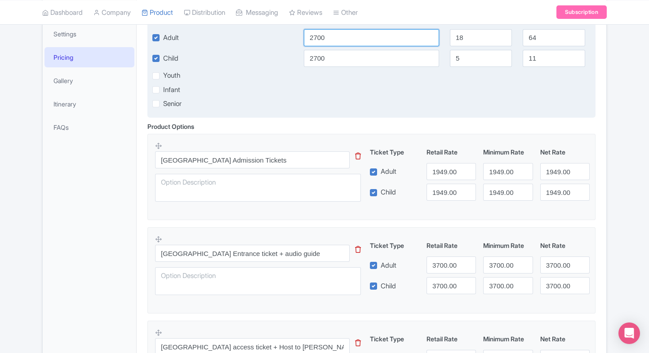
click at [398, 43] on input "2700" at bounding box center [371, 37] width 135 height 17
paste input "1949."
type input "1949.00"
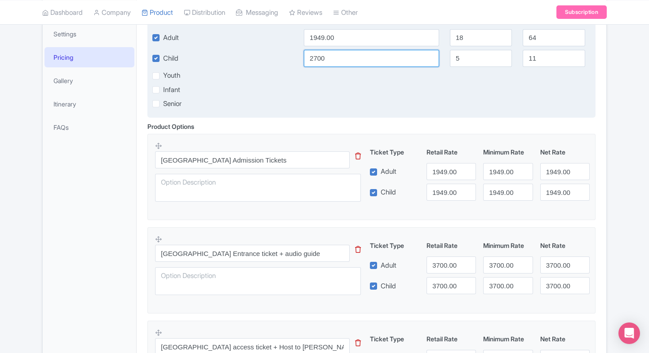
click at [375, 61] on input "2700" at bounding box center [371, 58] width 135 height 17
paste input "1949."
click at [375, 61] on input "1949.00" at bounding box center [371, 58] width 135 height 17
type input "1949.00"
click at [381, 99] on div "Senior" at bounding box center [371, 103] width 449 height 10
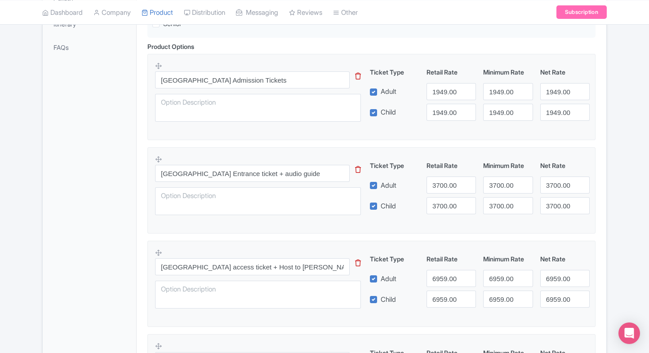
scroll to position [266, 0]
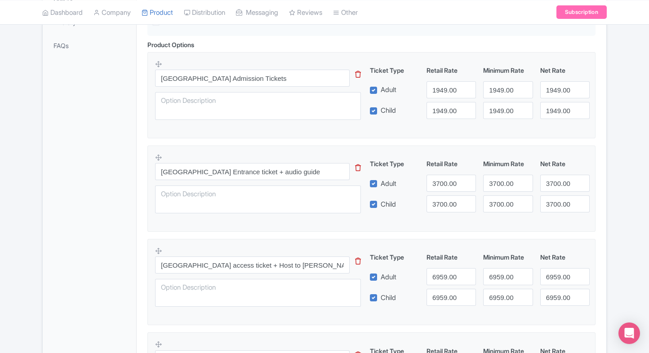
click at [605, 134] on div "[GEOGRAPHIC_DATA] Skip-the-Line Tickets to [PERSON_NAME] [PERSON_NAME] Name * i…" at bounding box center [371, 219] width 469 height 708
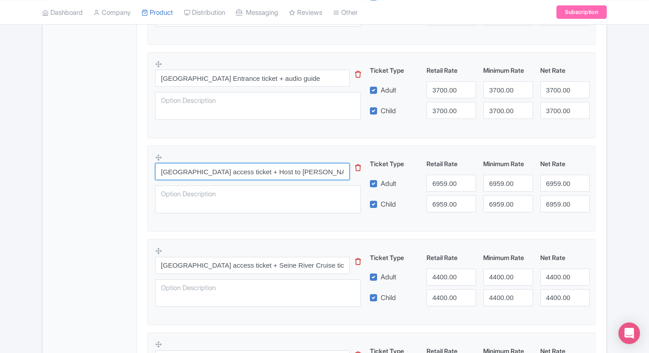
click at [274, 173] on input "[GEOGRAPHIC_DATA] access ticket + Host to [PERSON_NAME] [PERSON_NAME]" at bounding box center [252, 171] width 194 height 17
paste input "Museum ticket with multilingual audio guide"
type input "[GEOGRAPHIC_DATA] ticket with multilingual audio guide"
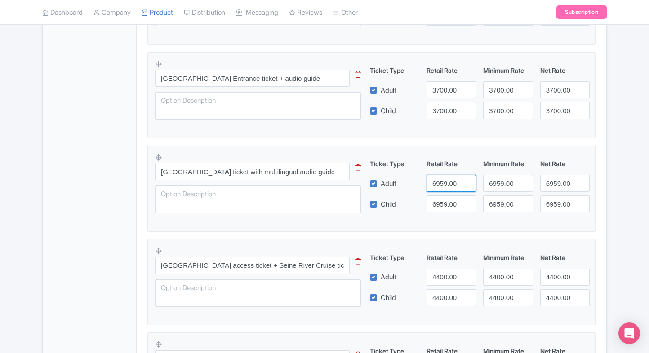
click at [434, 187] on input "6959.00" at bounding box center [450, 183] width 49 height 17
type input "3900"
click at [434, 199] on input "6959.00" at bounding box center [450, 203] width 49 height 17
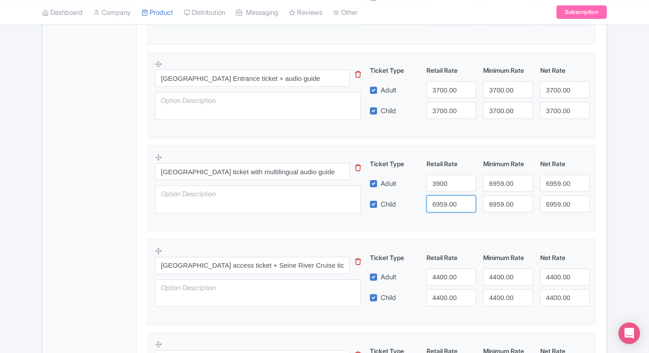
paste input "39"
click at [434, 199] on input "3900" at bounding box center [450, 203] width 49 height 17
type input "3900"
click at [492, 176] on input "6959.00" at bounding box center [507, 183] width 49 height 17
paste input "39"
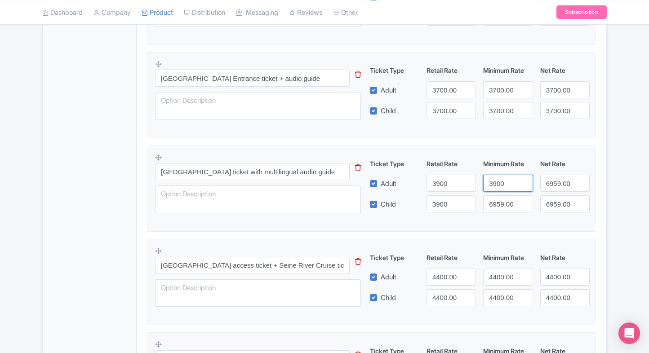
drag, startPoint x: 492, startPoint y: 176, endPoint x: 499, endPoint y: 183, distance: 10.5
click at [492, 176] on input "3900" at bounding box center [507, 183] width 49 height 17
type input "3900"
click at [513, 209] on input "6959.00" at bounding box center [507, 203] width 49 height 17
paste input "3900"
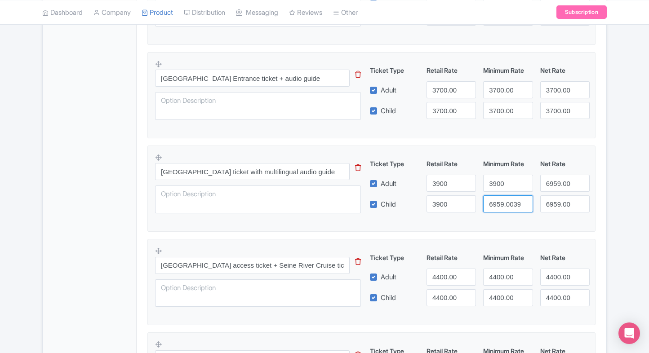
click at [513, 209] on input "6959.003900" at bounding box center [507, 203] width 49 height 17
click at [495, 204] on input "6959.003900" at bounding box center [507, 203] width 49 height 17
paste input "number"
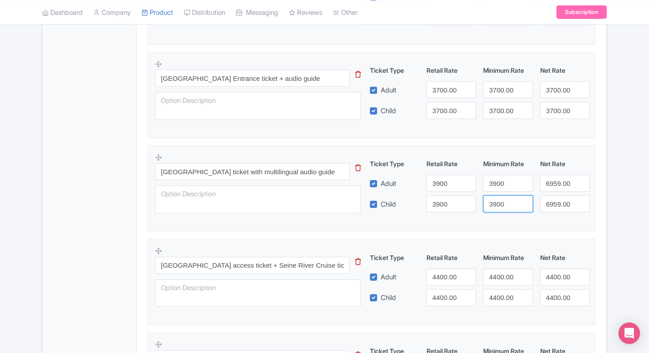
type input "3900"
click at [544, 190] on input "6959.00" at bounding box center [564, 183] width 49 height 17
paste input "39"
click at [544, 190] on input "6959.00" at bounding box center [564, 183] width 49 height 17
type input "3900"
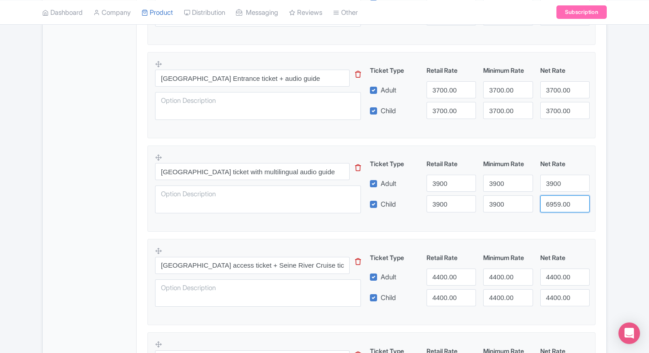
click at [552, 198] on input "6959.00" at bounding box center [564, 203] width 49 height 17
paste input "39"
drag, startPoint x: 552, startPoint y: 198, endPoint x: 595, endPoint y: 190, distance: 42.9
click at [595, 190] on fieldset "Louvre Museum ticket with multilingual audio guide This tip has not data. Code:…" at bounding box center [371, 189] width 448 height 86
type input "3900"
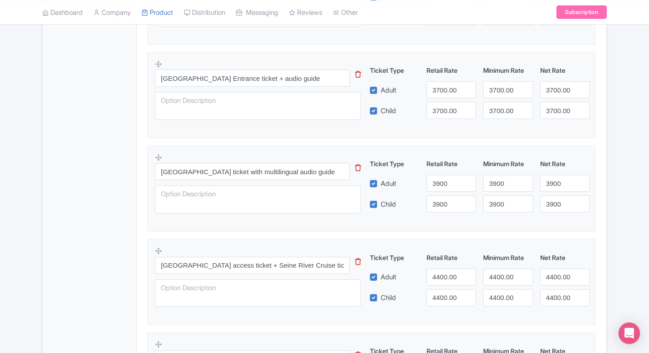
click at [595, 190] on fieldset "Louvre Museum ticket with multilingual audio guide This tip has not data. Code:…" at bounding box center [371, 189] width 448 height 86
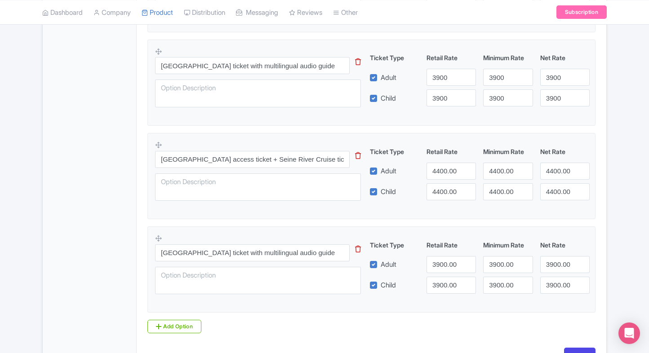
scroll to position [467, 0]
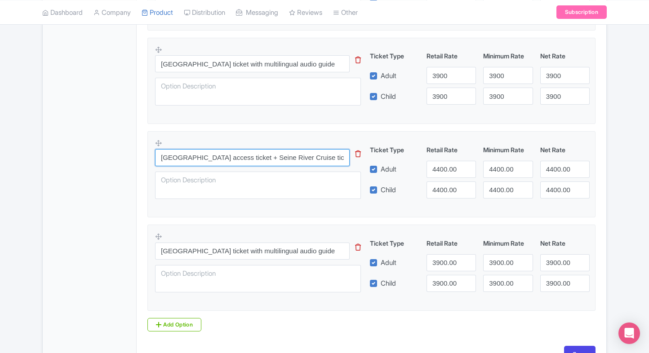
click at [263, 163] on input "[GEOGRAPHIC_DATA] access ticket + Seine River Cruise ticket" at bounding box center [252, 157] width 194 height 17
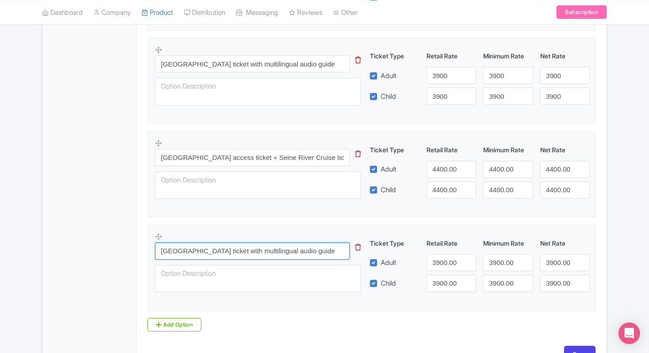
click at [269, 248] on input "[GEOGRAPHIC_DATA] ticket with multilingual audio guide" at bounding box center [252, 251] width 194 height 17
paste input "Paris Museum access ticket + Host to Mona Lisa"
click at [269, 248] on input "[GEOGRAPHIC_DATA] ticket with multilingual audio guide" at bounding box center [252, 251] width 194 height 17
type input "[GEOGRAPHIC_DATA] access ticket + Host to [PERSON_NAME] [PERSON_NAME]"
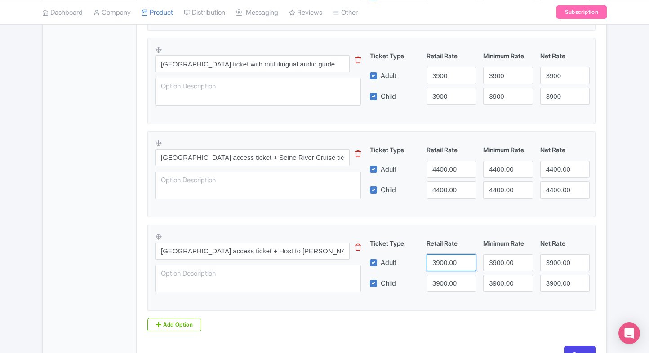
click at [445, 262] on input "3900.00" at bounding box center [450, 262] width 49 height 17
type input "6959"
click at [446, 281] on input "3900.00" at bounding box center [450, 283] width 49 height 17
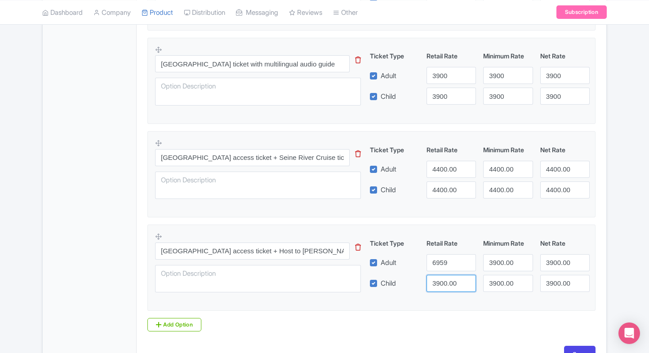
paste input "6959"
click at [446, 281] on input "6959" at bounding box center [450, 283] width 49 height 17
type input "6959"
click at [487, 261] on input "3900.00" at bounding box center [507, 262] width 49 height 17
paste input "6959"
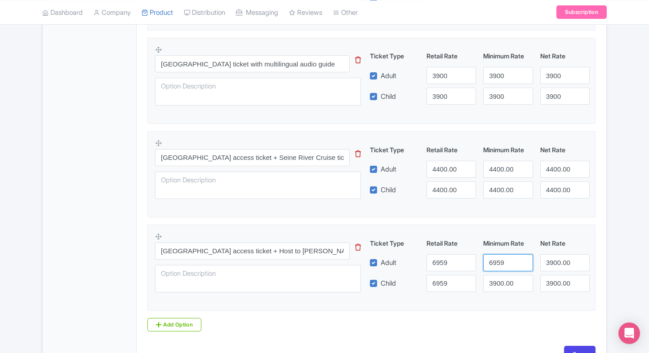
click at [487, 261] on input "6959" at bounding box center [507, 262] width 49 height 17
type input "6959"
click at [498, 275] on input "3900.00" at bounding box center [507, 283] width 49 height 17
paste input "6959"
click at [498, 275] on input "3900.00" at bounding box center [507, 283] width 49 height 17
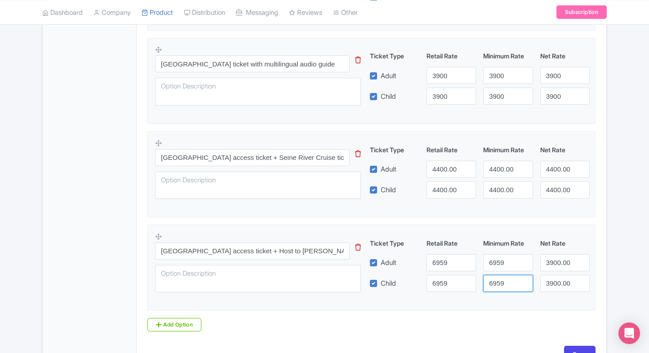
type input "6959"
click at [544, 260] on input "3900.00" at bounding box center [564, 262] width 49 height 17
paste input "6959"
click at [544, 260] on input "6959" at bounding box center [564, 262] width 49 height 17
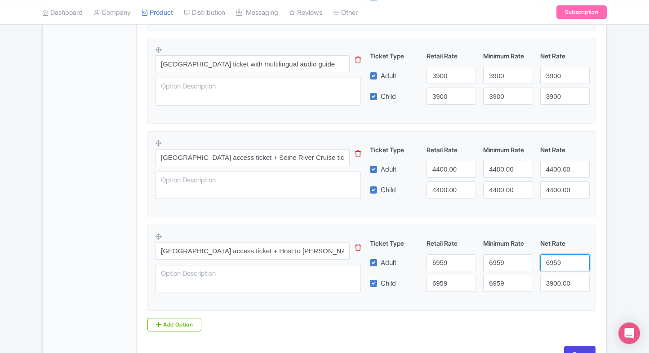
type input "6959"
click at [555, 275] on input "3900.00" at bounding box center [564, 283] width 49 height 17
paste input "6959"
drag, startPoint x: 555, startPoint y: 275, endPoint x: 607, endPoint y: 256, distance: 55.3
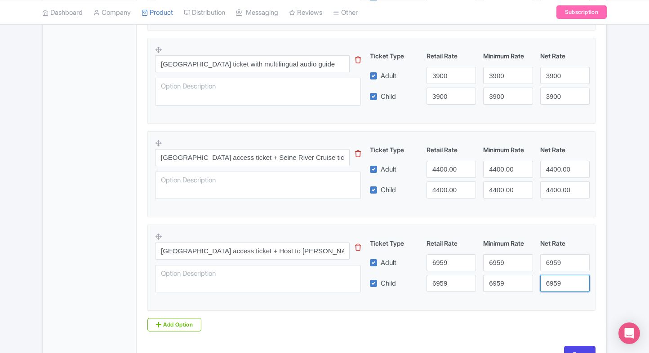
type input "6959"
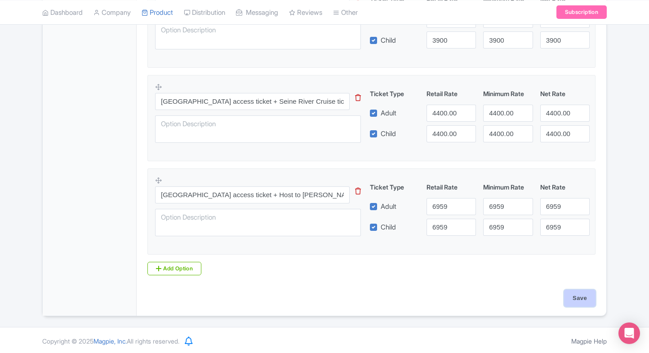
click at [586, 291] on input "Save" at bounding box center [579, 298] width 31 height 17
type input "Saving..."
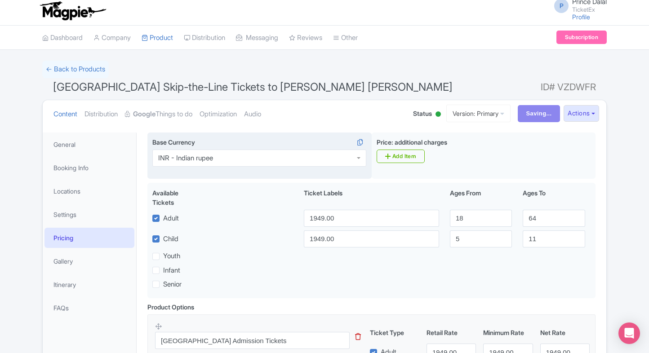
scroll to position [2, 0]
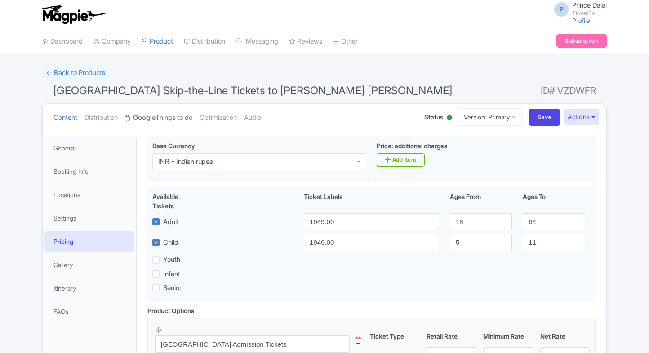
click at [169, 112] on link "Google Things to do" at bounding box center [158, 118] width 67 height 28
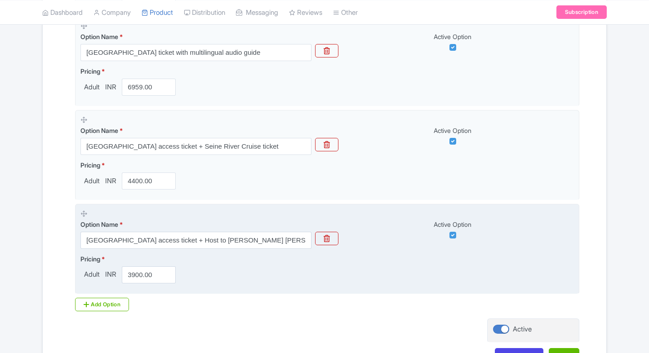
scroll to position [472, 0]
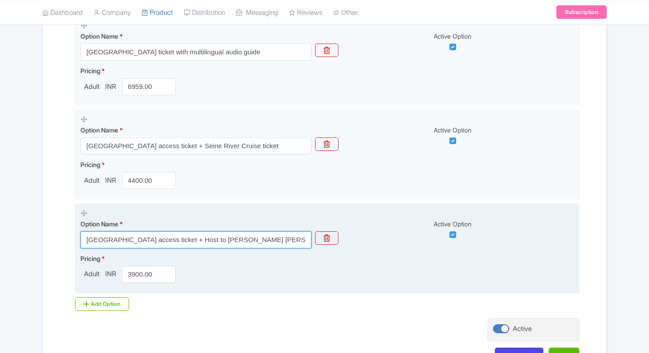
click at [149, 233] on input "[GEOGRAPHIC_DATA] access ticket + Host to [PERSON_NAME] [PERSON_NAME]" at bounding box center [195, 239] width 231 height 17
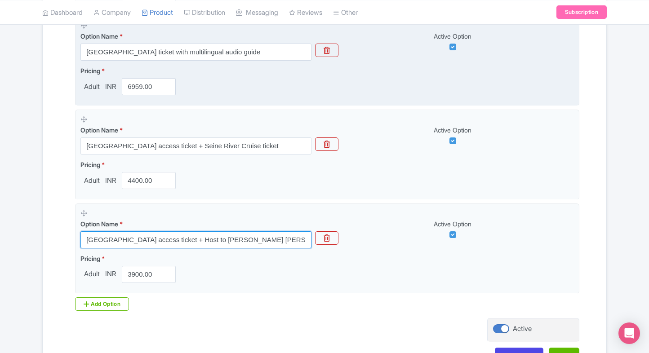
scroll to position [340, 0]
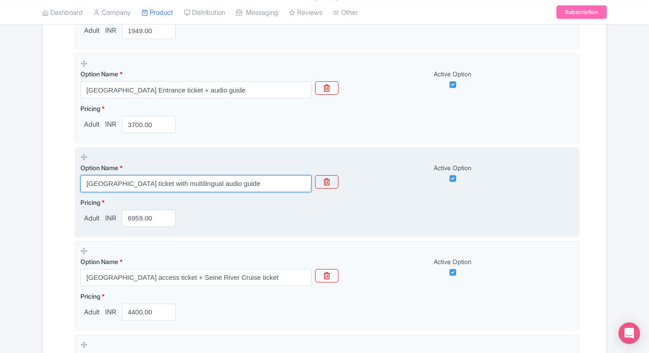
click at [152, 179] on input "[GEOGRAPHIC_DATA] ticket with multilingual audio guide" at bounding box center [195, 183] width 231 height 17
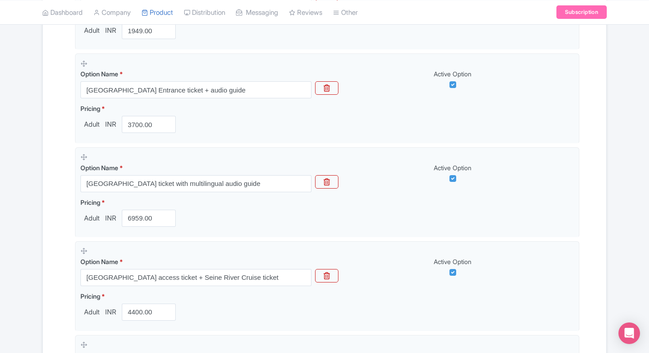
click at [43, 217] on div "Name & Price Locations Description & Reviews Images & Categories Complete Louvr…" at bounding box center [324, 153] width 563 height 704
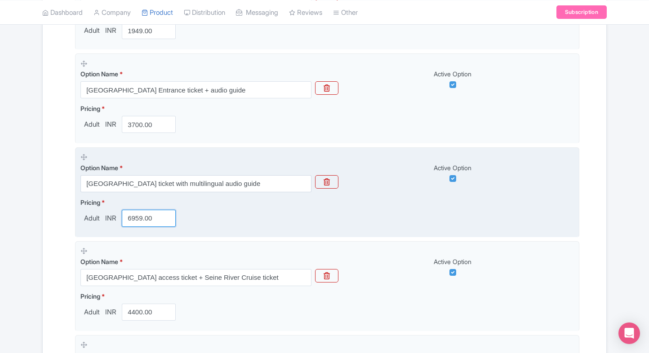
click at [146, 213] on input "6959.00" at bounding box center [149, 218] width 54 height 17
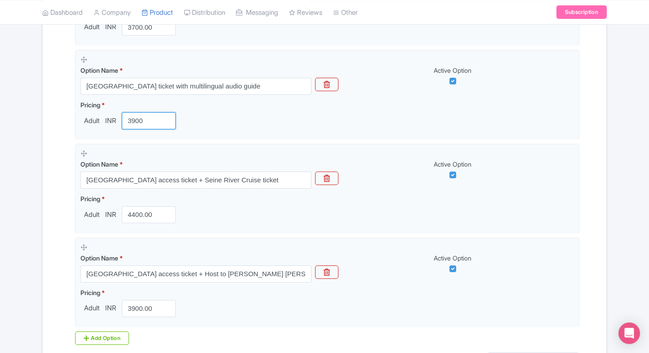
scroll to position [444, 0]
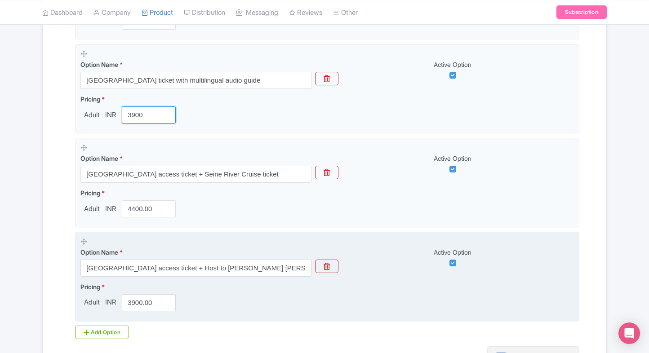
type input "3900"
click at [133, 296] on input "3900.00" at bounding box center [149, 302] width 54 height 17
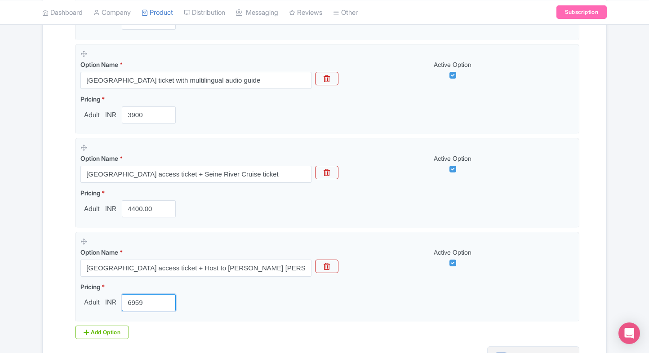
type input "6959"
click at [44, 258] on div "Name & Price Locations Description & Reviews Images & Categories Complete Louvr…" at bounding box center [324, 50] width 563 height 704
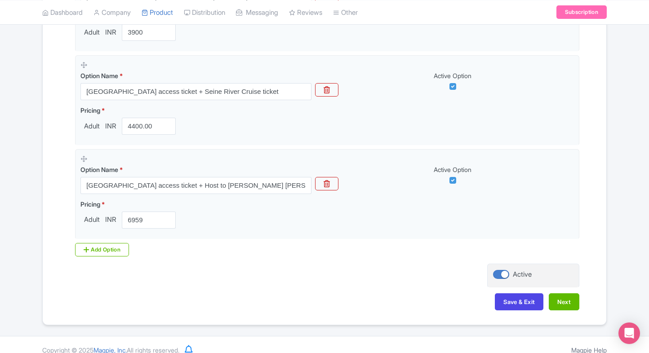
scroll to position [534, 0]
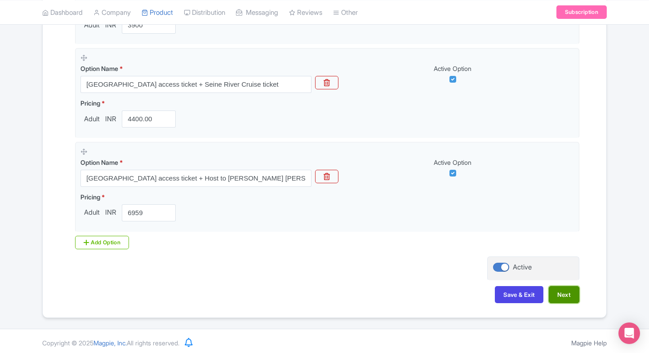
click at [565, 291] on button "Next" at bounding box center [563, 294] width 31 height 17
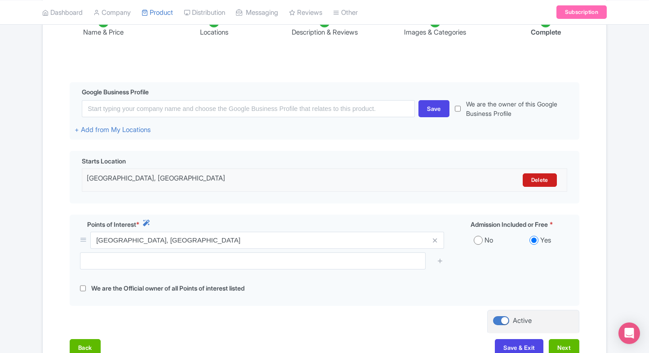
scroll to position [145, 0]
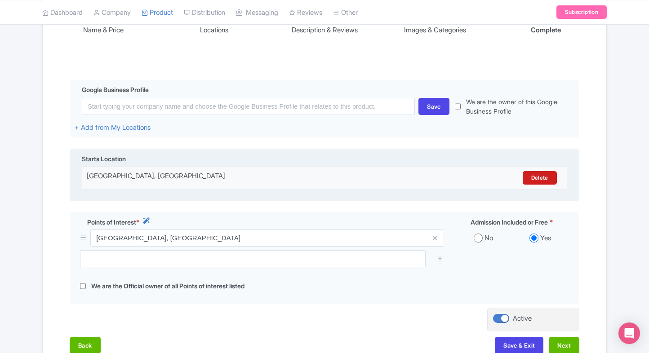
drag, startPoint x: 242, startPoint y: 171, endPoint x: 70, endPoint y: 169, distance: 171.6
click at [70, 169] on div "Starts Location Rue de Rivoli, Rue de Rivoli, 75001 Paris, France Delete" at bounding box center [324, 175] width 509 height 53
copy div "Rue de Rivoli, Rue de Rivoli, 75001 Paris, France"
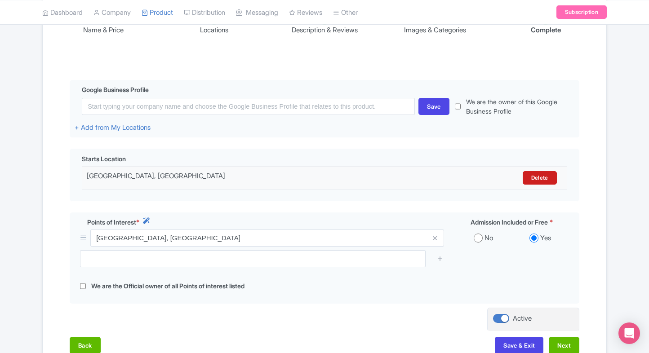
click at [9, 90] on div "Success Product Saved ← Back to Products Louvre Museum Skip-the-Line Tickets to…" at bounding box center [324, 150] width 649 height 462
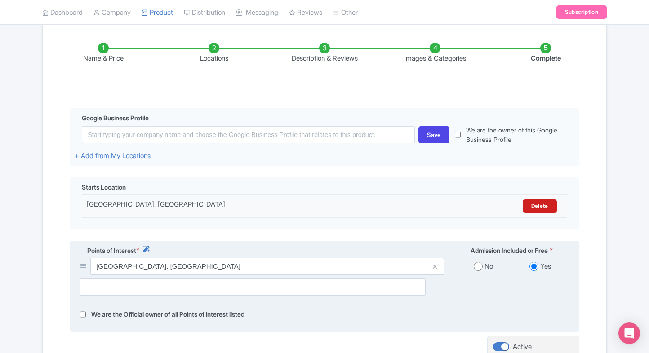
scroll to position [117, 0]
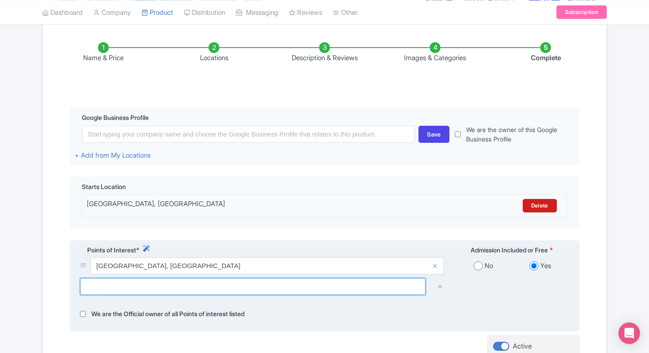
click at [174, 289] on input "text" at bounding box center [252, 286] width 345 height 17
paste input "Louvre Museum"
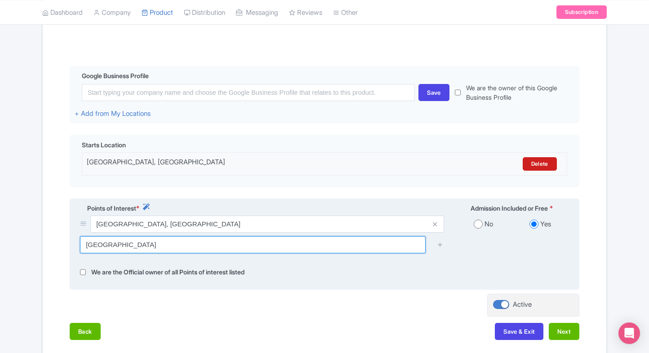
scroll to position [159, 0]
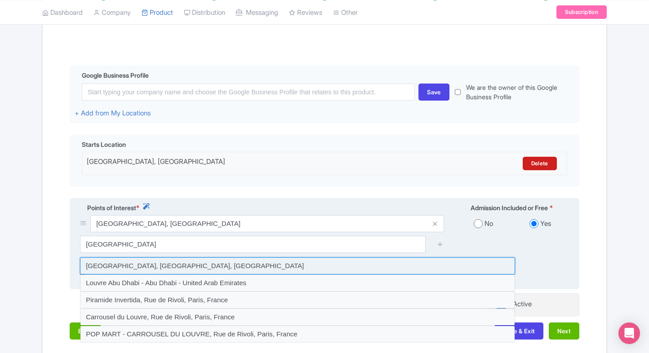
click at [124, 263] on input at bounding box center [297, 265] width 435 height 17
type input "Louvre Museum, Paris, France"
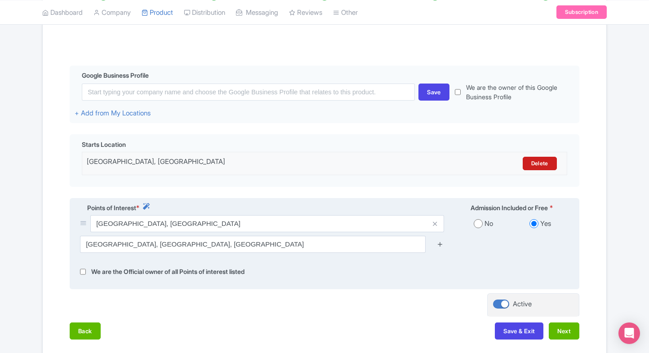
click at [439, 241] on icon at bounding box center [440, 244] width 7 height 7
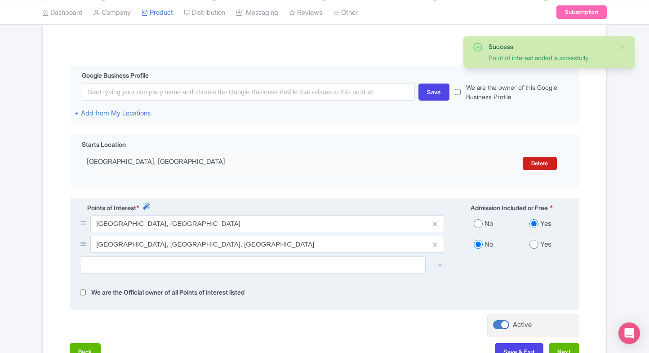
click at [437, 224] on icon at bounding box center [435, 224] width 4 height 7
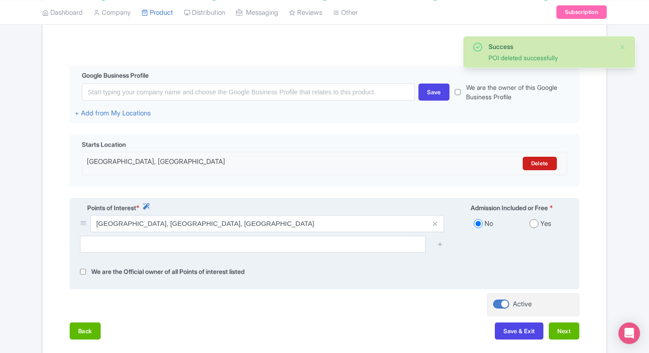
click at [534, 225] on input "radio" at bounding box center [533, 223] width 9 height 9
radio input "true"
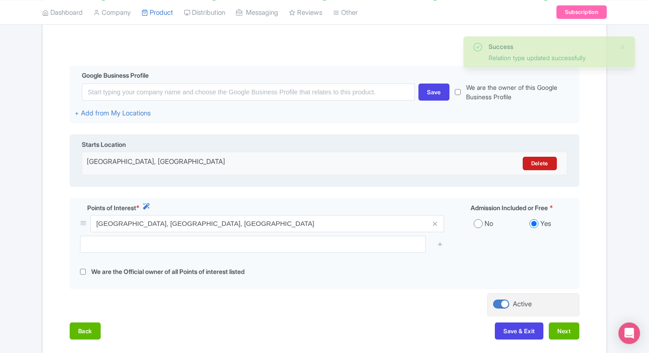
drag, startPoint x: 247, startPoint y: 162, endPoint x: 71, endPoint y: 160, distance: 176.1
click at [71, 160] on div "Starts Location Rue de Rivoli, Rue de Rivoli, 75001 Paris, France Delete" at bounding box center [324, 160] width 509 height 53
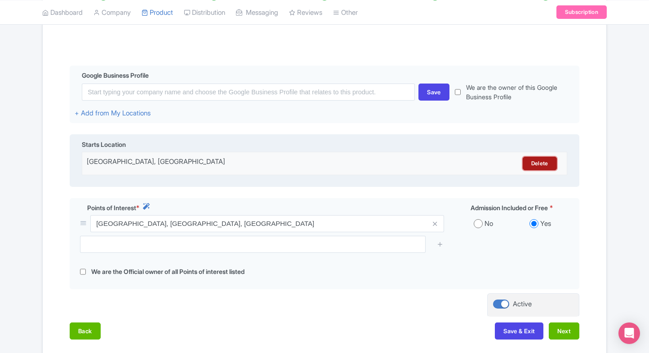
click at [535, 167] on link "Delete" at bounding box center [539, 163] width 34 height 13
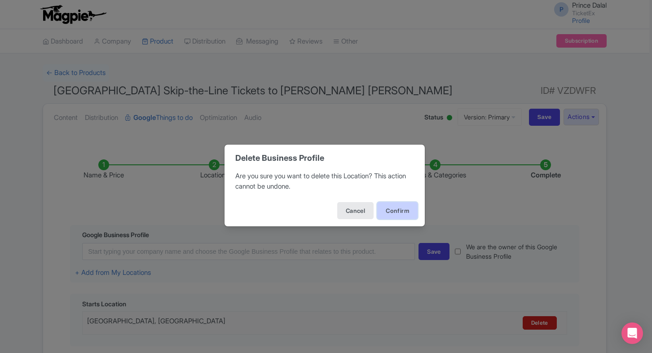
click at [386, 213] on button "Confirm" at bounding box center [397, 210] width 40 height 17
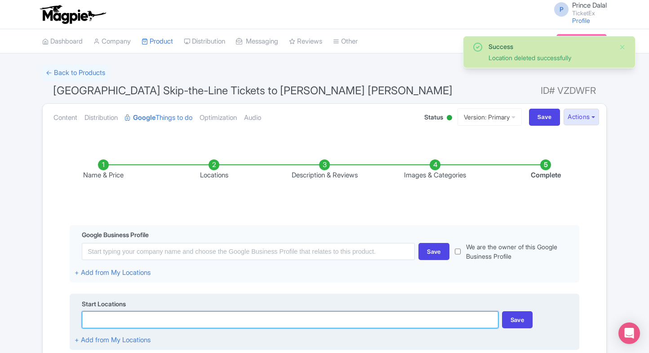
paste input "Louvre Museum"
click at [125, 320] on input at bounding box center [290, 319] width 416 height 17
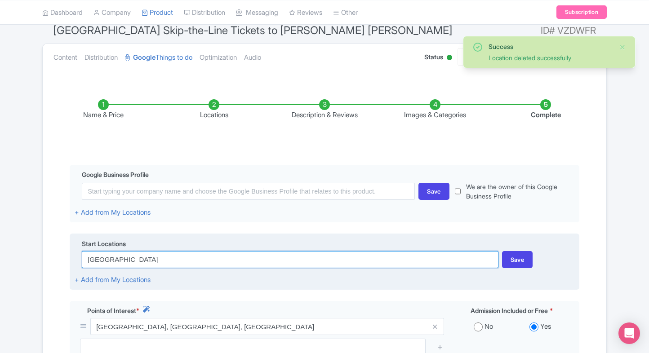
scroll to position [65, 0]
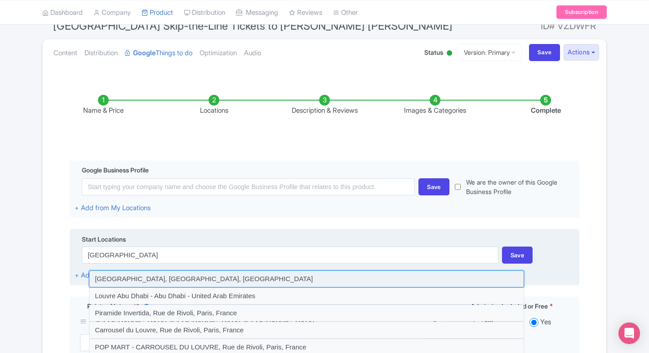
click at [152, 276] on input at bounding box center [306, 278] width 435 height 17
type input "Louvre Museum, Paris, France"
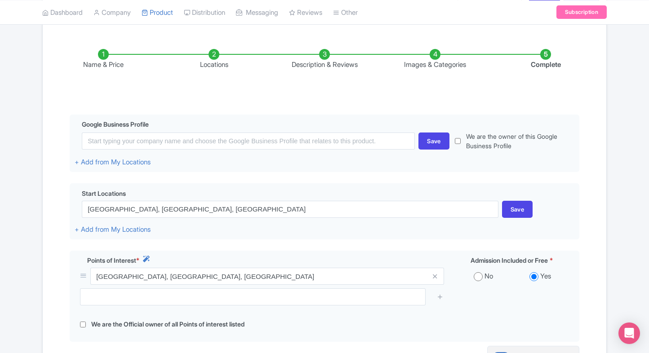
scroll to position [114, 0]
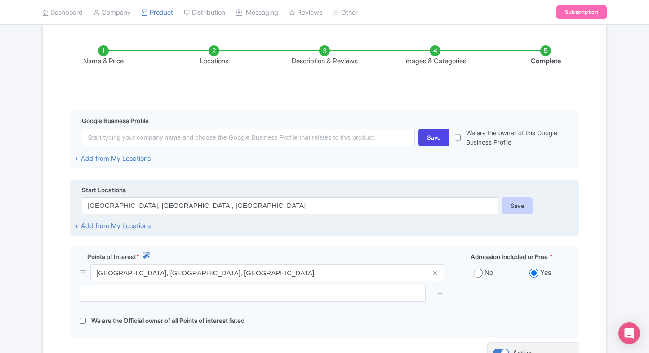
click at [520, 210] on div "Save" at bounding box center [517, 205] width 31 height 17
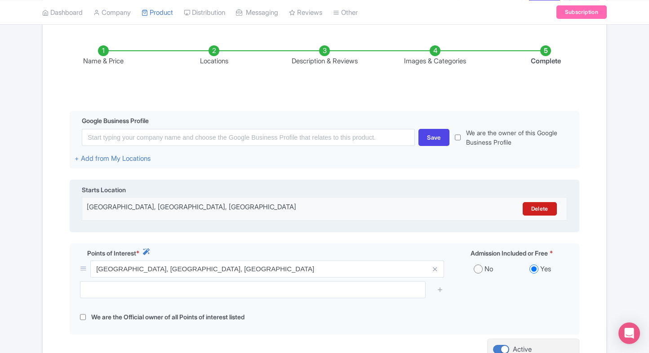
scroll to position [212, 0]
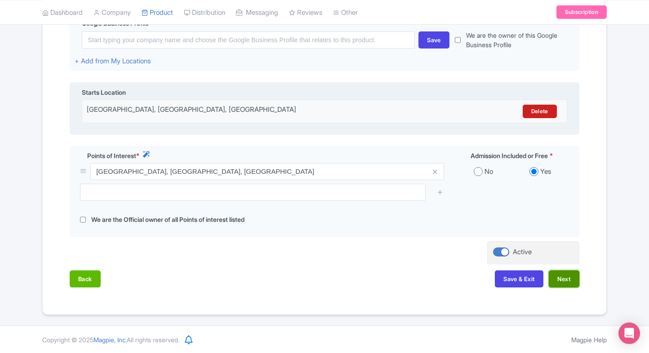
click at [572, 276] on button "Next" at bounding box center [563, 278] width 31 height 17
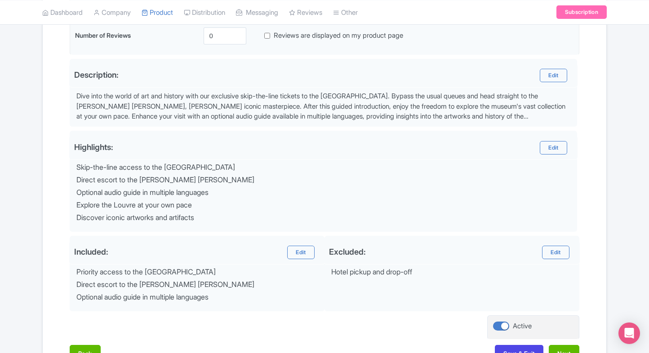
scroll to position [300, 0]
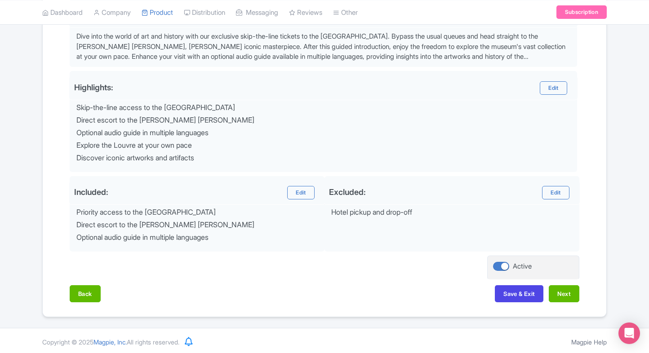
click at [566, 301] on div "Back Save & Exit Next" at bounding box center [324, 298] width 509 height 26
click at [568, 296] on button "Next" at bounding box center [563, 293] width 31 height 17
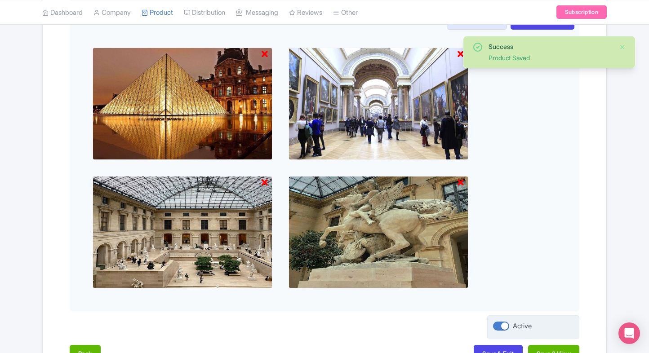
scroll to position [837, 0]
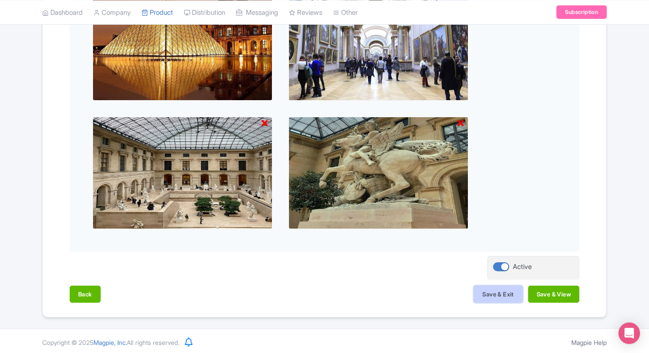
click at [492, 296] on button "Save & Exit" at bounding box center [497, 294] width 49 height 17
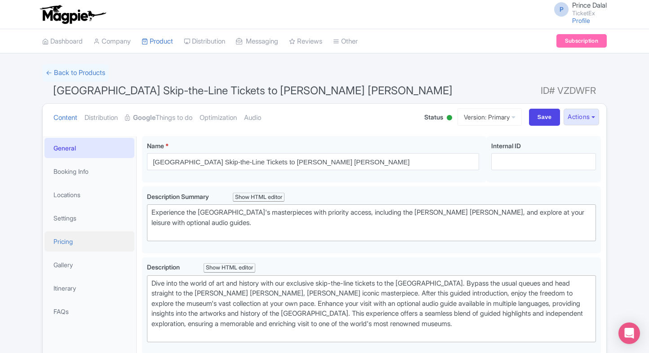
click at [61, 245] on link "Pricing" at bounding box center [89, 241] width 90 height 20
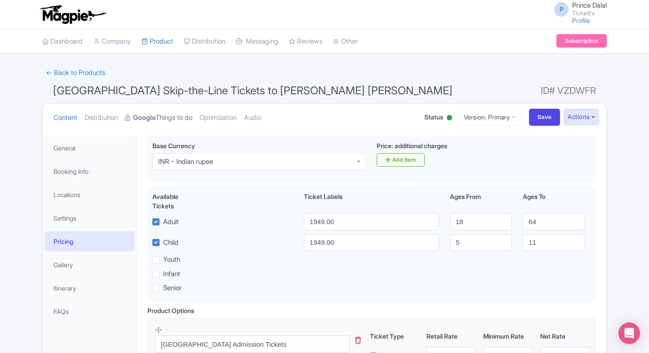
click at [177, 117] on link "Google Things to do" at bounding box center [158, 118] width 67 height 28
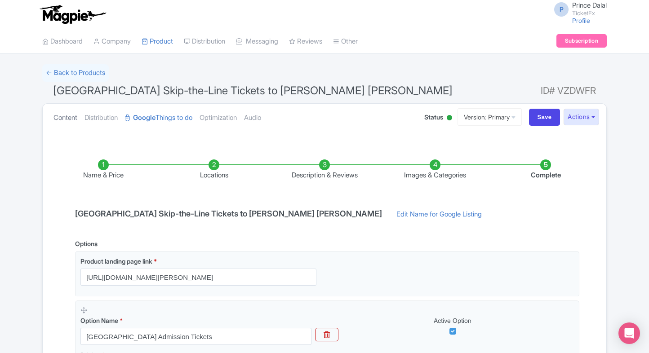
click at [68, 106] on link "Content" at bounding box center [65, 118] width 24 height 28
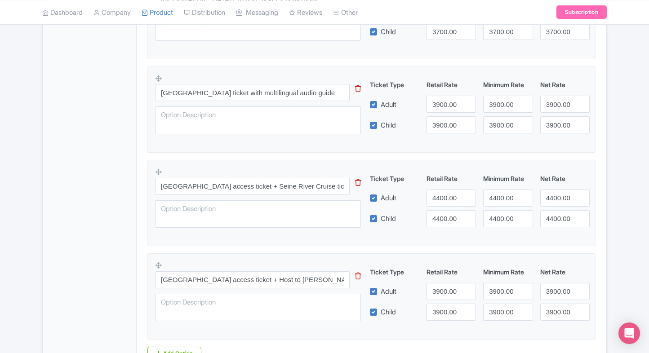
scroll to position [434, 0]
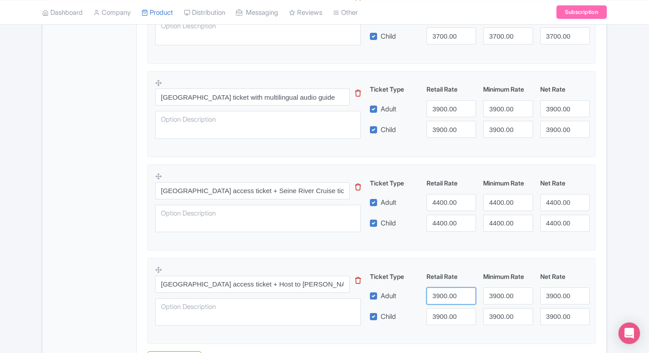
click at [448, 297] on input "3900.00" at bounding box center [450, 295] width 49 height 17
type input "6959"
click at [439, 323] on input "3900.00" at bounding box center [450, 316] width 49 height 17
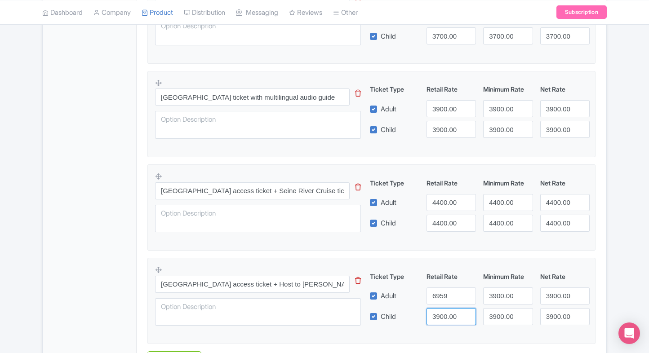
click at [439, 323] on input "3900.00" at bounding box center [450, 316] width 49 height 17
paste input "6959"
type input "6959"
click at [524, 296] on input "3899" at bounding box center [507, 295] width 49 height 17
click at [524, 296] on input "3898" at bounding box center [507, 295] width 49 height 17
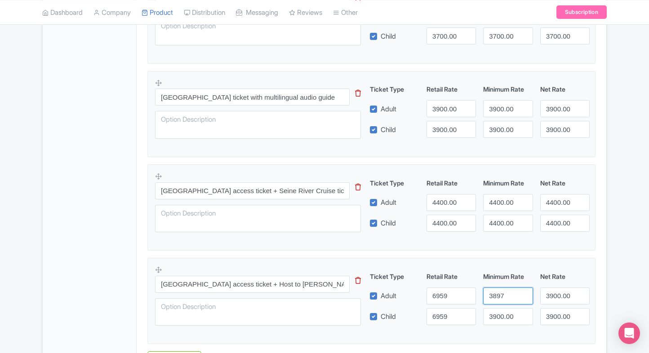
click at [524, 296] on input "3897" at bounding box center [507, 295] width 49 height 17
click at [514, 296] on input "3897" at bounding box center [507, 295] width 49 height 17
paste input "6959"
click at [514, 296] on input "3897" at bounding box center [507, 295] width 49 height 17
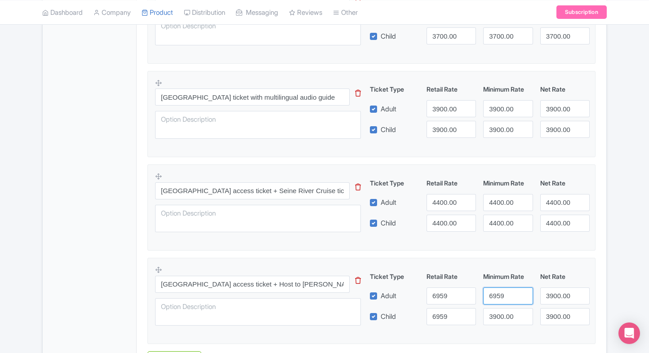
type input "6959"
click at [500, 322] on input "3900.00" at bounding box center [507, 316] width 49 height 17
paste input "6959"
click at [500, 322] on input "6959" at bounding box center [507, 316] width 49 height 17
type input "6959"
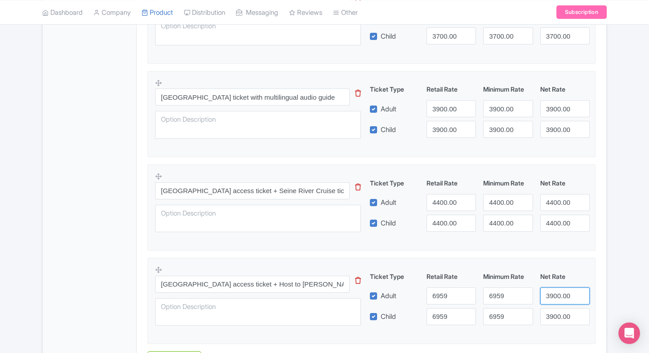
click at [559, 302] on input "3900.00" at bounding box center [564, 295] width 49 height 17
paste input "6959"
click at [559, 302] on input "6959" at bounding box center [564, 295] width 49 height 17
type input "6959"
click at [557, 311] on input "3900.00" at bounding box center [564, 316] width 49 height 17
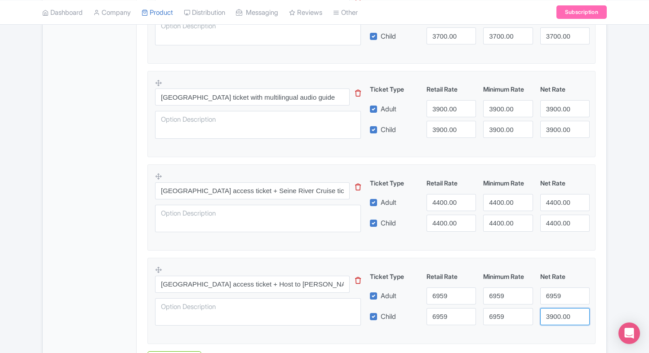
paste input "6959"
click at [557, 311] on input "6959" at bounding box center [564, 316] width 49 height 17
type input "6959"
click at [601, 287] on div "Louvre Museum Skip-the-Line Tickets to Mona Lisa Name * i Louvre Museum Skip-th…" at bounding box center [371, 51] width 469 height 708
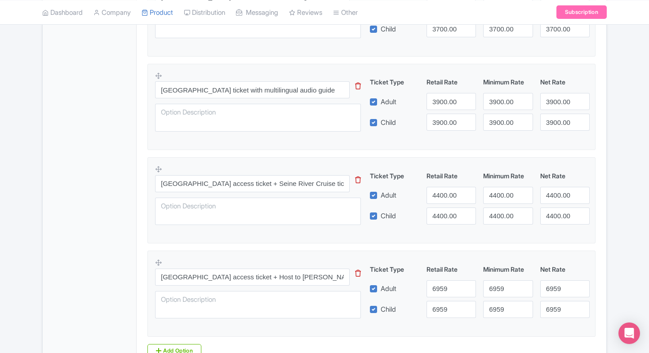
scroll to position [523, 0]
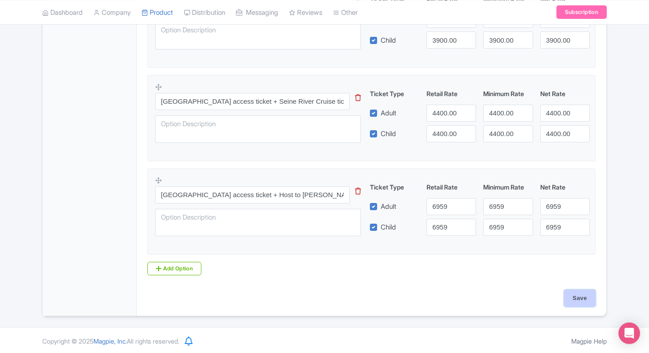
click at [587, 297] on input "Save" at bounding box center [579, 298] width 31 height 17
type input "Saving..."
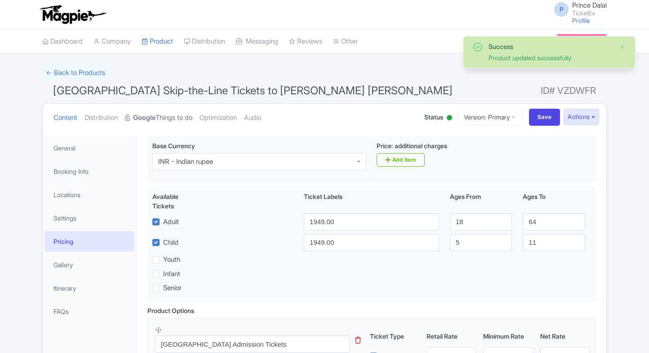
click at [160, 124] on link "Google Things to do" at bounding box center [158, 118] width 67 height 28
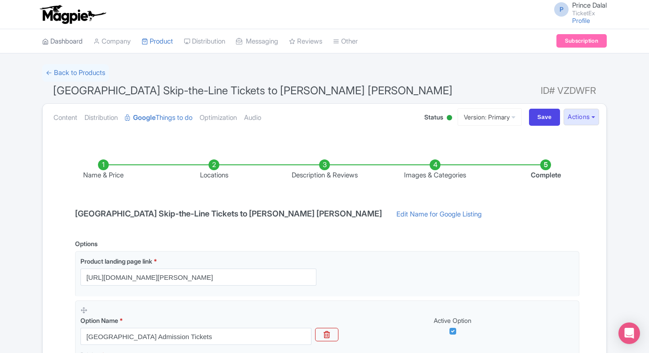
click at [69, 39] on link "Dashboard" at bounding box center [62, 41] width 40 height 25
